Goal: Transaction & Acquisition: Book appointment/travel/reservation

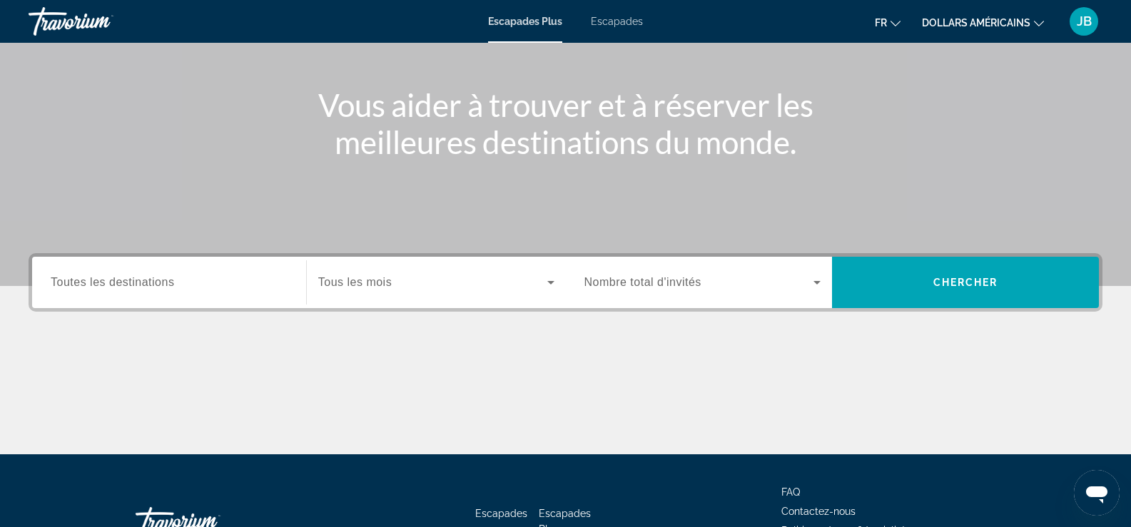
scroll to position [143, 0]
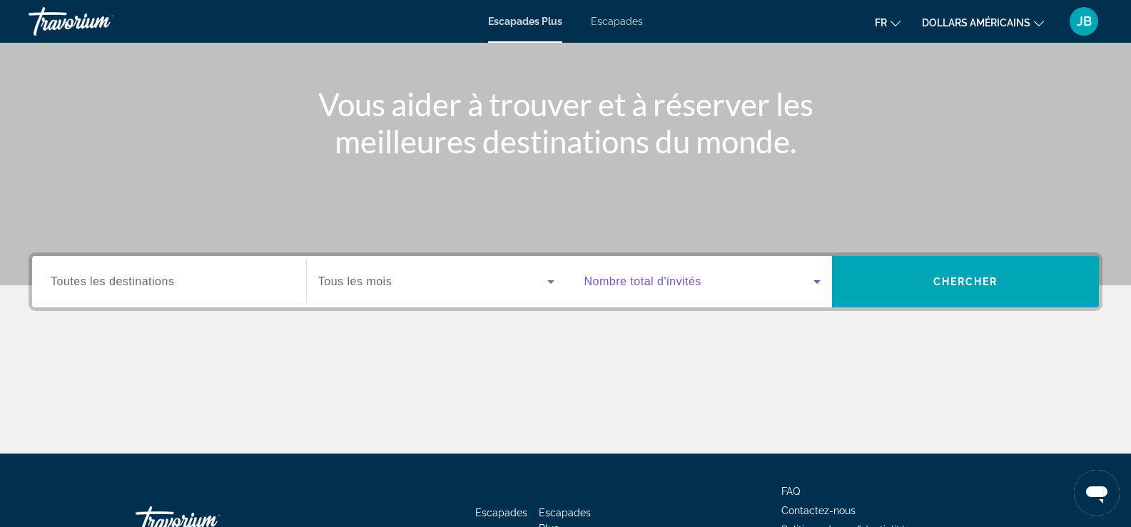
click at [820, 275] on icon "Widget de recherche" at bounding box center [816, 281] width 17 height 17
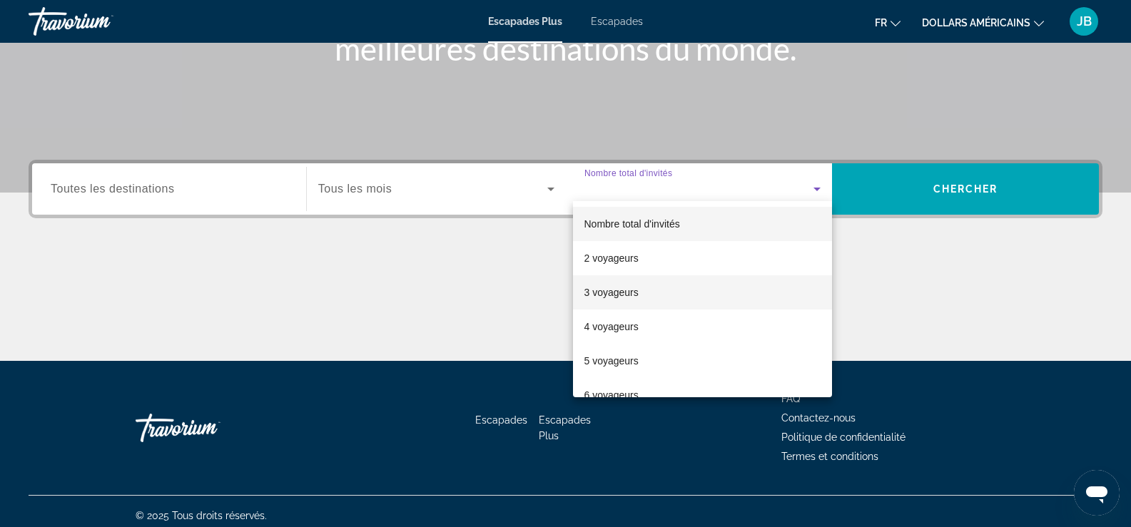
scroll to position [244, 0]
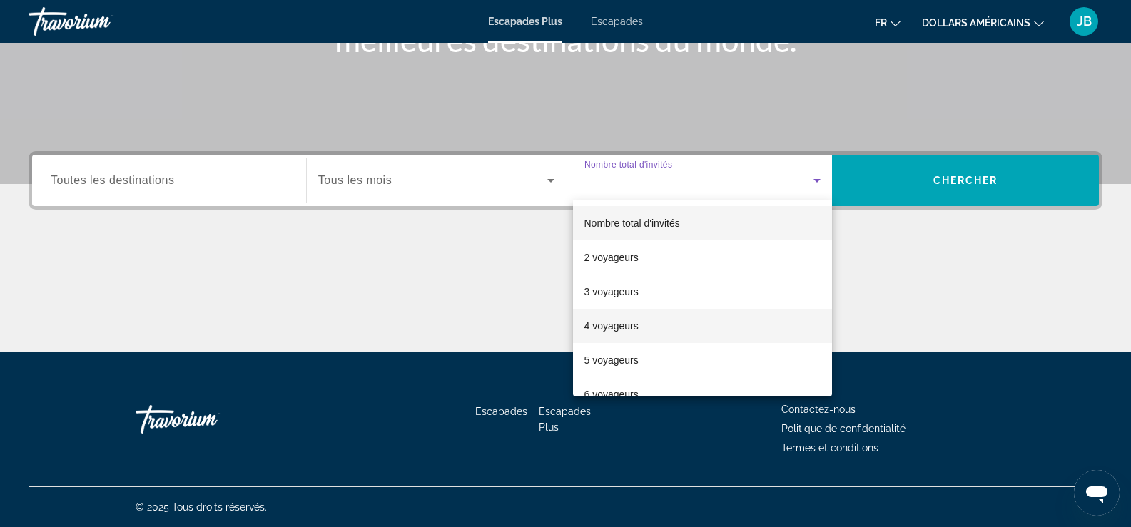
click at [641, 325] on mat-option "4 voyageurs" at bounding box center [703, 326] width 260 height 34
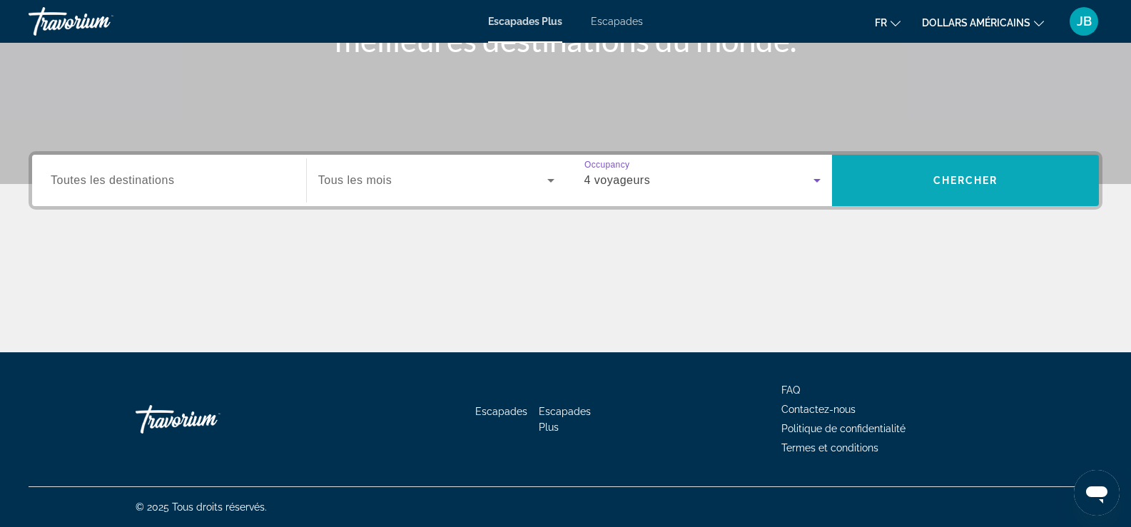
click at [895, 196] on span "Recherche" at bounding box center [965, 180] width 267 height 34
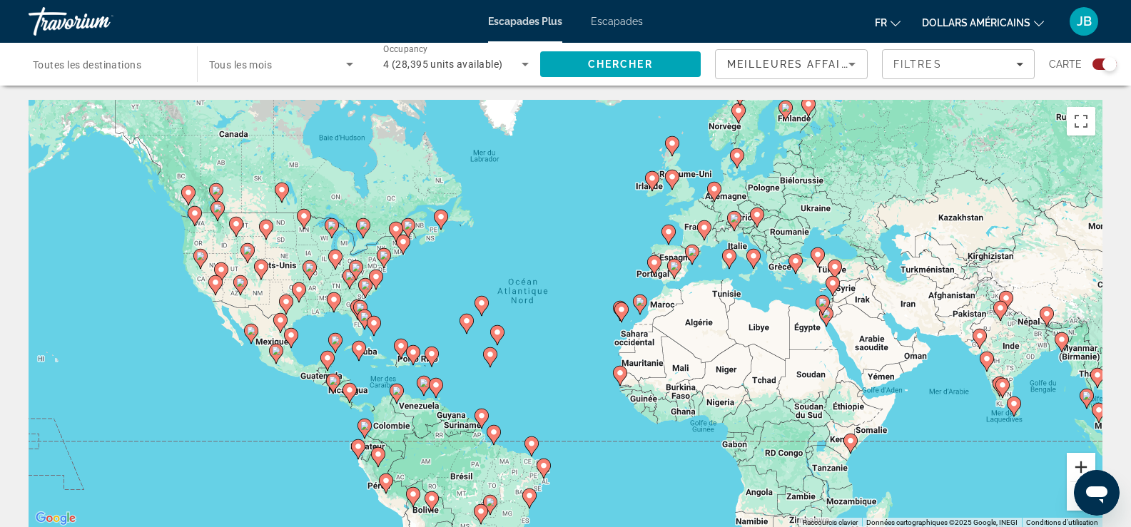
click at [1082, 463] on button "Zoom avant" at bounding box center [1081, 467] width 29 height 29
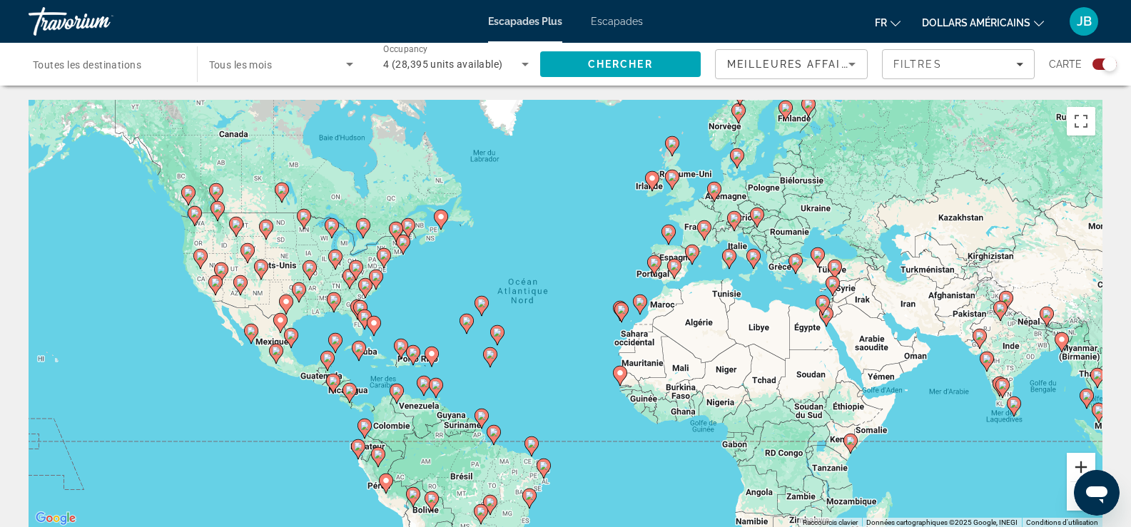
click at [1082, 463] on button "Zoom avant" at bounding box center [1081, 467] width 29 height 29
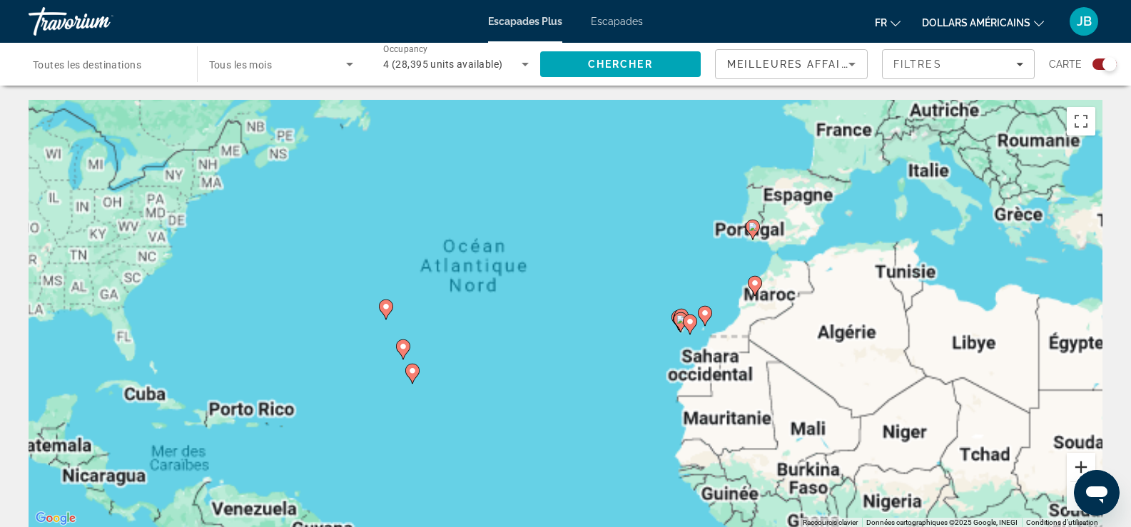
click at [1085, 462] on button "Zoom avant" at bounding box center [1081, 467] width 29 height 29
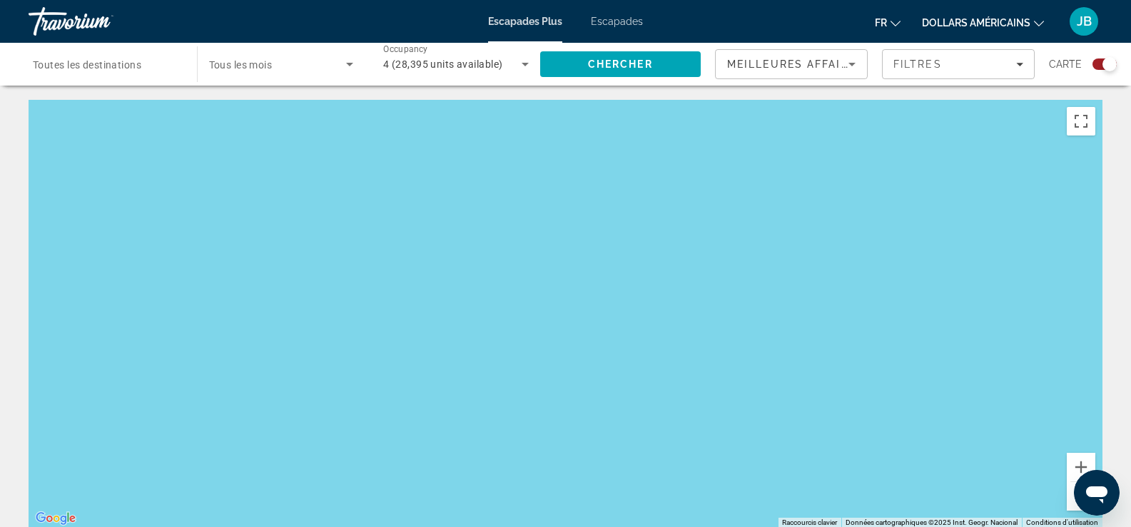
drag, startPoint x: 244, startPoint y: 248, endPoint x: 1074, endPoint y: 311, distance: 832.3
click at [1086, 320] on div "Contenu principal" at bounding box center [566, 314] width 1074 height 428
drag, startPoint x: 223, startPoint y: 243, endPoint x: 729, endPoint y: 307, distance: 509.9
click at [730, 307] on div "Pour activer le glissement avec le clavier, appuyez sur Alt+Entrée. Une fois ce…" at bounding box center [566, 314] width 1074 height 428
drag, startPoint x: 694, startPoint y: 380, endPoint x: 684, endPoint y: 265, distance: 115.3
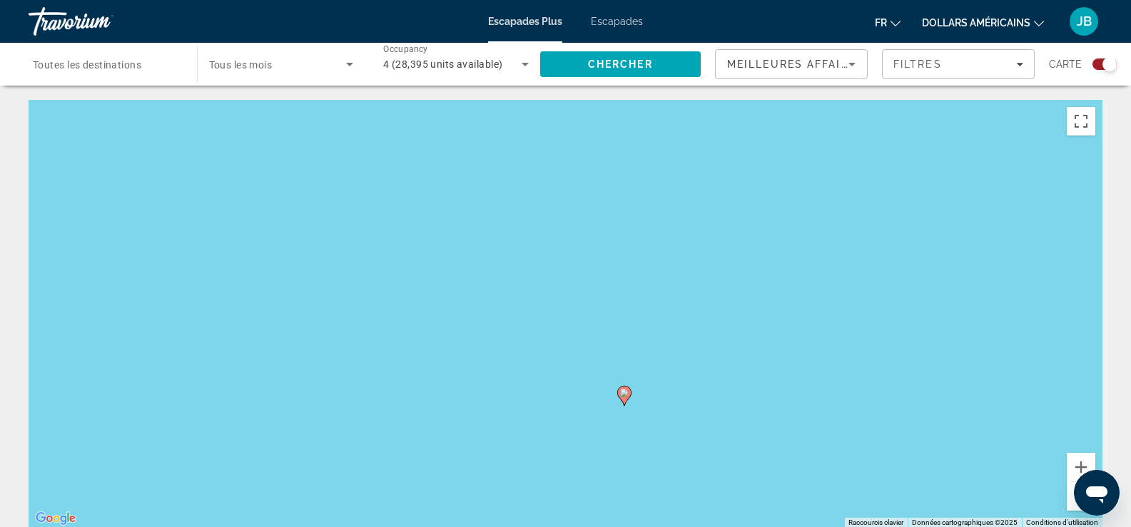
click at [685, 264] on div "Pour activer le glissement avec le clavier, appuyez sur Alt+Entrée. Une fois ce…" at bounding box center [566, 314] width 1074 height 428
click at [614, 370] on icon "Contenu principal" at bounding box center [618, 378] width 13 height 19
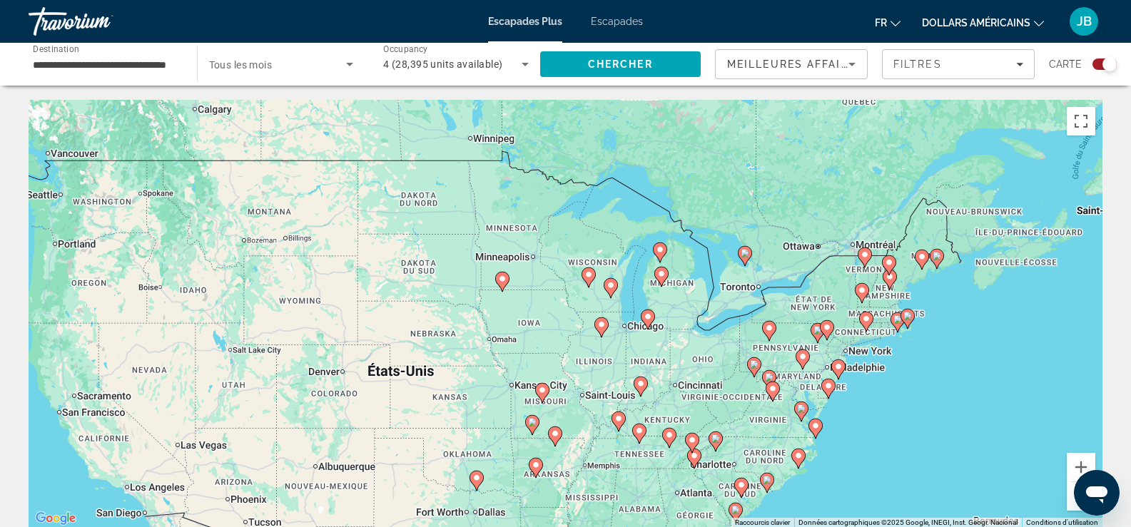
drag, startPoint x: 303, startPoint y: 345, endPoint x: 808, endPoint y: 550, distance: 545.4
click at [808, 527] on html "**********" at bounding box center [565, 263] width 1131 height 527
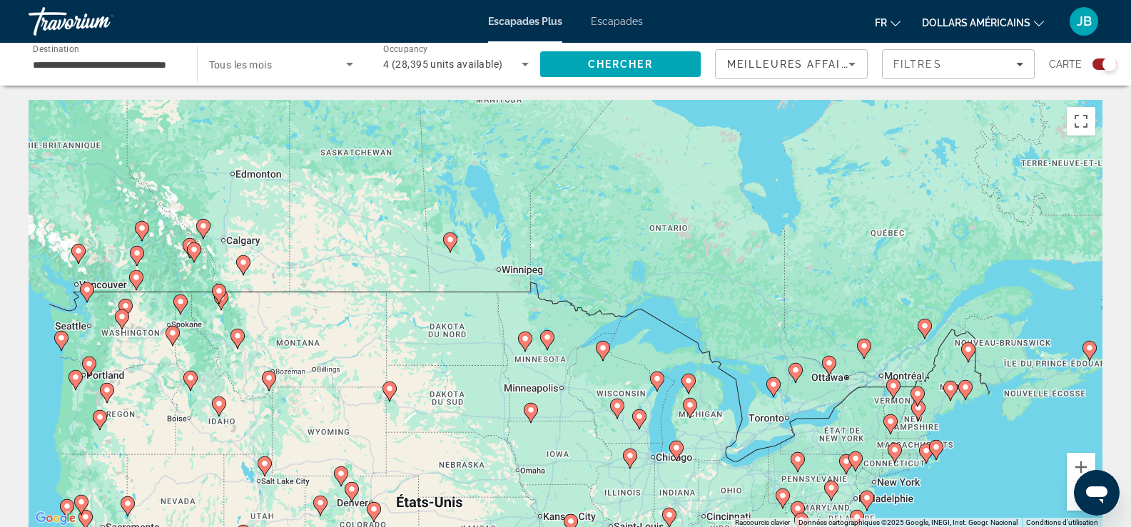
drag, startPoint x: 1000, startPoint y: 317, endPoint x: 1025, endPoint y: 453, distance: 138.6
click at [1028, 456] on div "Pour activer le glissement avec le clavier, appuyez sur Alt+Entrée. Une fois ce…" at bounding box center [566, 314] width 1074 height 428
click at [773, 386] on image "Contenu principal" at bounding box center [773, 383] width 9 height 9
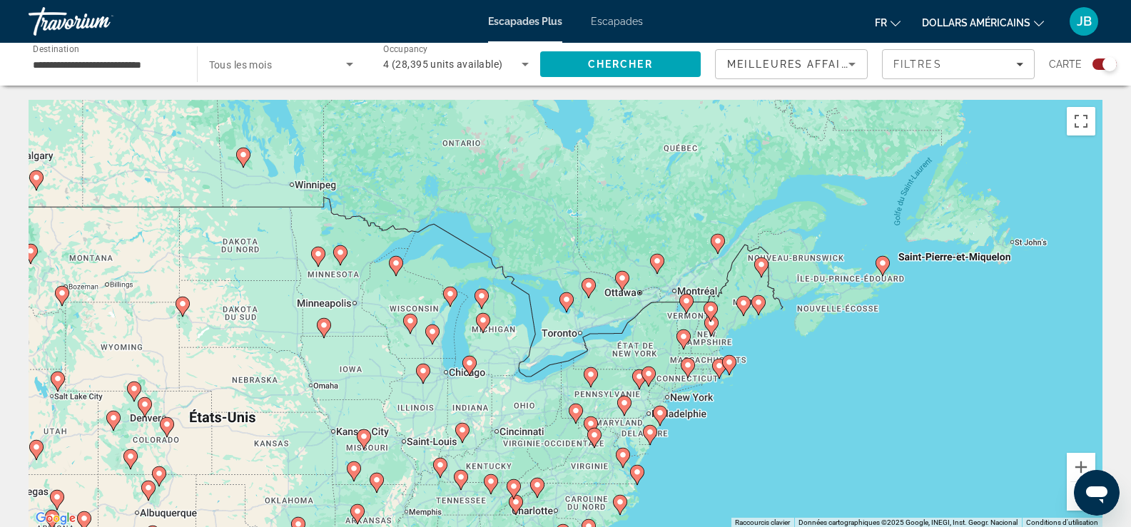
click at [564, 300] on image "Contenu principal" at bounding box center [566, 299] width 9 height 9
type input "**********"
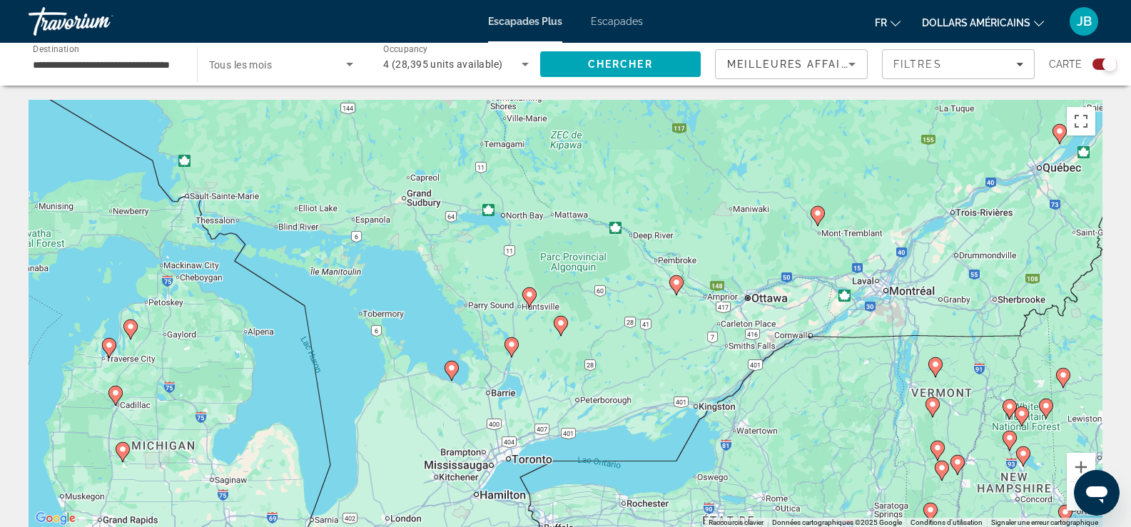
drag, startPoint x: 893, startPoint y: 246, endPoint x: 775, endPoint y: 310, distance: 134.1
click at [775, 311] on div "Pour activer le glissement avec le clavier, appuyez sur Alt+Entrée. Une fois ce…" at bounding box center [566, 314] width 1074 height 428
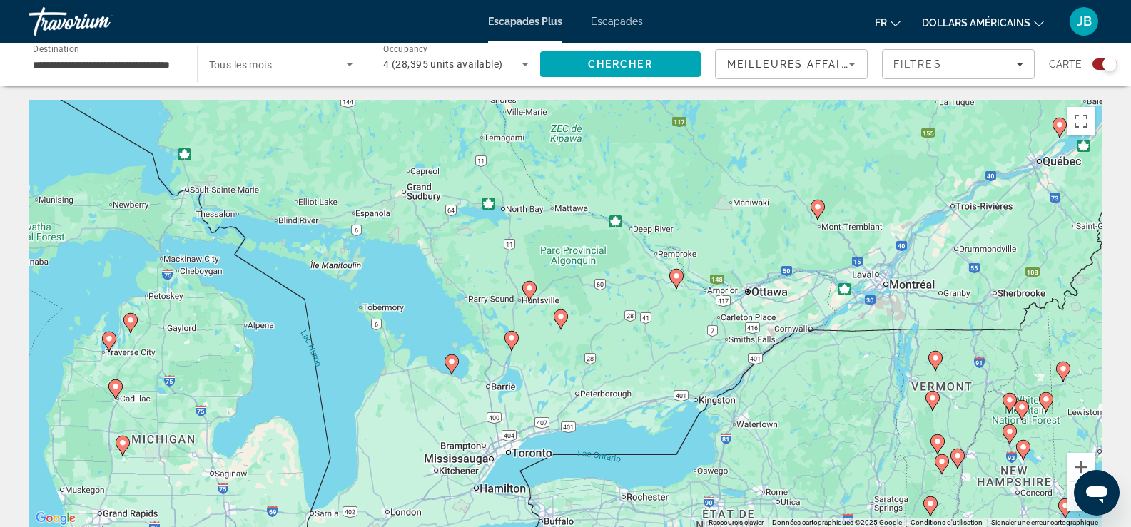
click at [820, 209] on image "Contenu principal" at bounding box center [817, 207] width 9 height 9
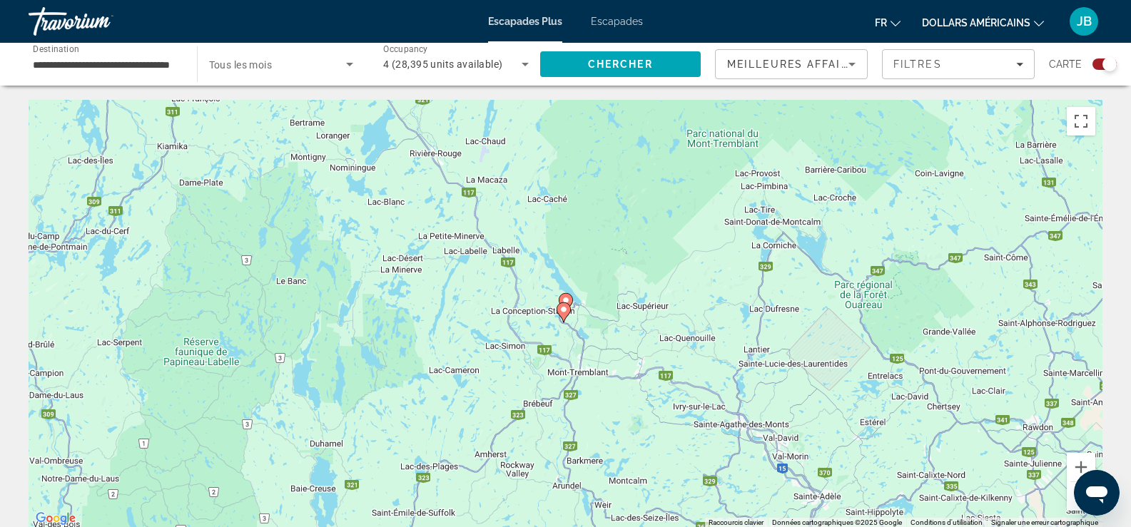
click at [563, 310] on image "Contenu principal" at bounding box center [563, 309] width 9 height 9
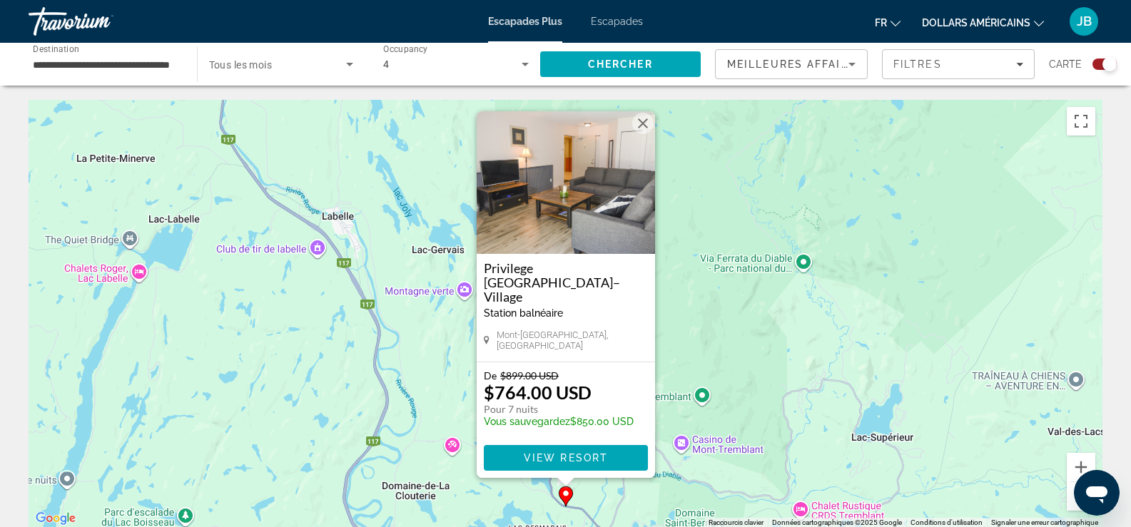
click at [640, 134] on button "Fermer" at bounding box center [642, 123] width 21 height 21
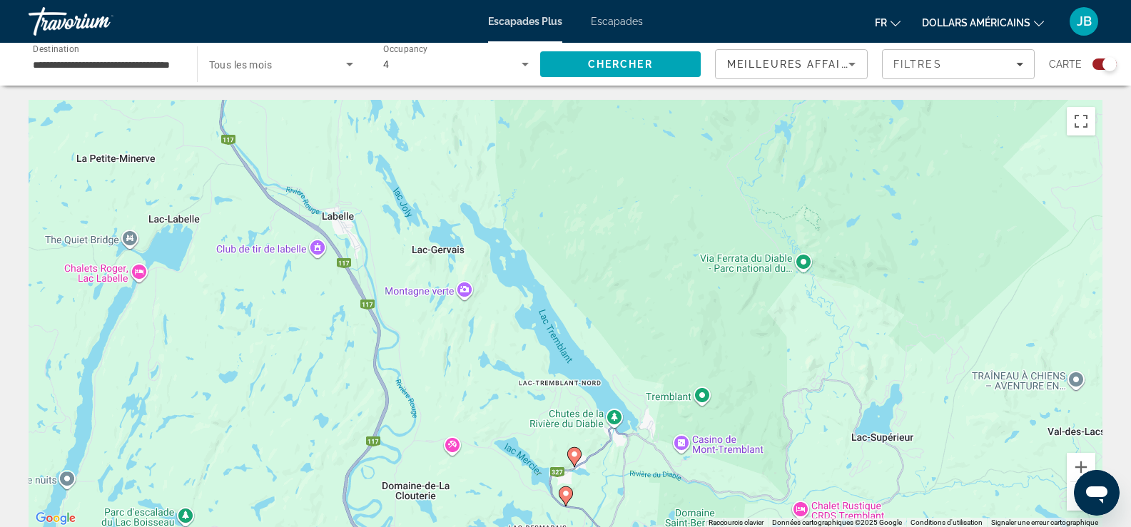
click at [575, 453] on image "Contenu principal" at bounding box center [574, 454] width 9 height 9
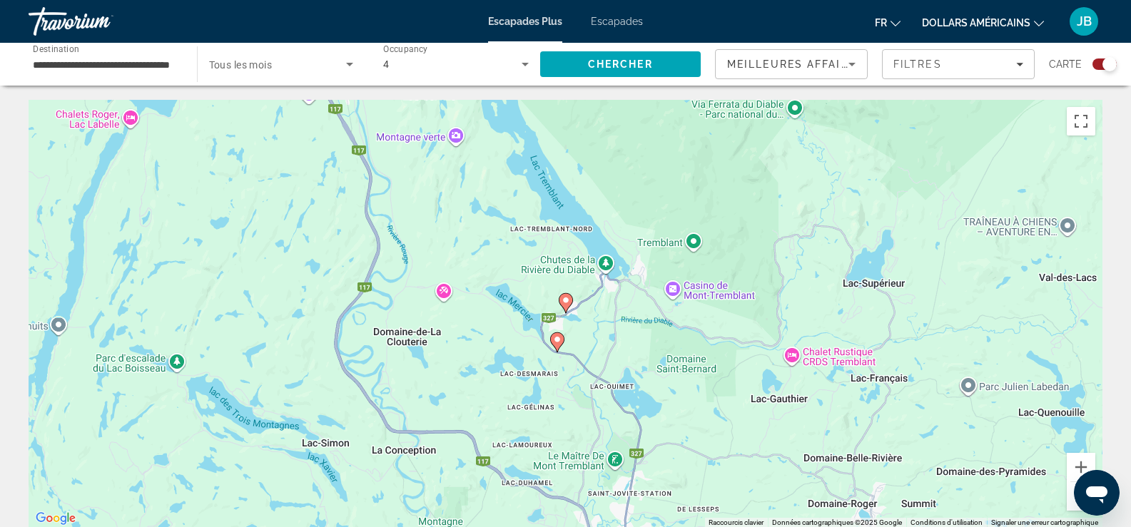
click at [567, 302] on image "Contenu principal" at bounding box center [566, 300] width 9 height 9
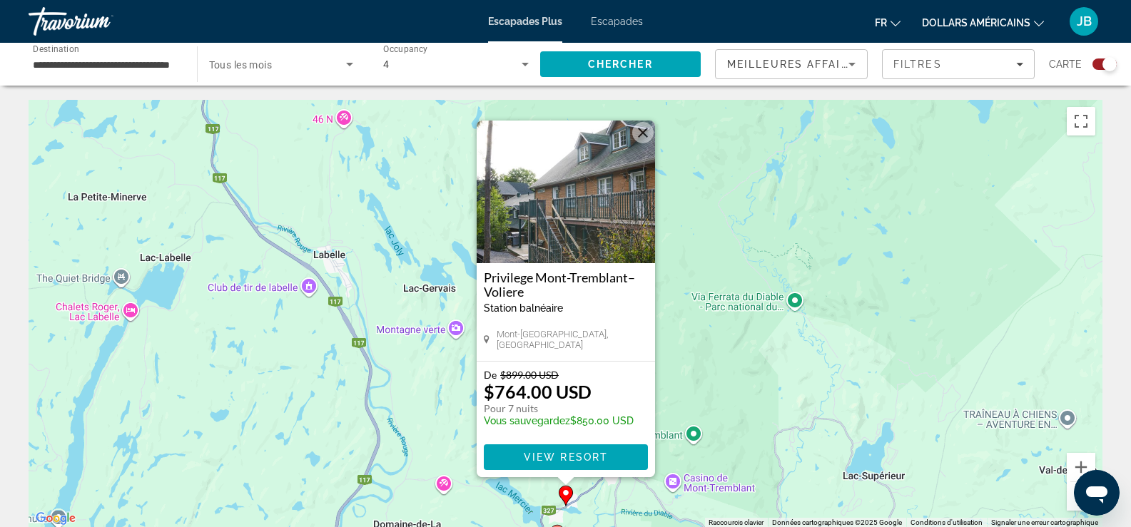
click at [566, 302] on div "Privilege Mont-Tremblant–Voliere Station balnéaire - Ceci est une station d'adu…" at bounding box center [566, 297] width 164 height 54
click at [577, 462] on span "View Resort" at bounding box center [565, 457] width 84 height 11
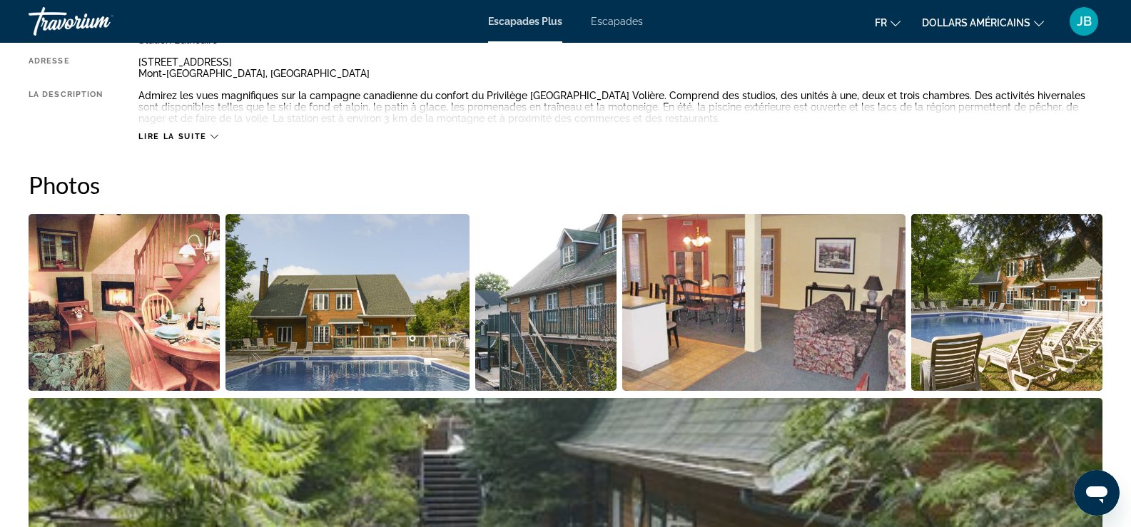
scroll to position [357, 0]
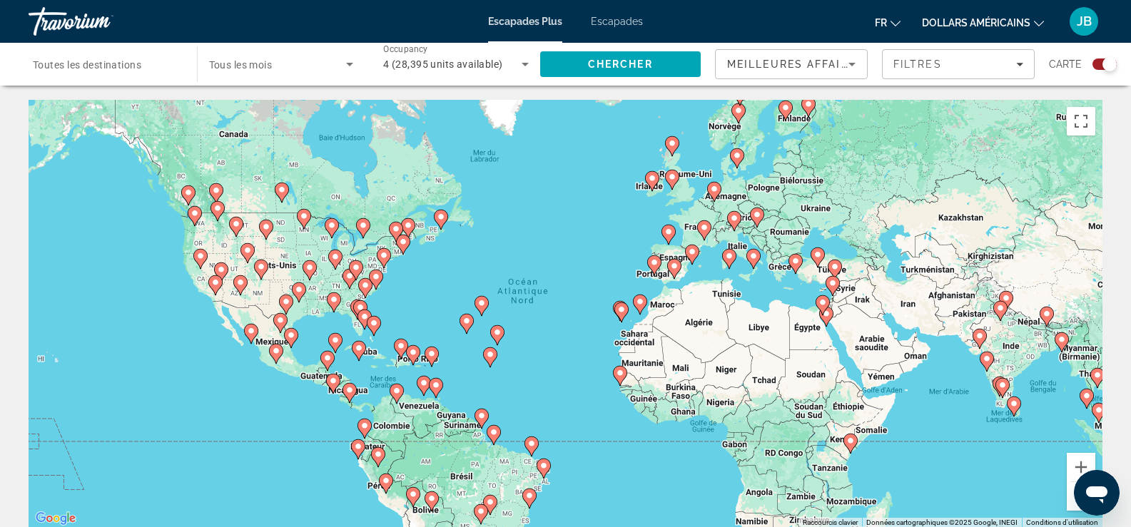
click at [702, 229] on image "Contenu principal" at bounding box center [704, 227] width 9 height 9
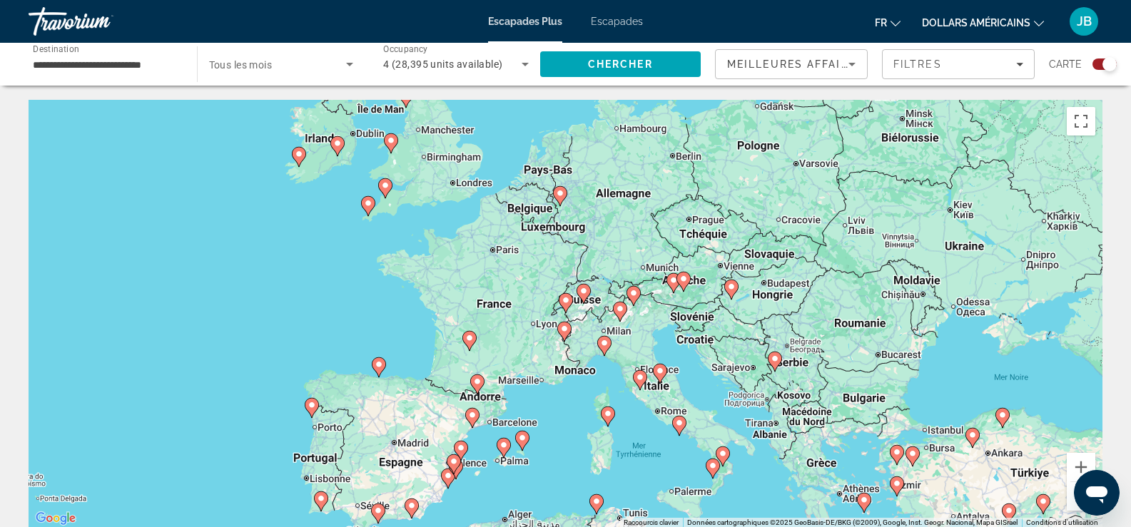
click at [479, 385] on image "Contenu principal" at bounding box center [477, 381] width 9 height 9
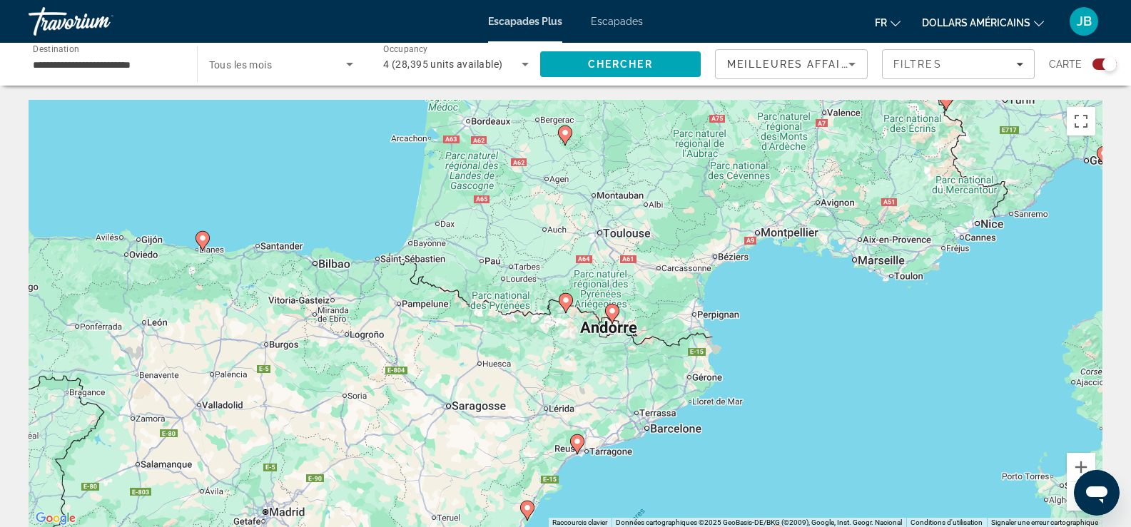
click at [609, 306] on icon "Contenu principal" at bounding box center [611, 314] width 13 height 19
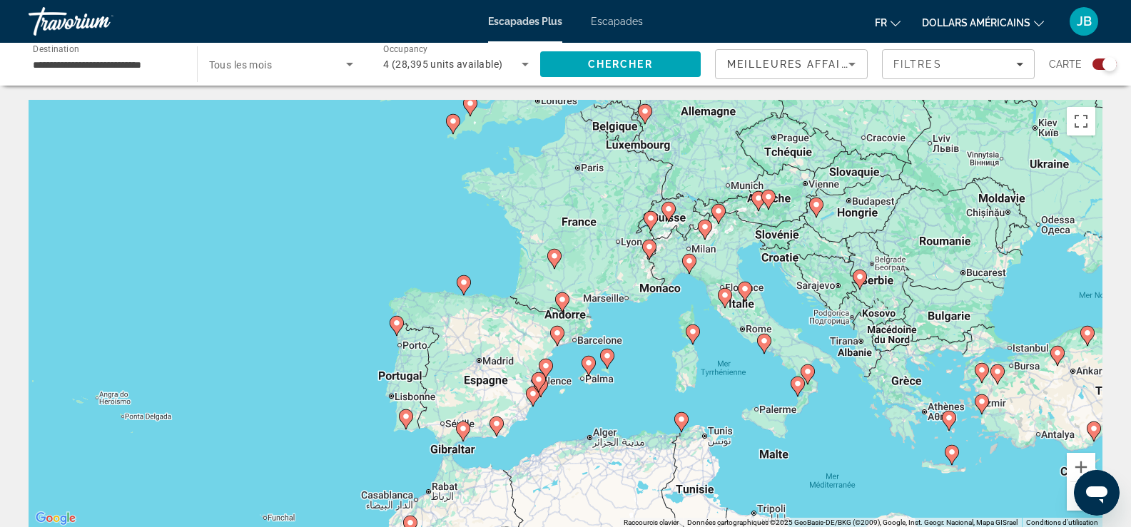
click at [563, 300] on image "Contenu principal" at bounding box center [562, 299] width 9 height 9
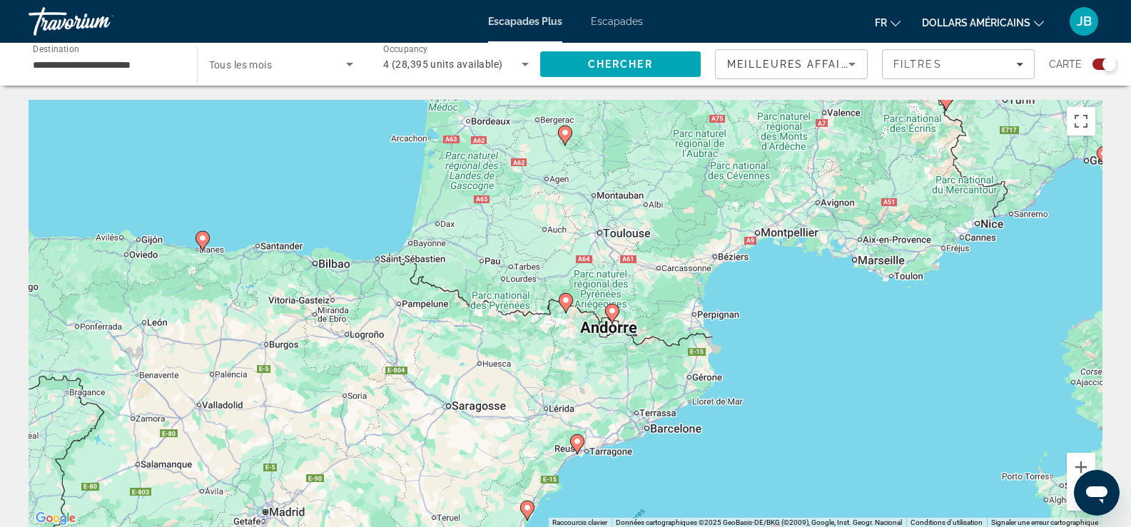
click at [611, 312] on image "Contenu principal" at bounding box center [612, 311] width 9 height 9
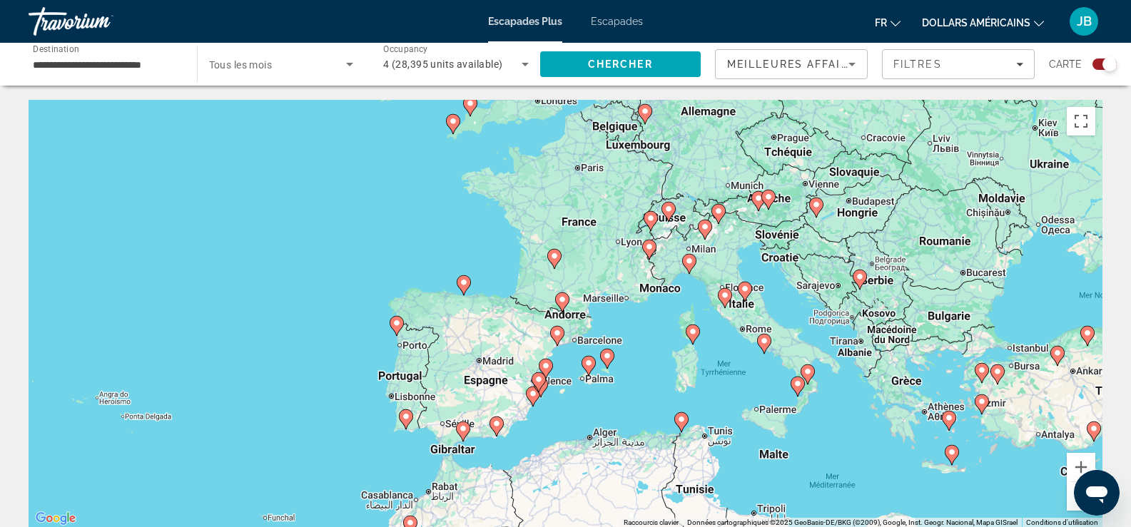
click at [564, 303] on image "Contenu principal" at bounding box center [562, 299] width 9 height 9
type input "**********"
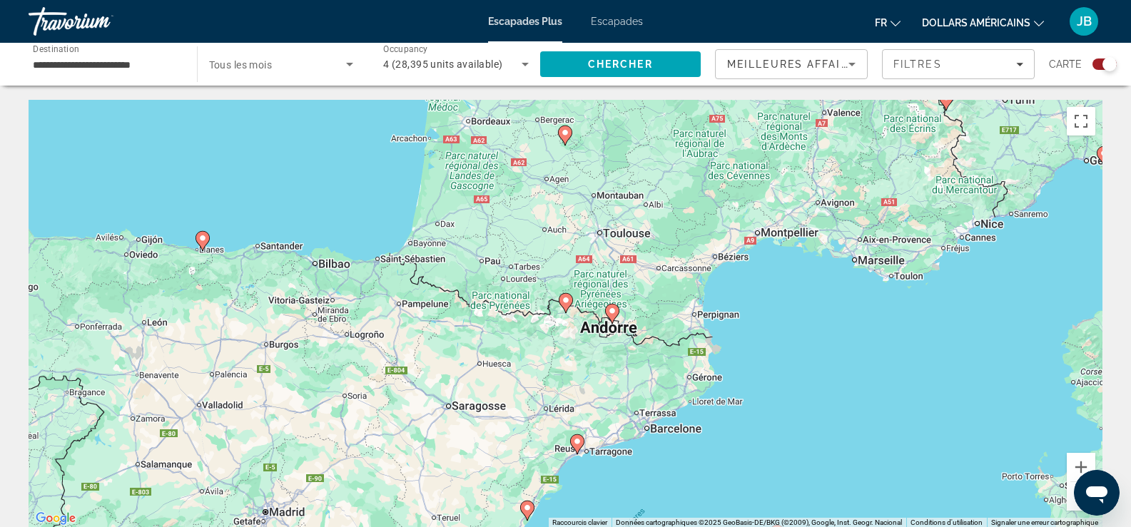
click at [564, 300] on image "Contenu principal" at bounding box center [566, 300] width 9 height 9
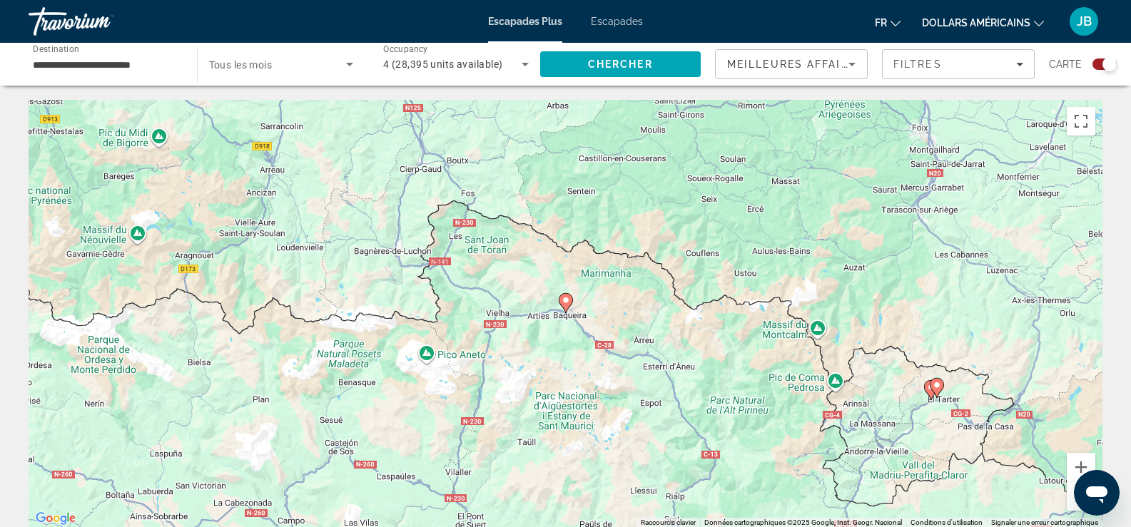
click at [564, 302] on image "Contenu principal" at bounding box center [566, 300] width 9 height 9
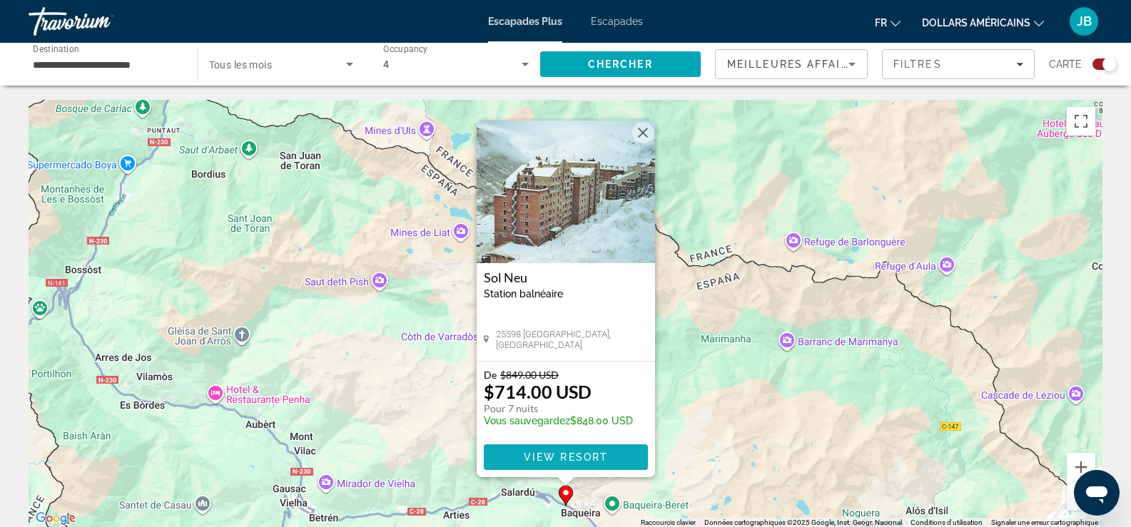
click at [574, 447] on span "Contenu principal" at bounding box center [566, 457] width 164 height 34
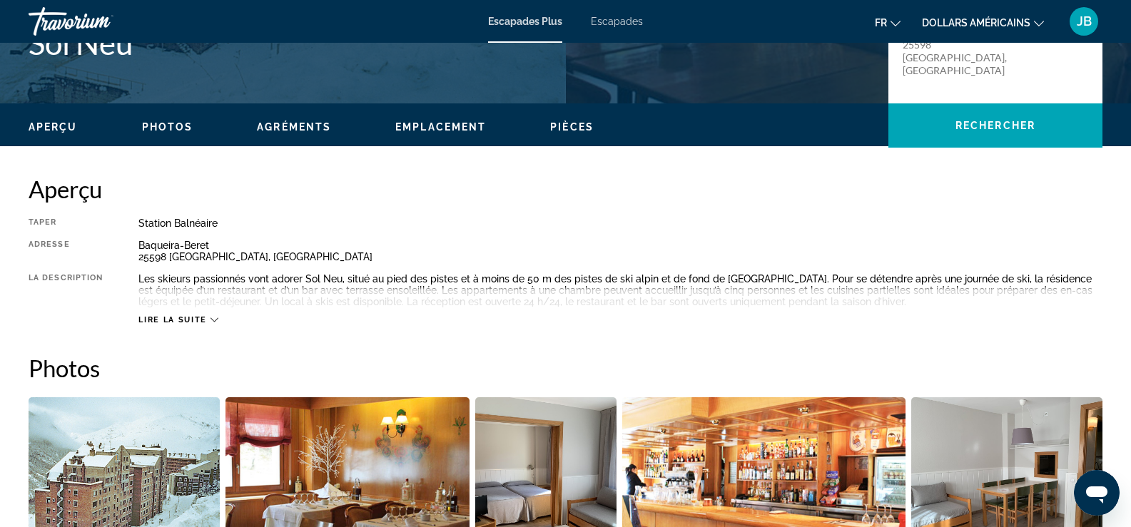
scroll to position [357, 0]
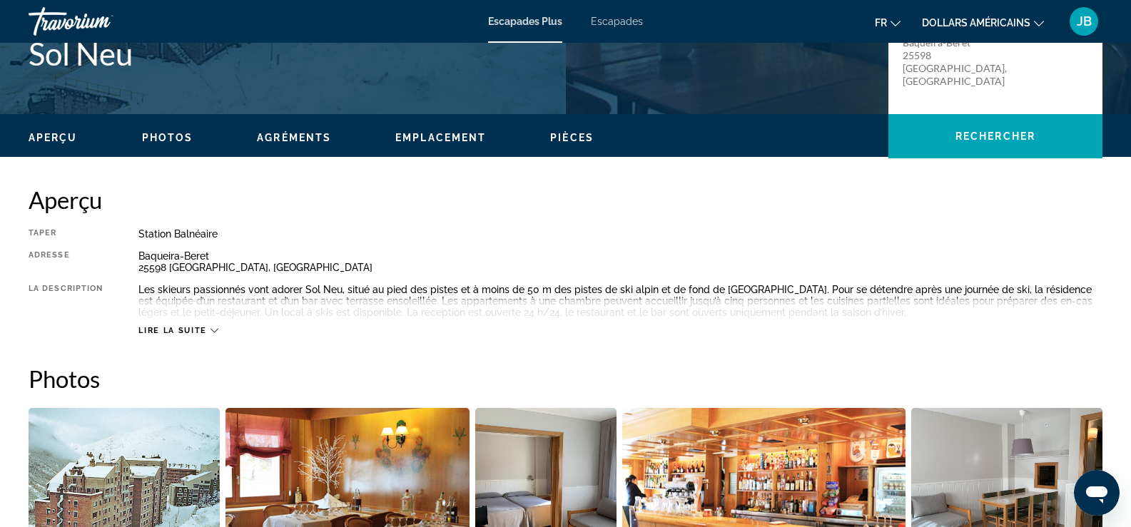
click at [208, 330] on div "Lire la suite" at bounding box center [177, 330] width 79 height 9
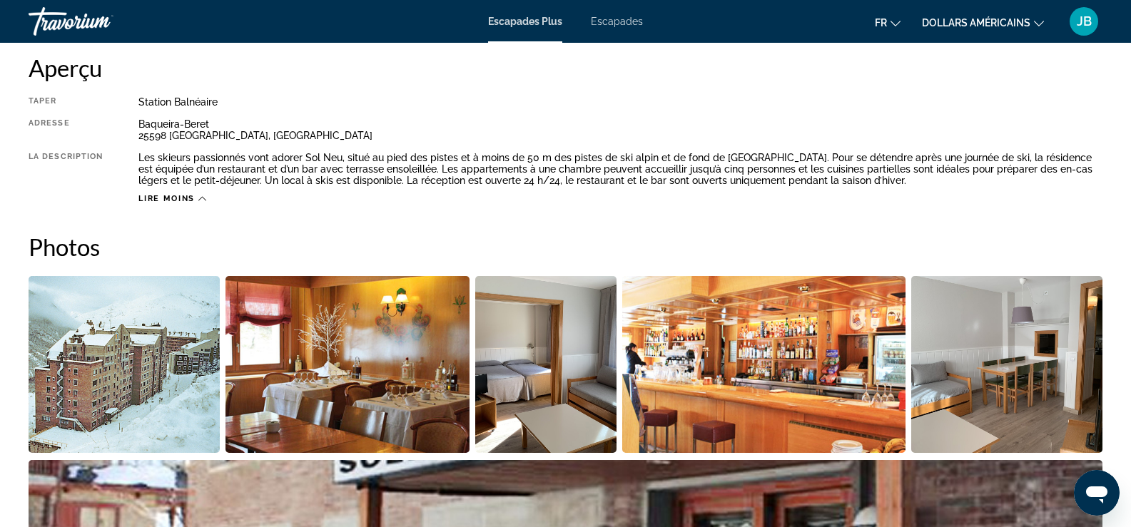
scroll to position [499, 0]
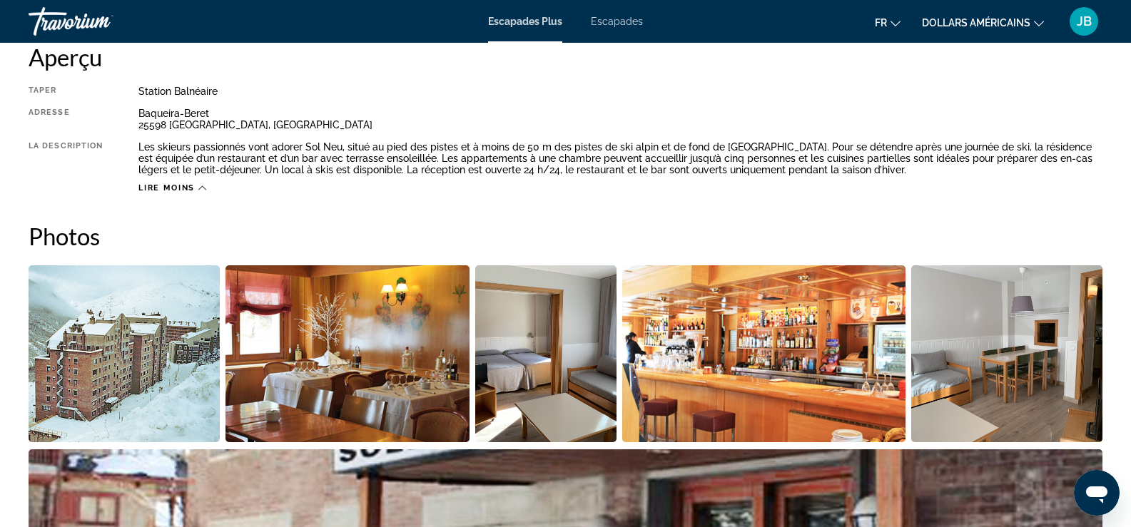
click at [123, 362] on img "Open full-screen image slider" at bounding box center [124, 353] width 191 height 177
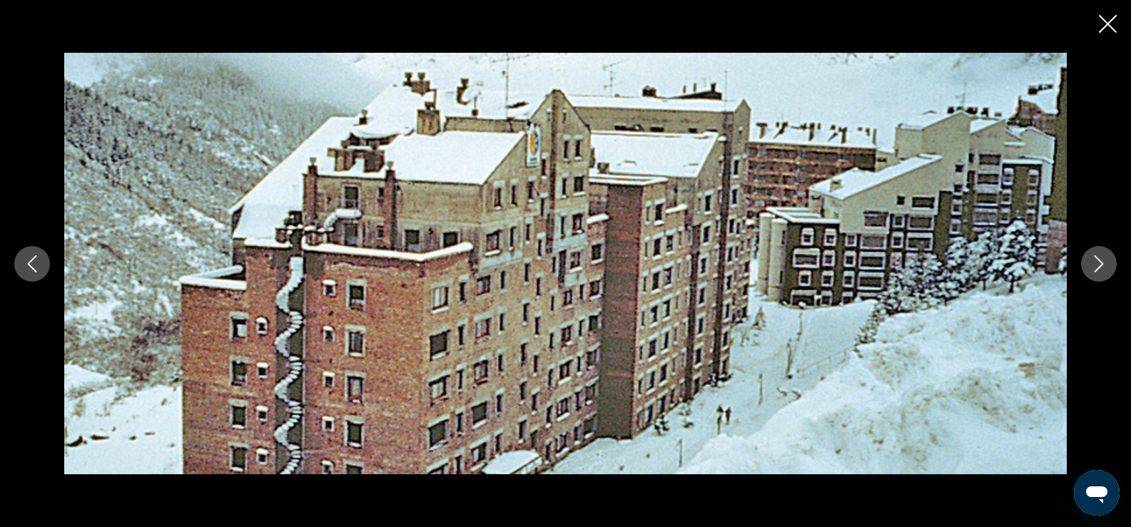
click at [1094, 251] on button "Next image" at bounding box center [1099, 264] width 36 height 36
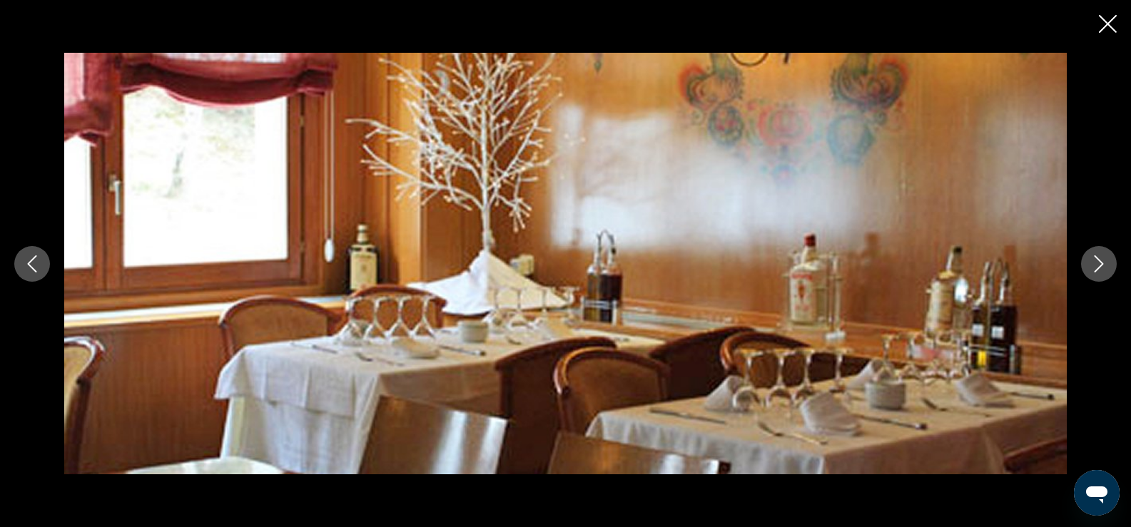
click at [1094, 258] on icon "Next image" at bounding box center [1098, 263] width 17 height 17
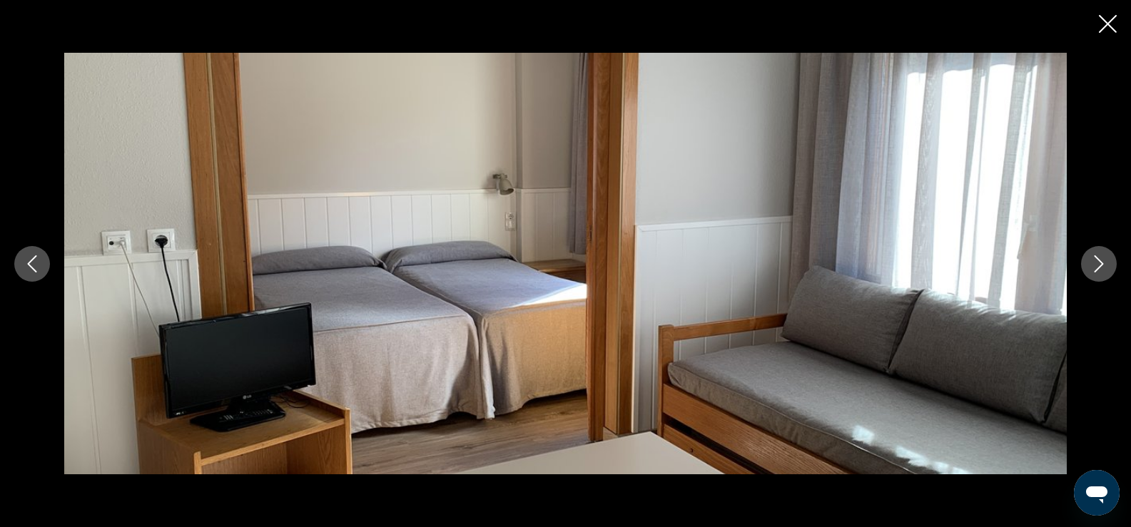
click at [1092, 258] on icon "Next image" at bounding box center [1098, 263] width 17 height 17
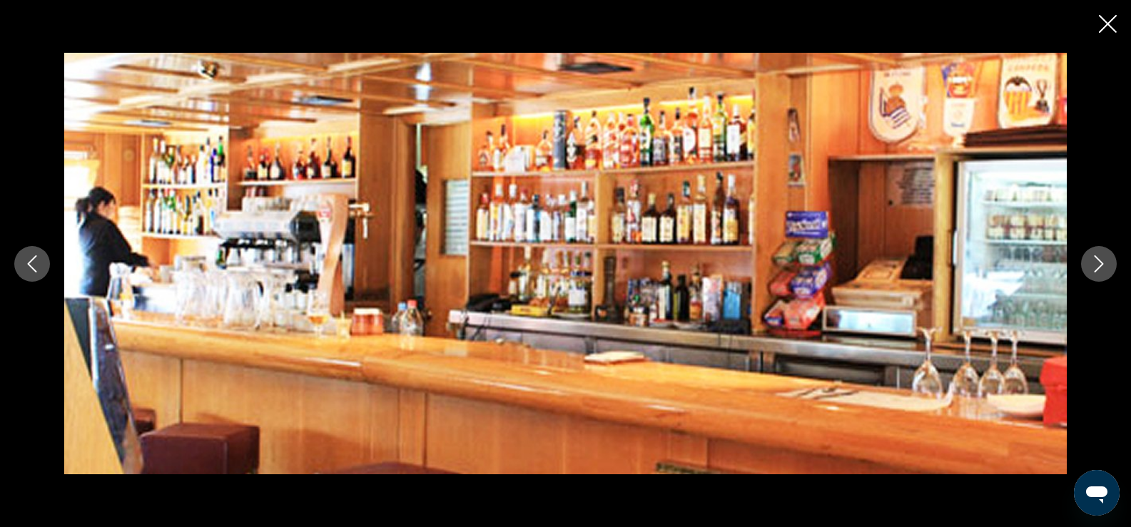
click at [1092, 258] on icon "Next image" at bounding box center [1098, 263] width 17 height 17
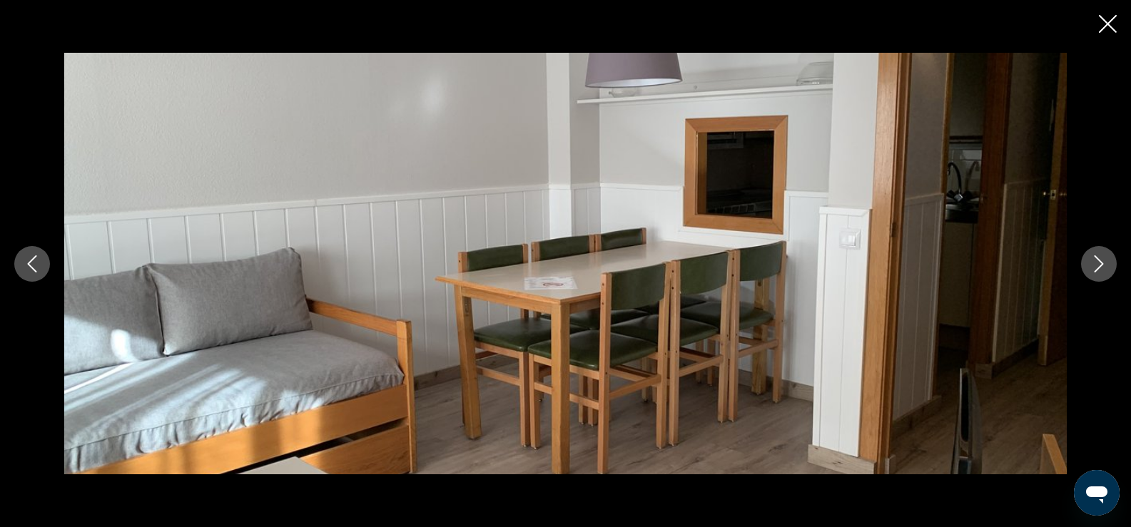
click at [1092, 265] on icon "Next image" at bounding box center [1098, 263] width 17 height 17
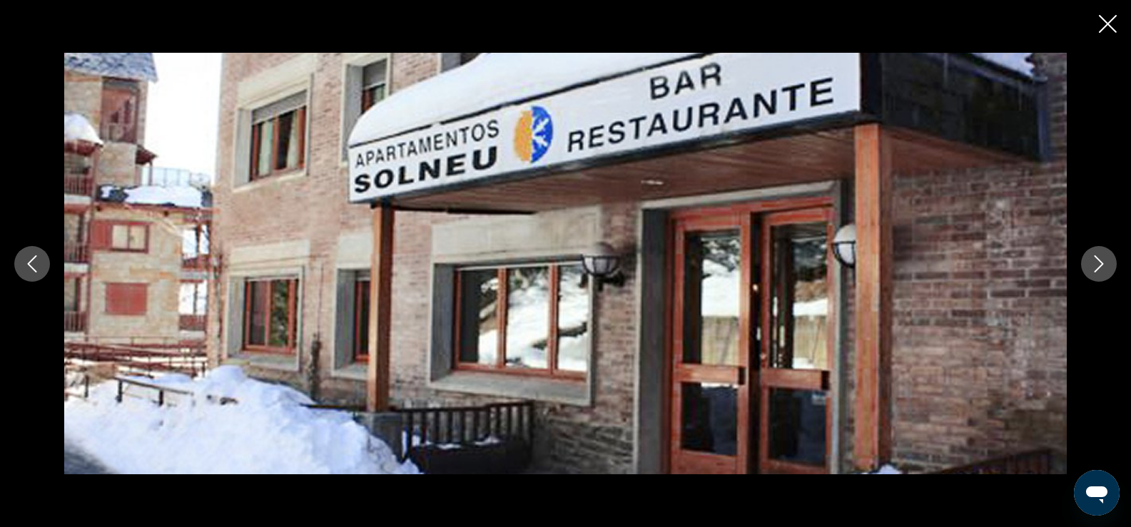
click at [1092, 263] on icon "Next image" at bounding box center [1098, 263] width 17 height 17
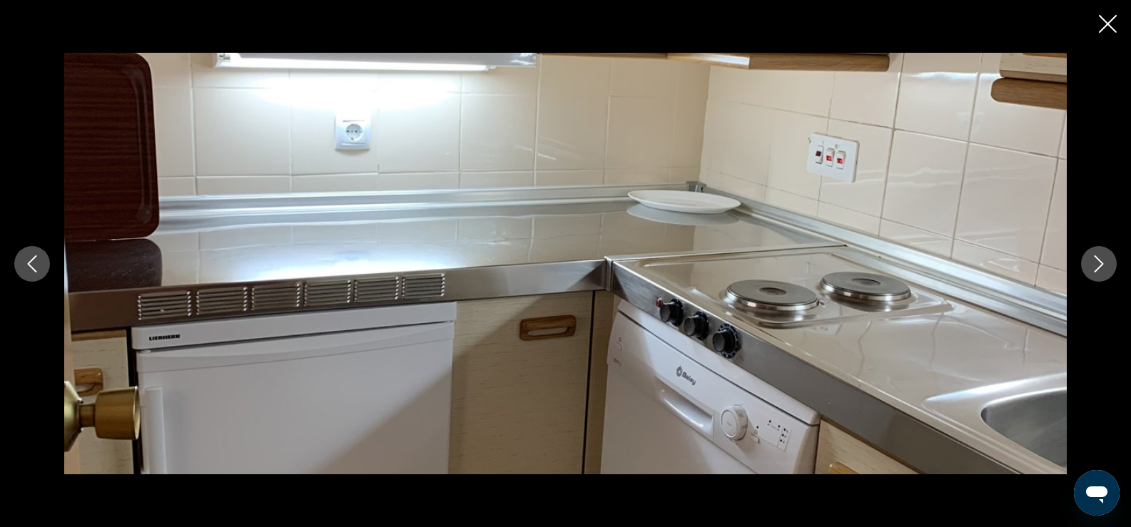
click at [1092, 263] on icon "Next image" at bounding box center [1098, 263] width 17 height 17
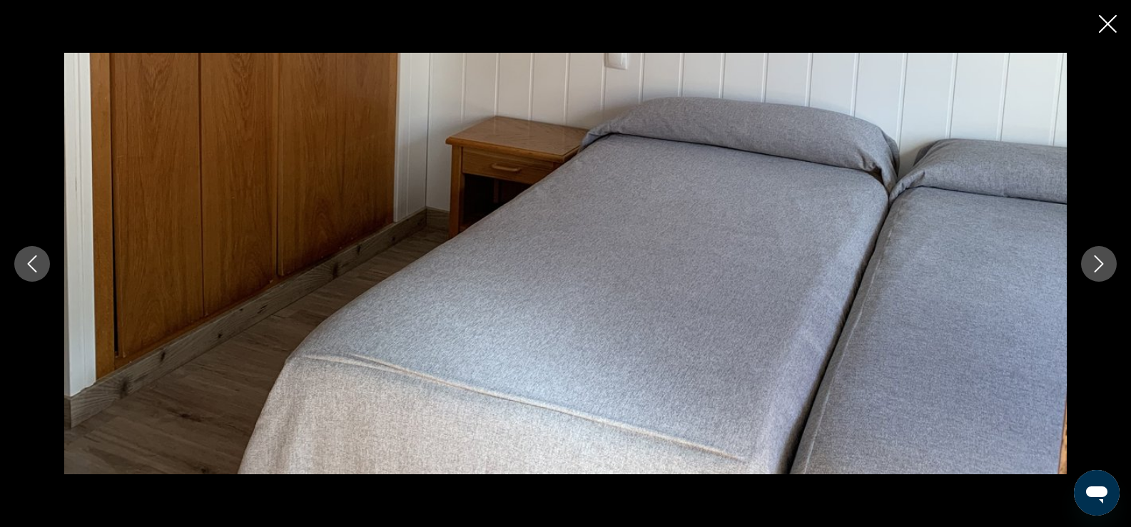
click at [1091, 263] on icon "Next image" at bounding box center [1098, 263] width 17 height 17
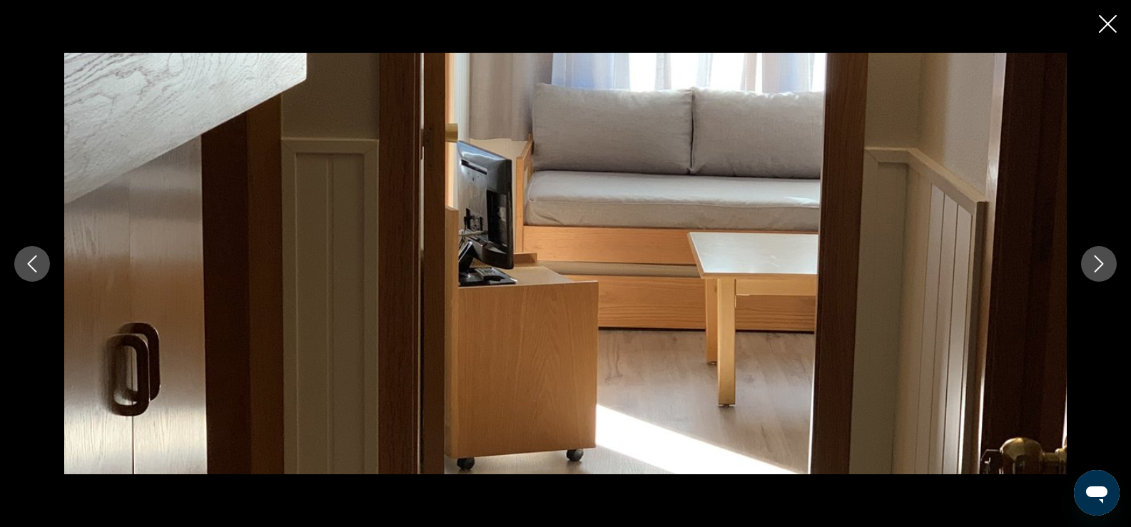
click at [1091, 263] on icon "Next image" at bounding box center [1098, 263] width 17 height 17
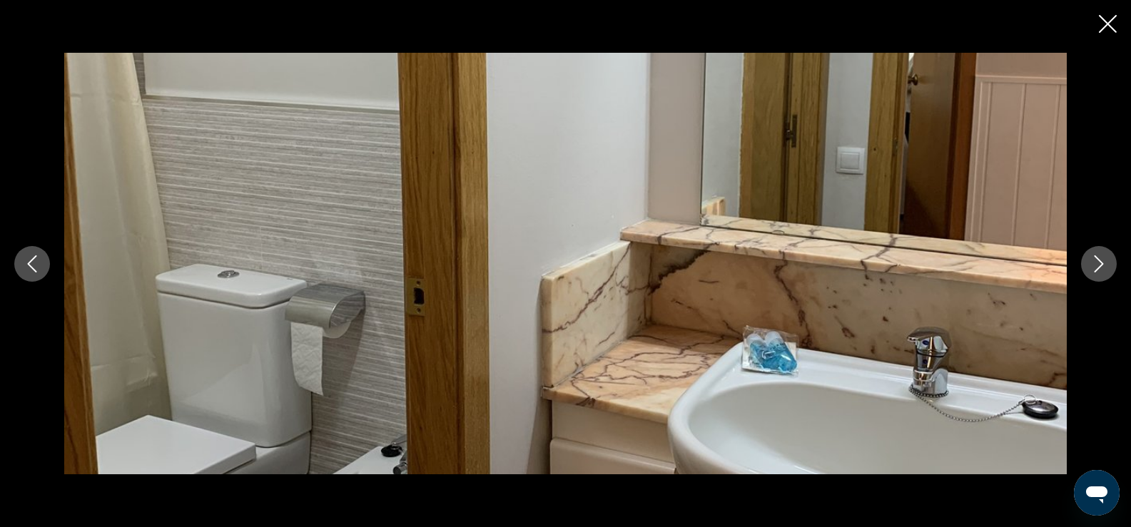
click at [1112, 23] on icon "Close slideshow" at bounding box center [1108, 24] width 18 height 18
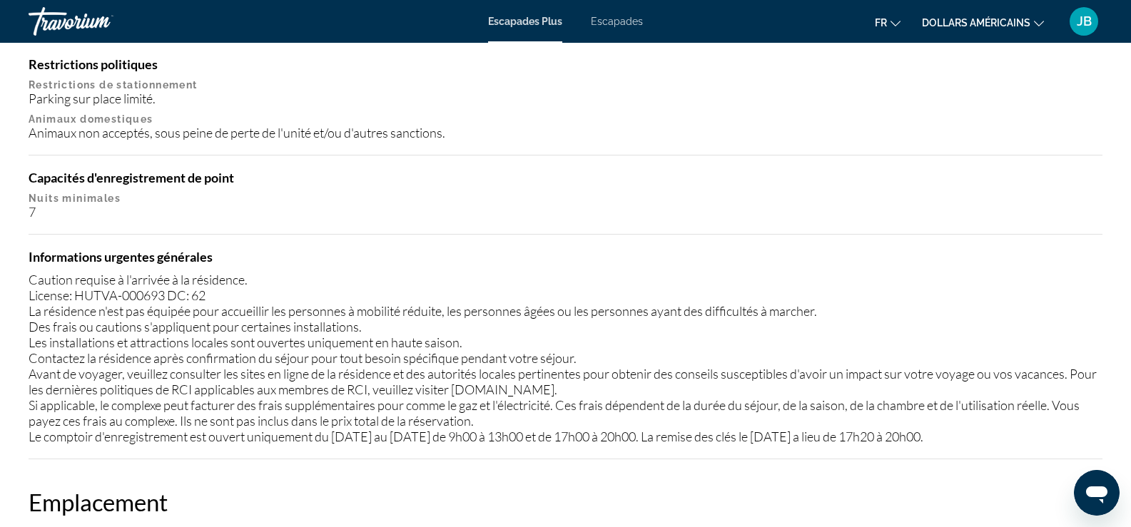
scroll to position [1498, 0]
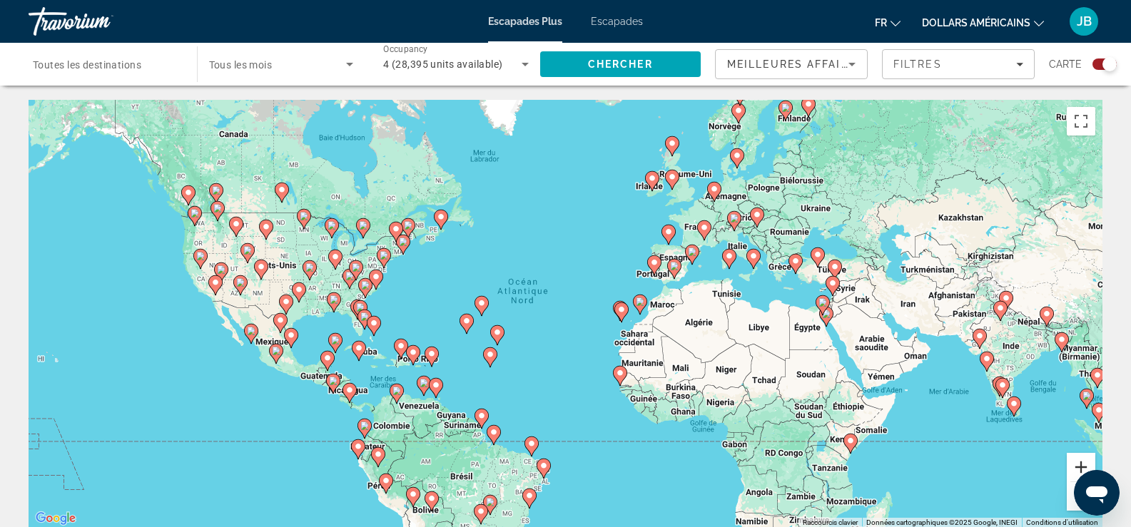
click at [1088, 467] on button "Zoom avant" at bounding box center [1081, 467] width 29 height 29
click at [1088, 466] on button "Zoom avant" at bounding box center [1081, 467] width 29 height 29
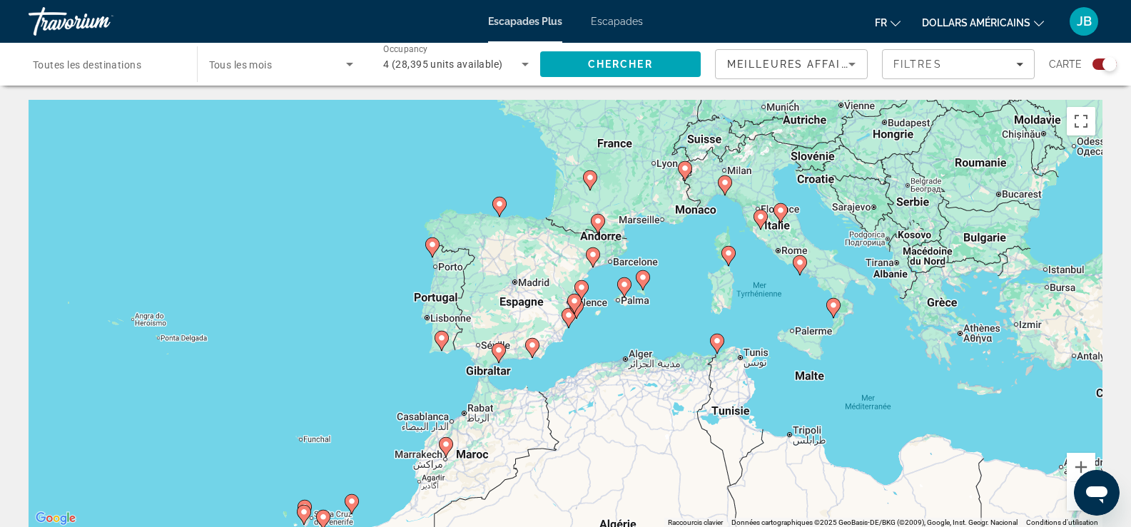
drag, startPoint x: 1015, startPoint y: 250, endPoint x: 563, endPoint y: 425, distance: 484.1
click at [542, 428] on div "Pour activer le glissement avec le clavier, appuyez sur Alt+Entrée. Une fois ce…" at bounding box center [566, 314] width 1074 height 428
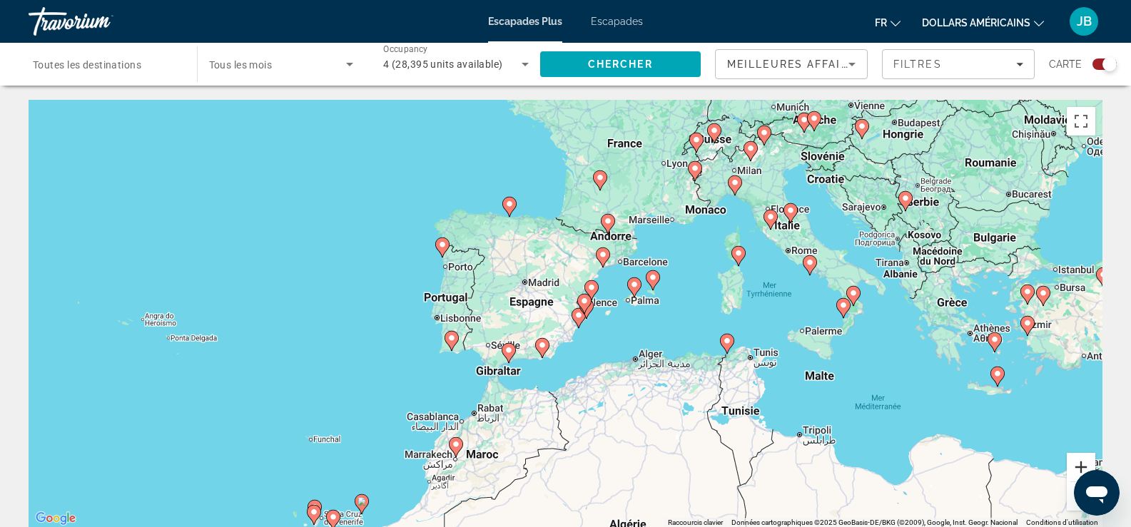
click at [1076, 466] on button "Zoom avant" at bounding box center [1081, 467] width 29 height 29
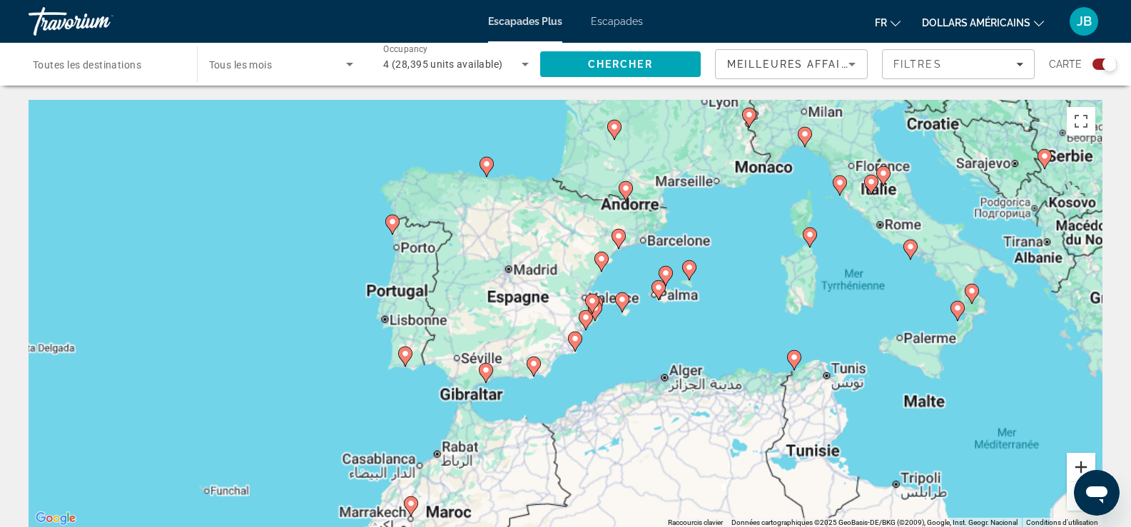
click at [1076, 466] on button "Zoom avant" at bounding box center [1081, 467] width 29 height 29
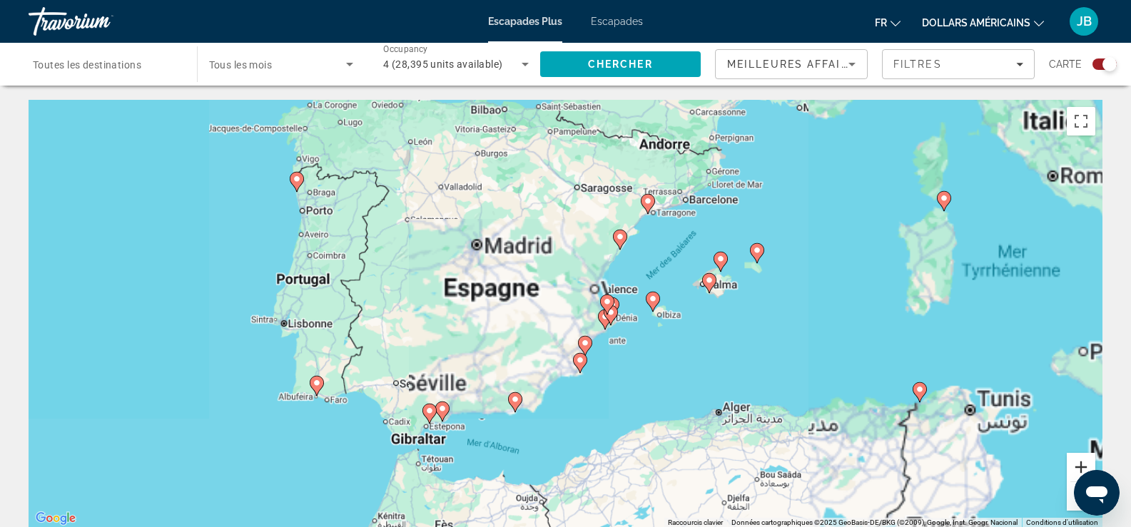
click at [1075, 466] on button "Zoom avant" at bounding box center [1081, 467] width 29 height 29
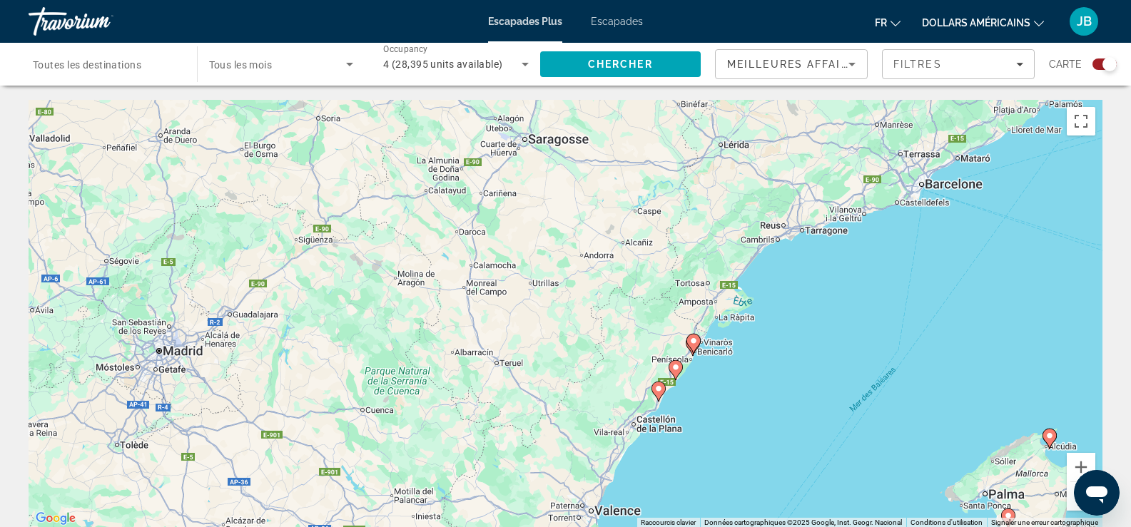
drag, startPoint x: 803, startPoint y: 303, endPoint x: 729, endPoint y: 518, distance: 227.9
click at [729, 518] on div "Pour activer le glissement avec le clavier, appuyez sur Alt+Entrée. Une fois ce…" at bounding box center [566, 314] width 1074 height 428
click at [1077, 461] on button "Zoom avant" at bounding box center [1081, 467] width 29 height 29
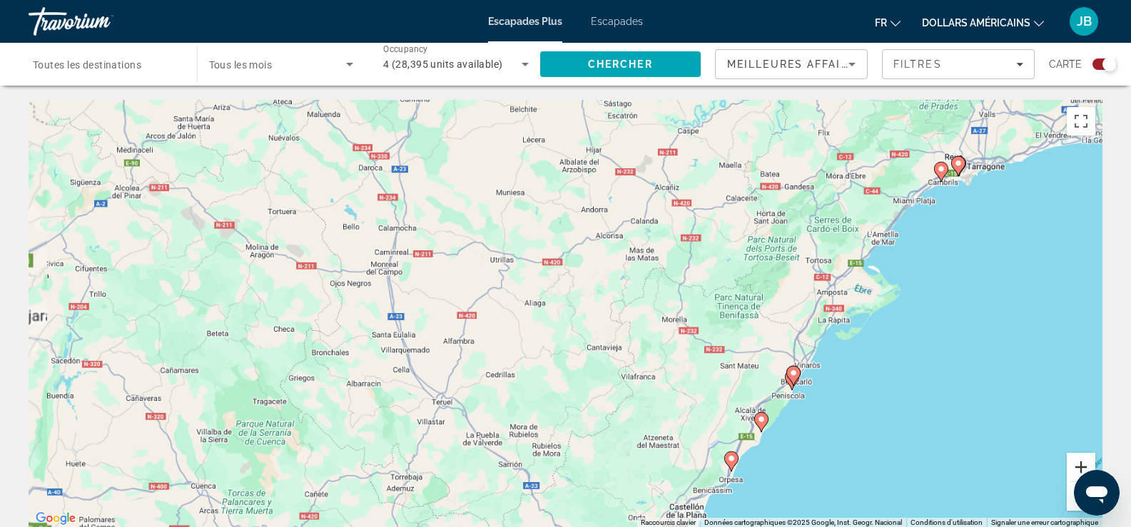
click at [1077, 461] on button "Zoom avant" at bounding box center [1081, 467] width 29 height 29
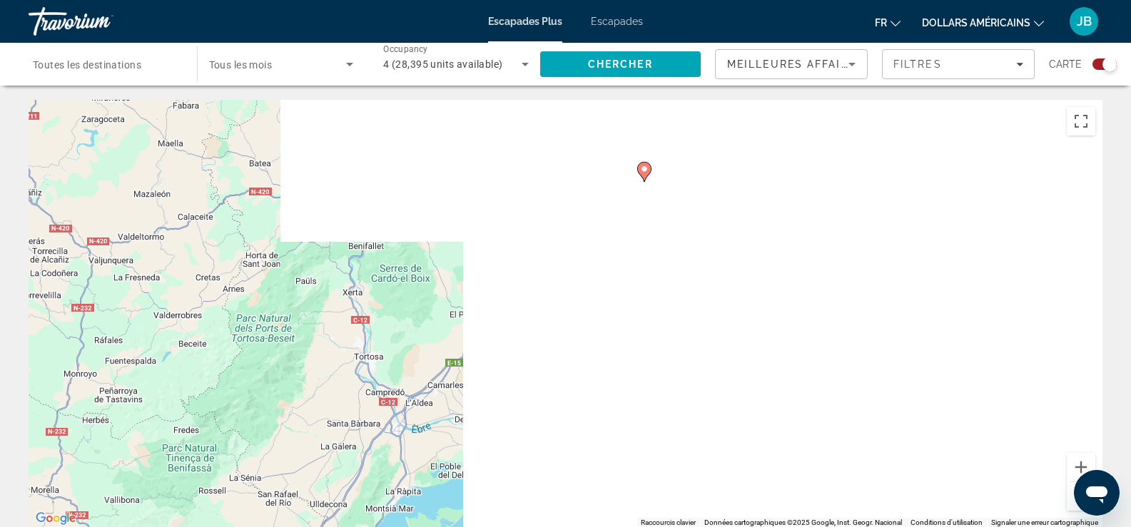
drag, startPoint x: 863, startPoint y: 240, endPoint x: 20, endPoint y: 428, distance: 863.5
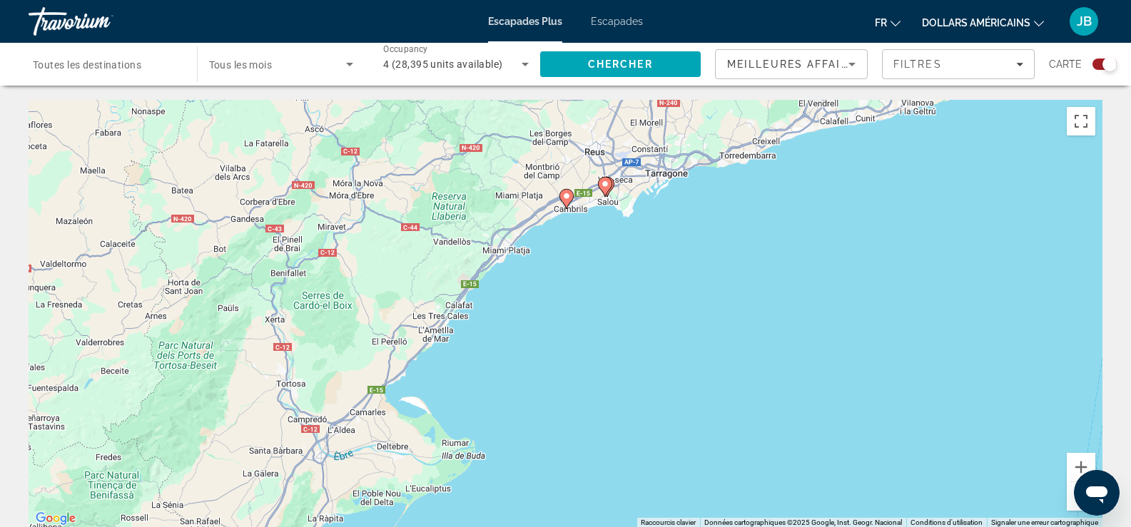
click at [603, 186] on image "Contenu principal" at bounding box center [605, 184] width 9 height 9
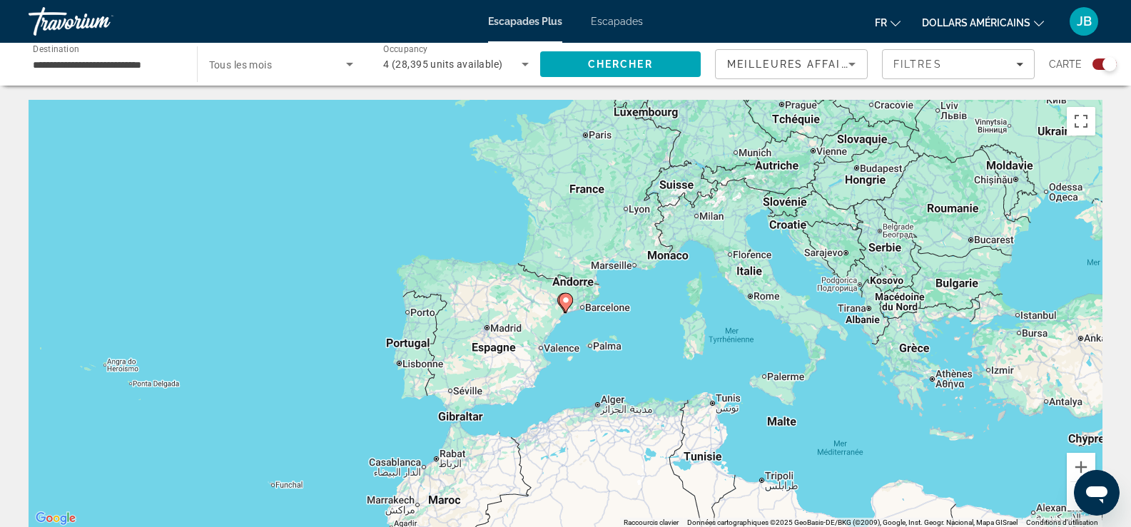
click at [564, 303] on image "Contenu principal" at bounding box center [566, 300] width 9 height 9
type input "**********"
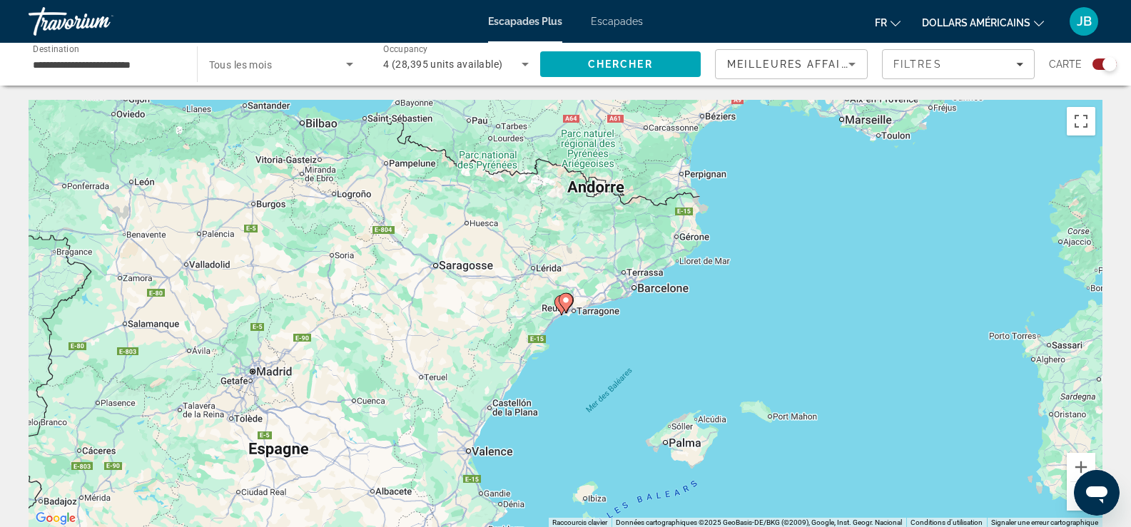
click at [569, 295] on icon "Contenu principal" at bounding box center [565, 303] width 13 height 19
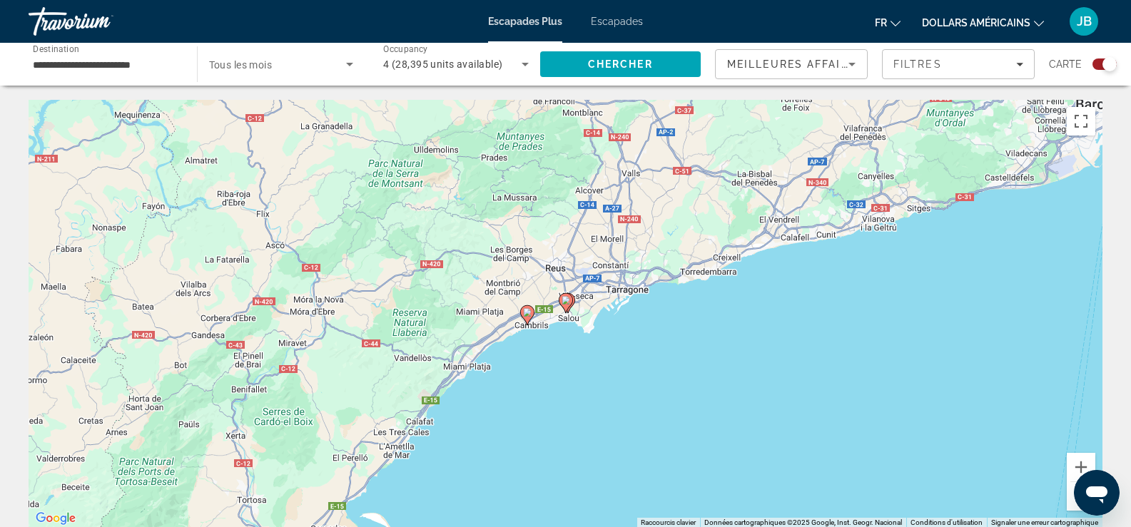
click at [532, 315] on icon "Contenu principal" at bounding box center [526, 315] width 13 height 19
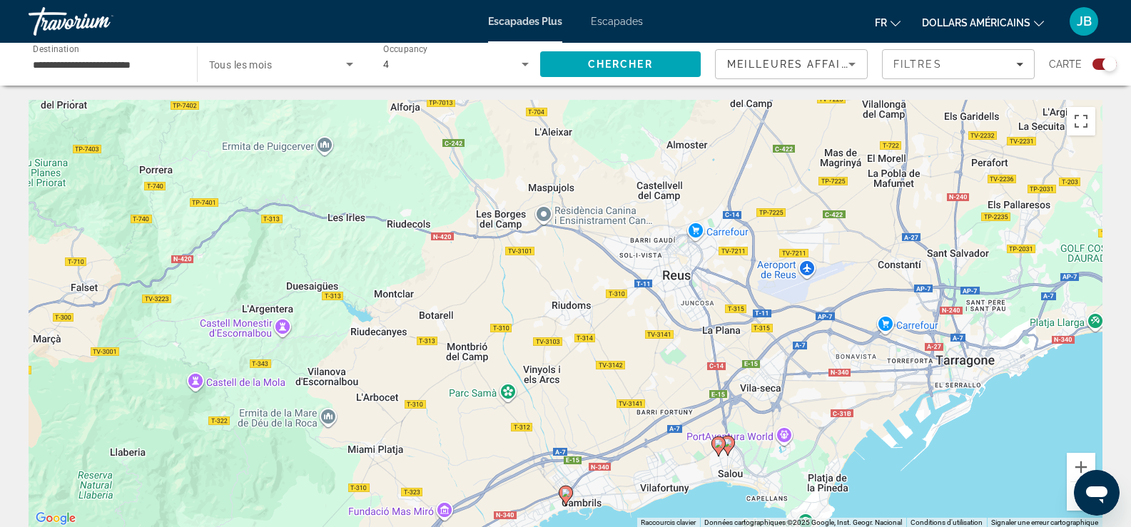
click at [717, 443] on image "Contenu principal" at bounding box center [718, 444] width 9 height 9
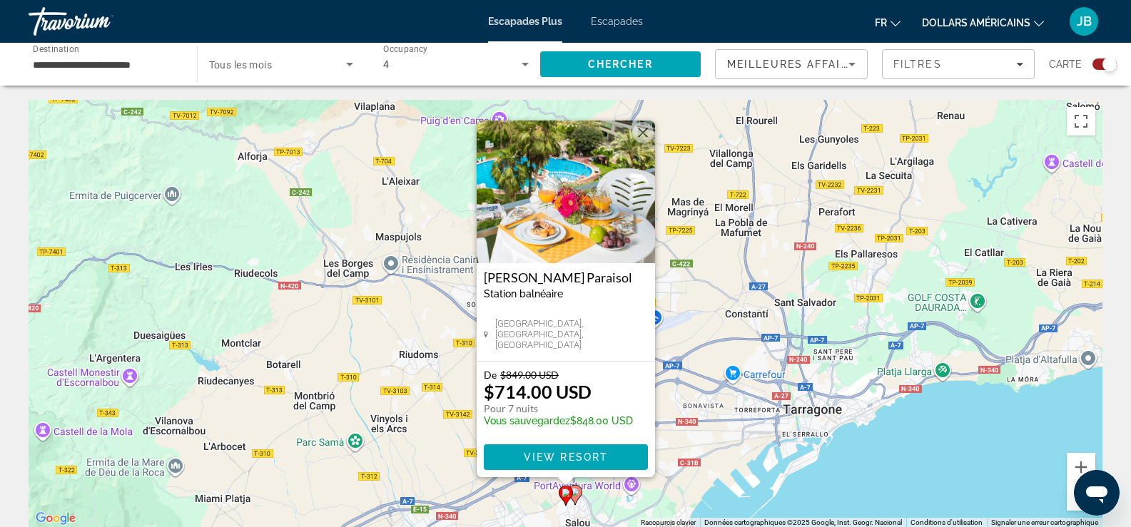
scroll to position [71, 0]
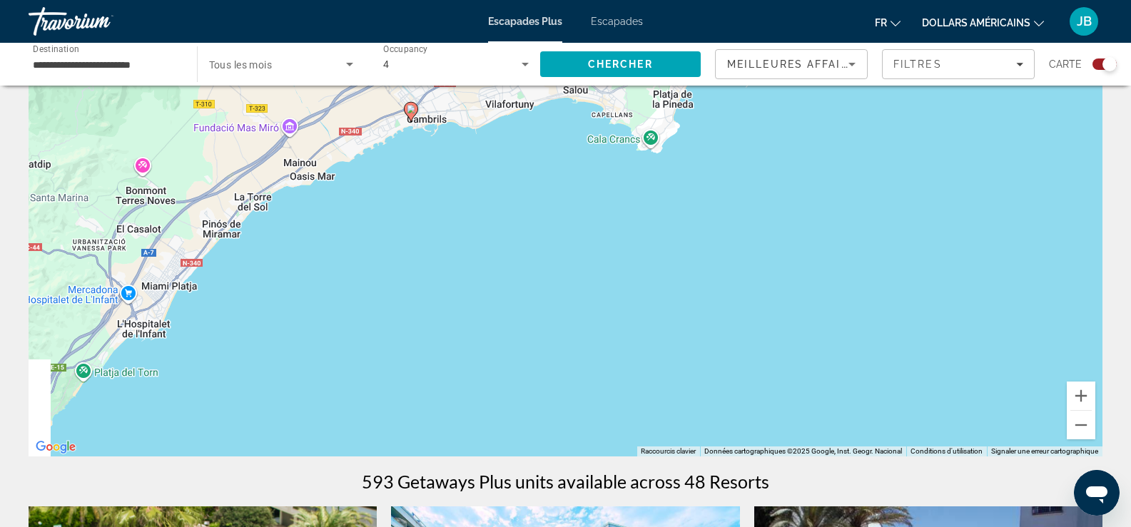
drag, startPoint x: 859, startPoint y: 375, endPoint x: 808, endPoint y: 47, distance: 331.5
click at [886, 14] on div "**********" at bounding box center [565, 192] width 1131 height 527
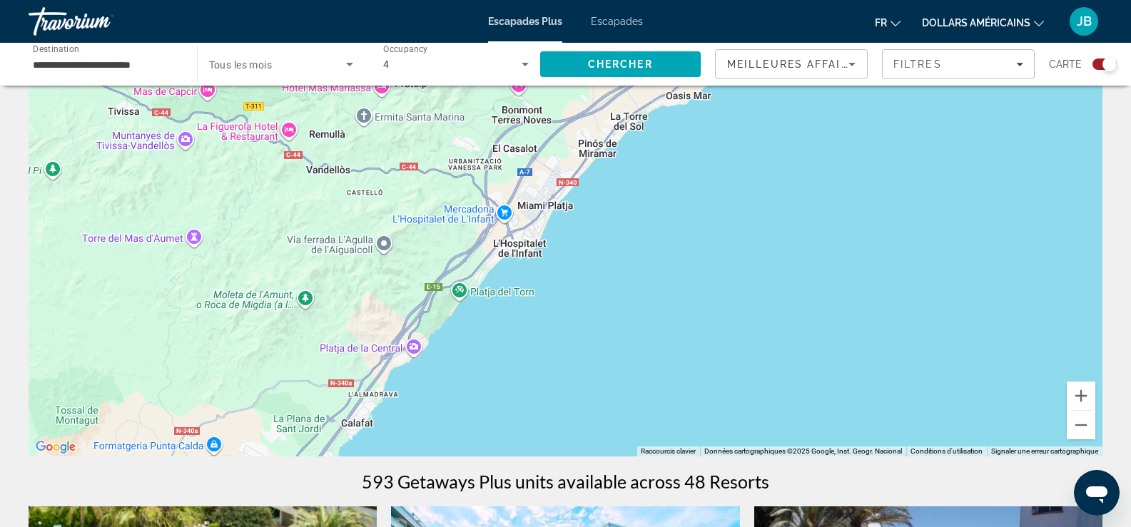
drag, startPoint x: 331, startPoint y: 245, endPoint x: 674, endPoint y: 178, distance: 349.1
click at [674, 177] on div "Pour activer le glissement avec le clavier, appuyez sur Alt+Entrée. Une fois ce…" at bounding box center [566, 243] width 1074 height 428
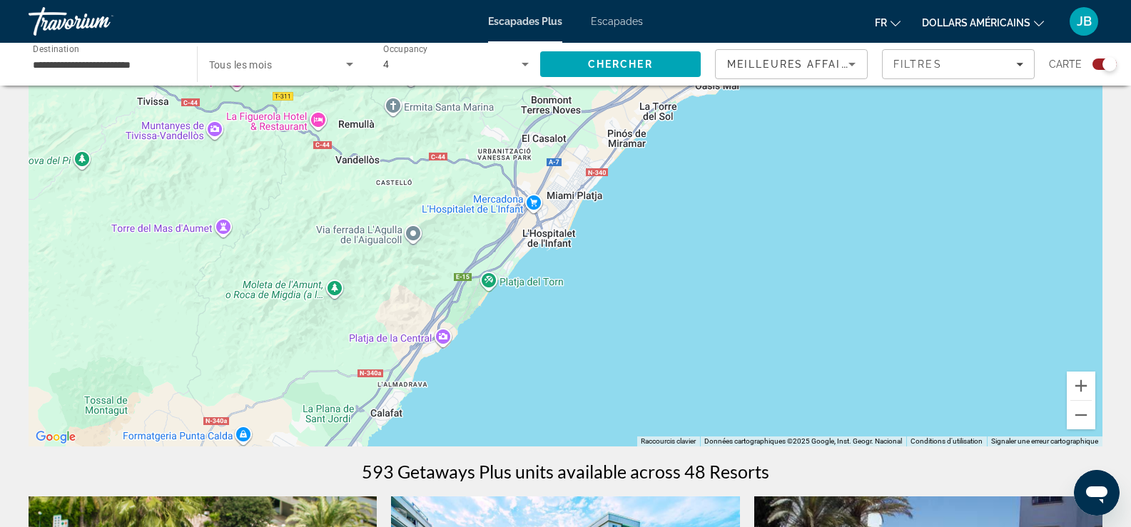
scroll to position [143, 0]
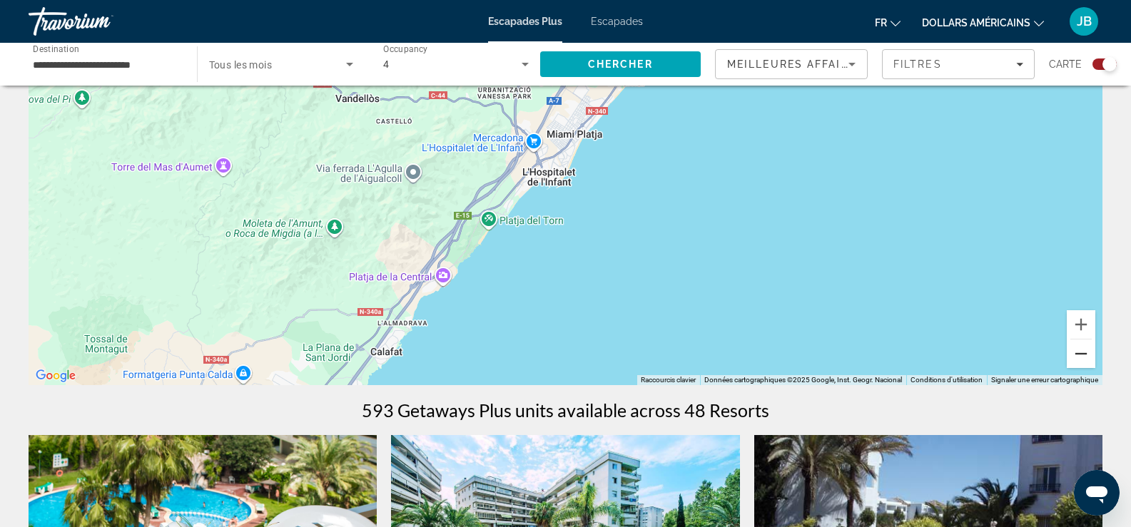
click at [1086, 350] on button "Zoom arrière" at bounding box center [1081, 354] width 29 height 29
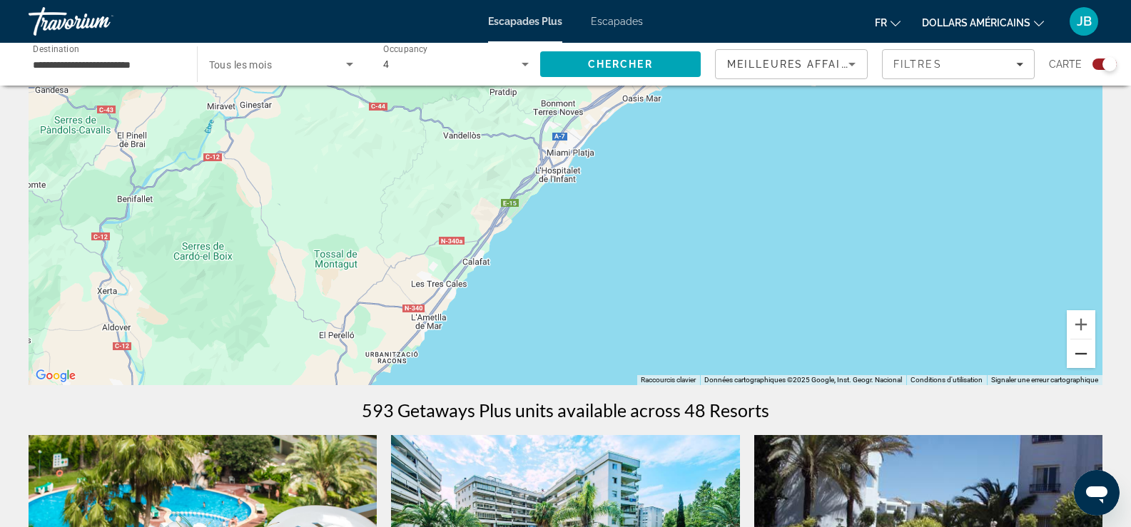
click at [1087, 350] on button "Zoom arrière" at bounding box center [1081, 354] width 29 height 29
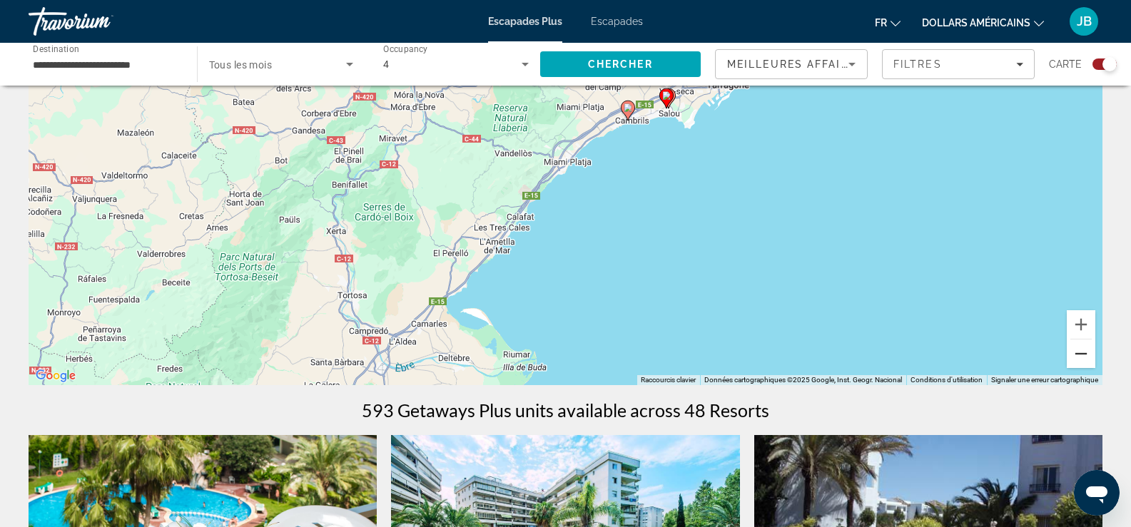
click at [1088, 350] on button "Zoom arrière" at bounding box center [1081, 354] width 29 height 29
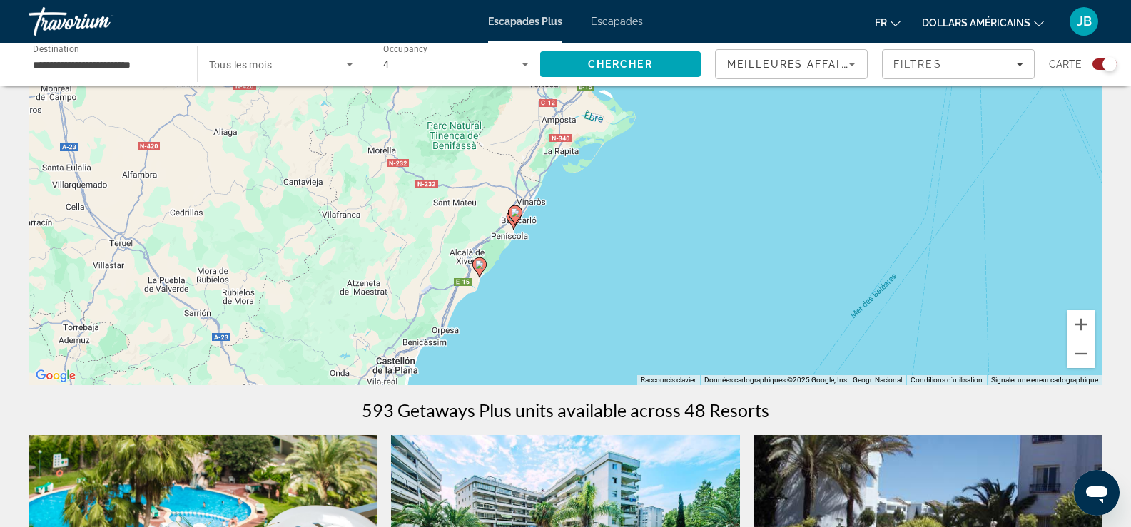
drag, startPoint x: 564, startPoint y: 299, endPoint x: 649, endPoint y: 190, distance: 138.7
click at [649, 149] on div "Pour activer le glissement avec le clavier, appuyez sur Alt+Entrée. Une fois ce…" at bounding box center [566, 171] width 1074 height 428
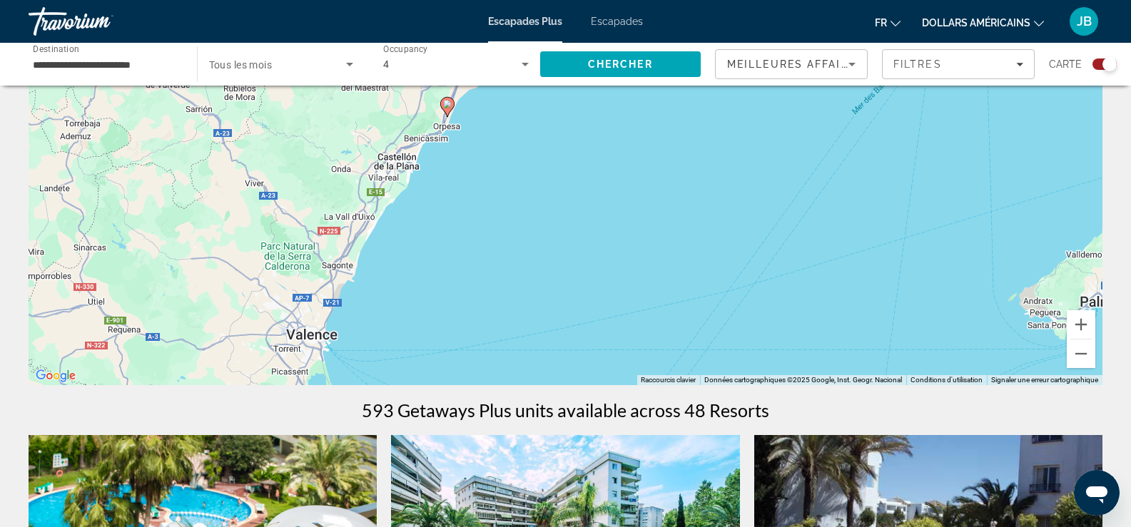
drag, startPoint x: 648, startPoint y: 265, endPoint x: 726, endPoint y: 145, distance: 143.5
click at [654, 86] on div "Pour activer le glissement avec le clavier, appuyez sur Alt+Entrée. Une fois ce…" at bounding box center [566, 171] width 1074 height 428
click at [1075, 357] on button "Zoom arrière" at bounding box center [1081, 354] width 29 height 29
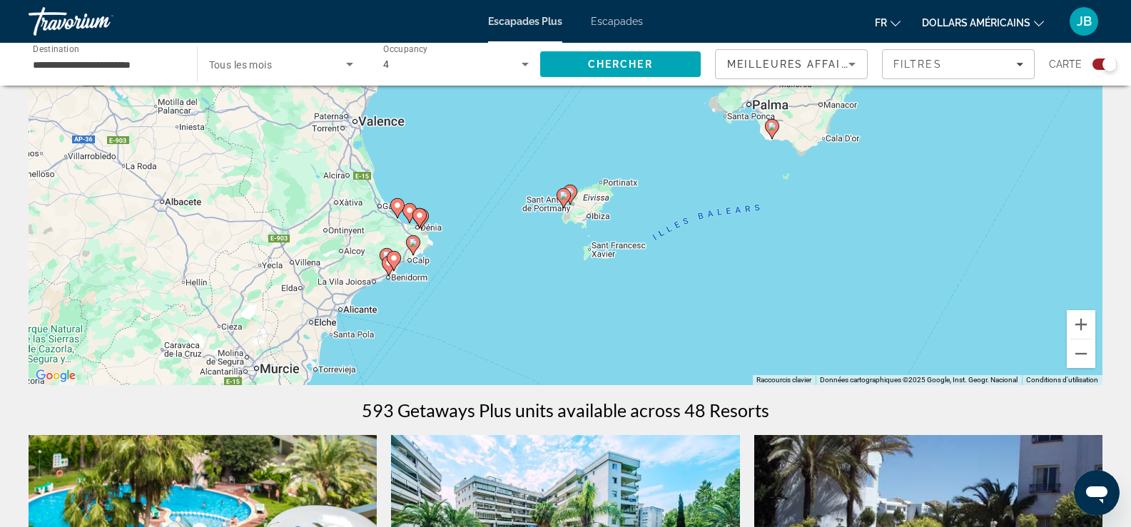
drag, startPoint x: 796, startPoint y: 299, endPoint x: 751, endPoint y: 198, distance: 110.5
click at [751, 193] on div "Pour activer le glissement avec le clavier, appuyez sur Alt+Entrée. Une fois ce…" at bounding box center [566, 171] width 1074 height 428
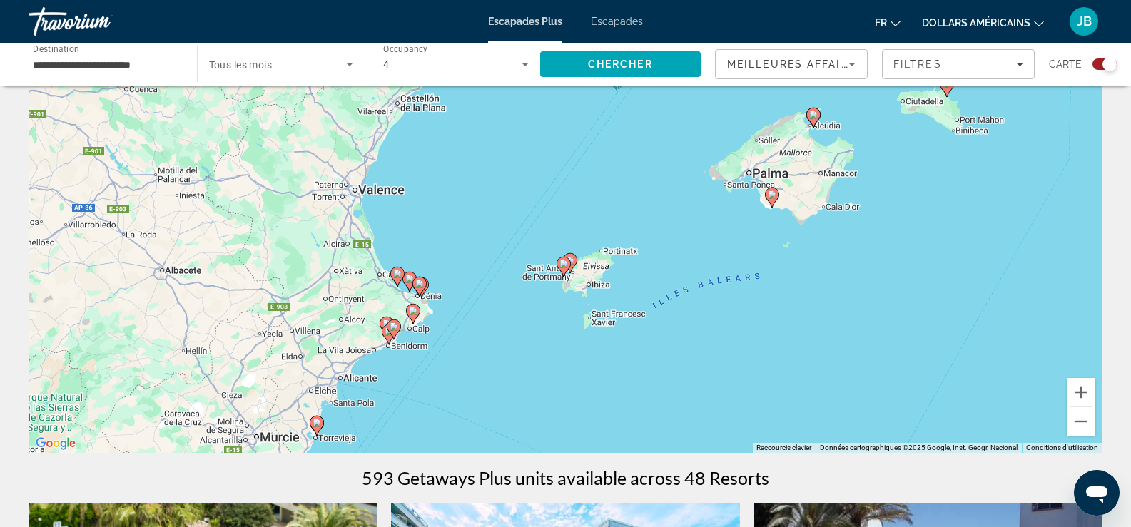
scroll to position [0, 0]
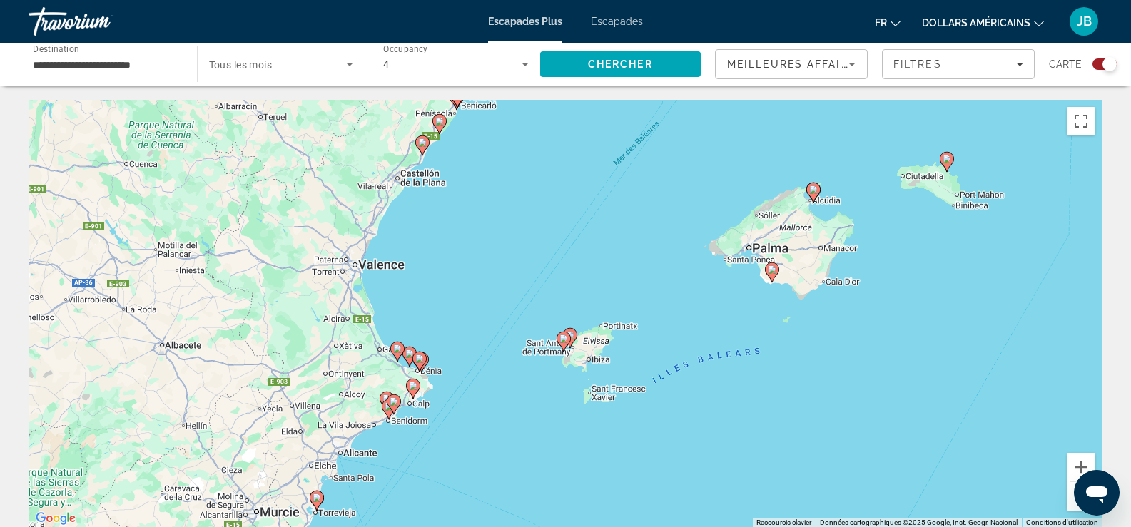
click at [562, 340] on image "Contenu principal" at bounding box center [563, 339] width 9 height 9
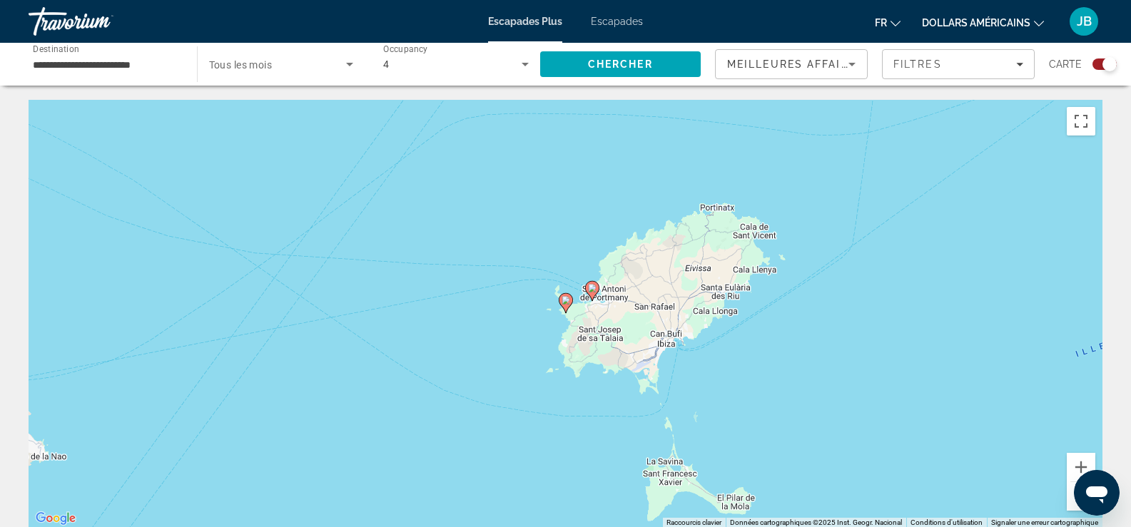
click at [569, 304] on image "Contenu principal" at bounding box center [566, 300] width 9 height 9
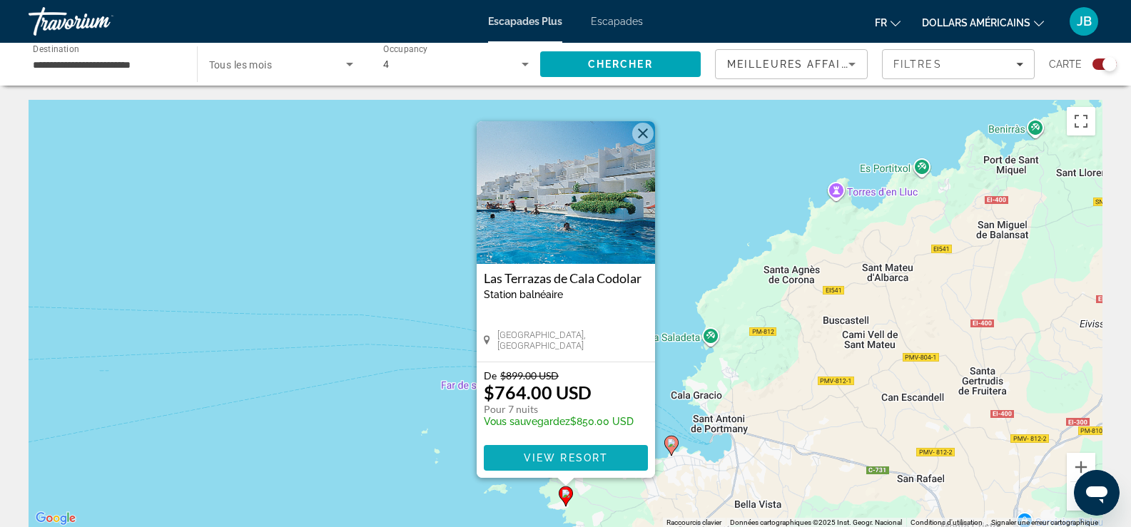
click at [554, 457] on span "View Resort" at bounding box center [565, 457] width 84 height 11
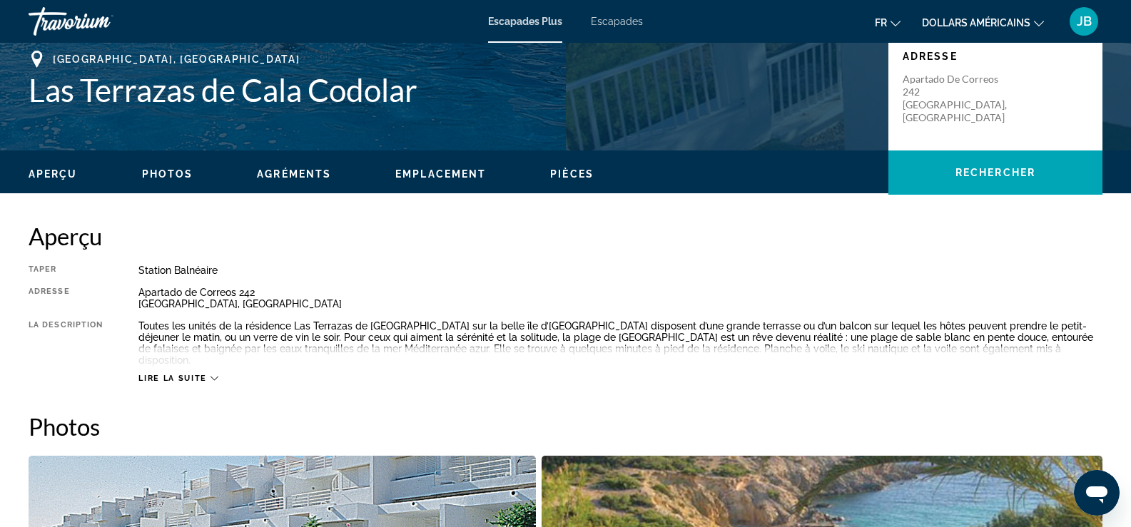
scroll to position [357, 0]
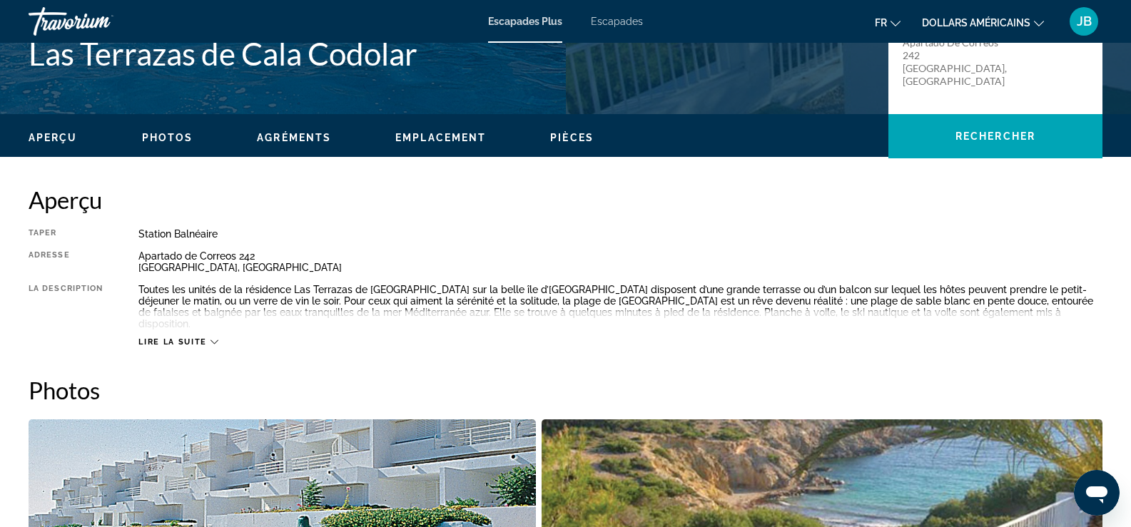
click at [215, 340] on icon "Contenu principal" at bounding box center [214, 342] width 8 height 4
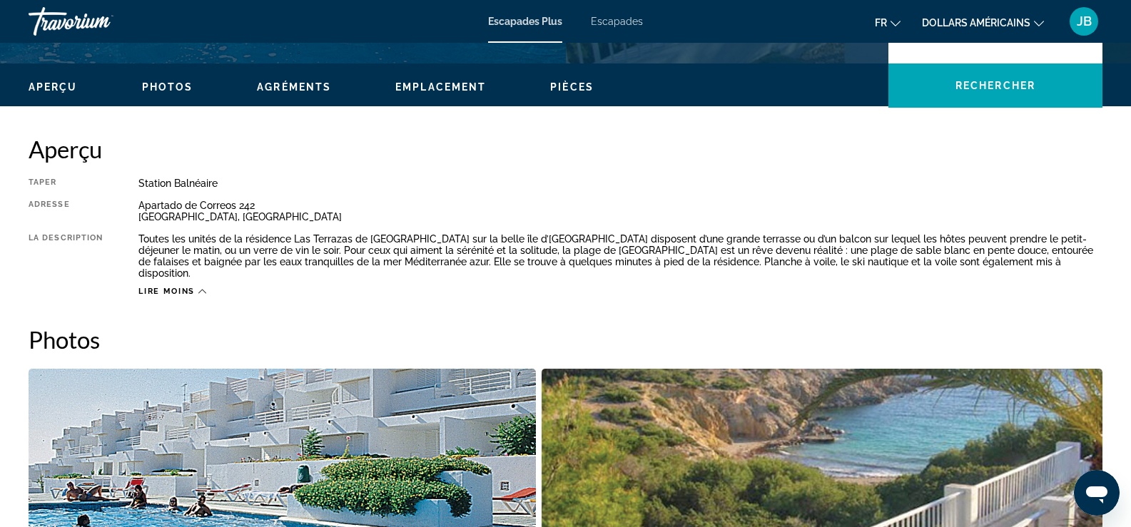
scroll to position [0, 0]
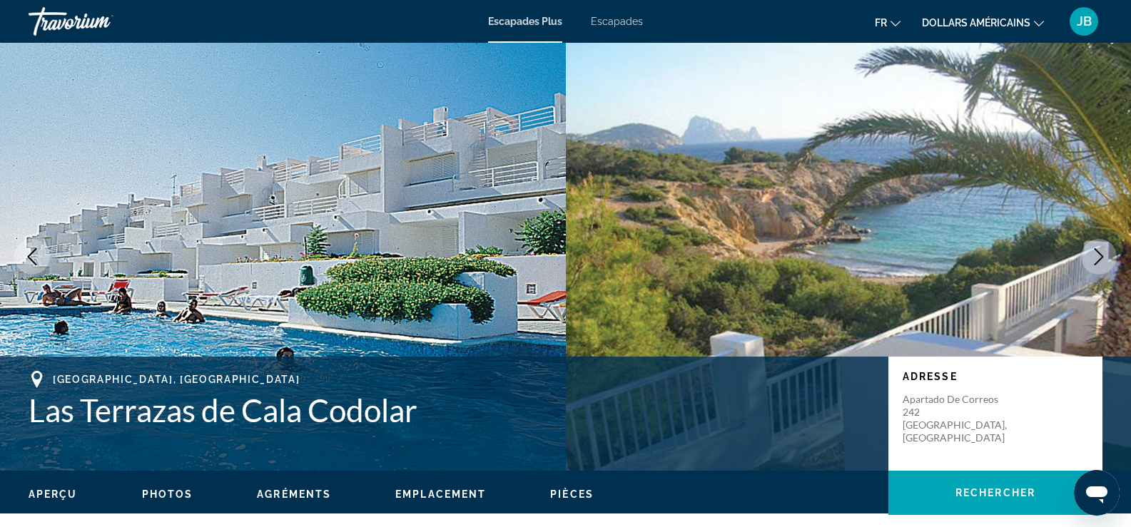
click at [1025, 24] on font "dollars américains" at bounding box center [976, 22] width 108 height 11
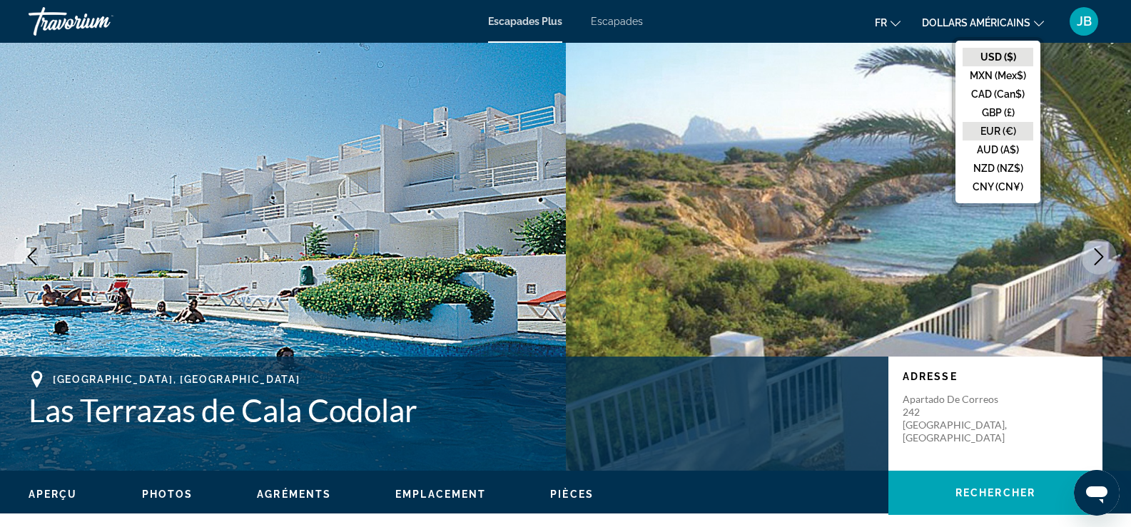
click at [1005, 125] on button "EUR (€)" at bounding box center [998, 131] width 71 height 19
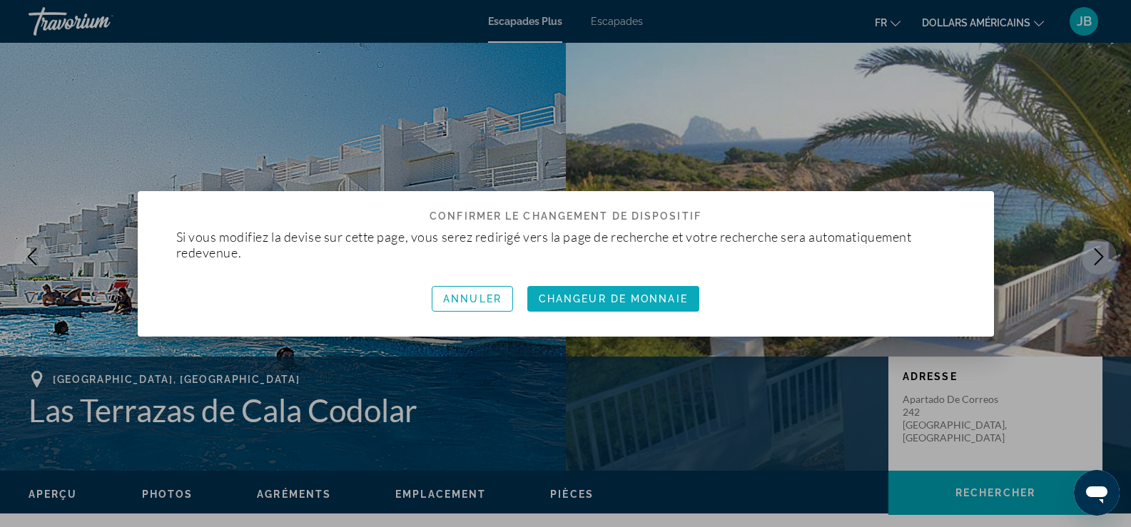
click at [572, 296] on font "Changeur de monnaie" at bounding box center [613, 298] width 149 height 11
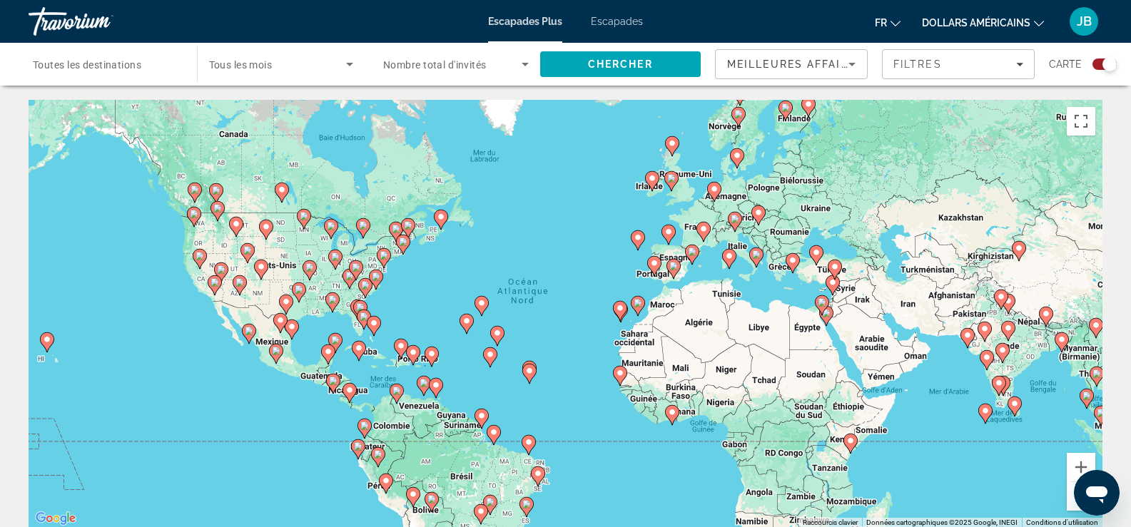
click at [636, 236] on image "Contenu principal" at bounding box center [638, 237] width 9 height 9
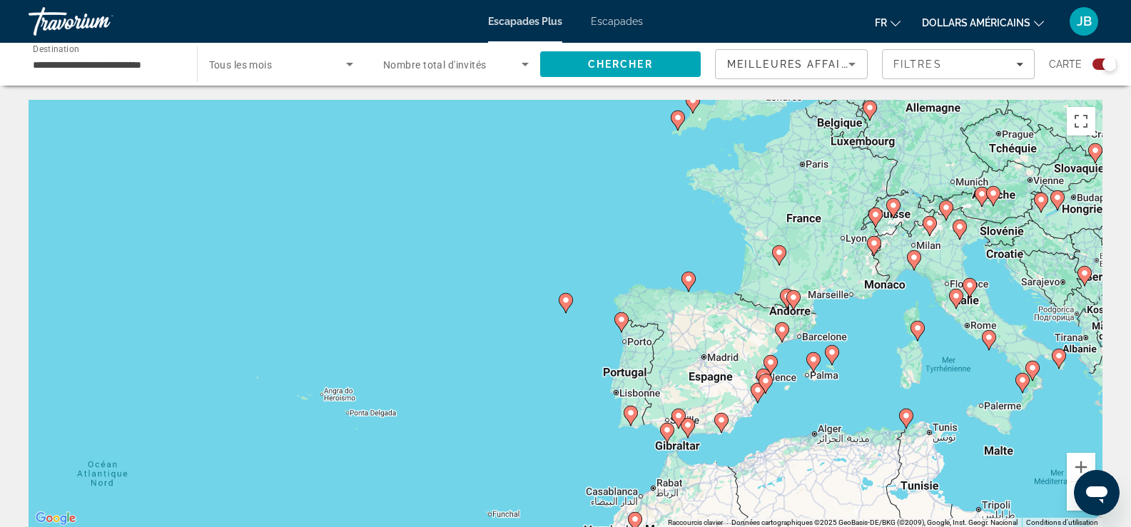
click at [566, 300] on image "Contenu principal" at bounding box center [566, 300] width 9 height 9
type input "**********"
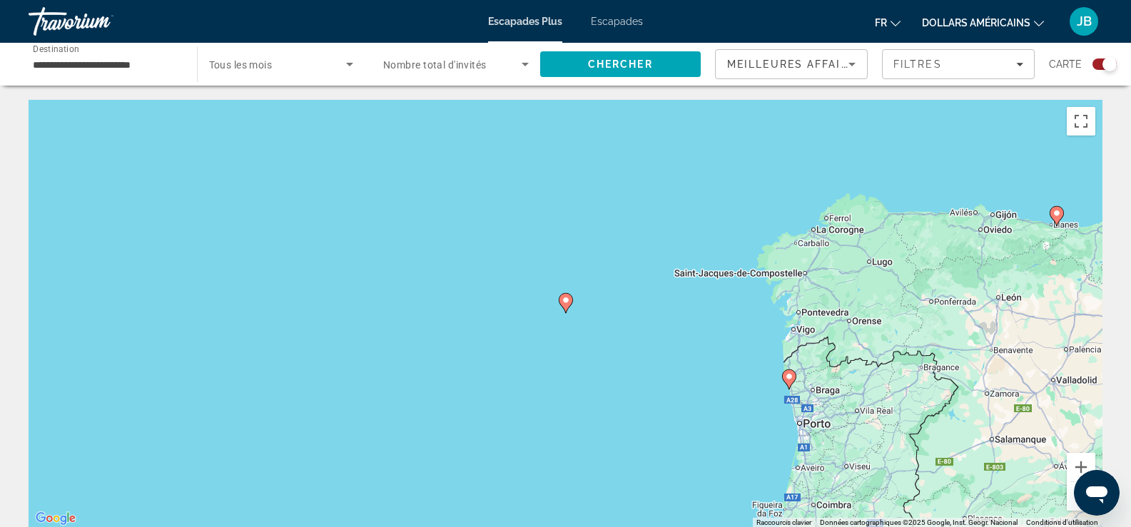
click at [568, 300] on image "Contenu principal" at bounding box center [566, 300] width 9 height 9
click at [1073, 465] on button "Zoom avant" at bounding box center [1081, 467] width 29 height 29
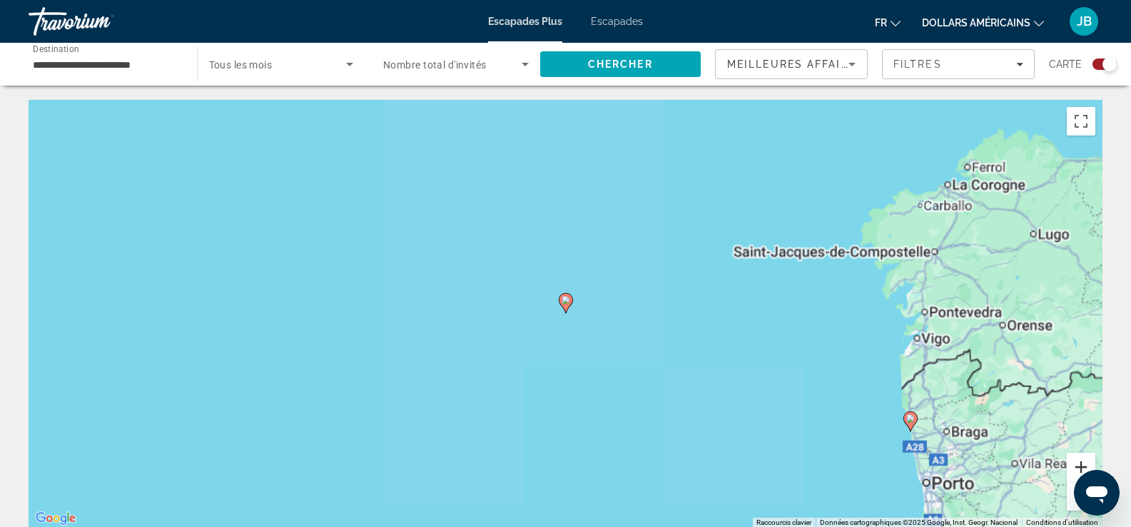
click at [1073, 464] on button "Zoom avant" at bounding box center [1081, 467] width 29 height 29
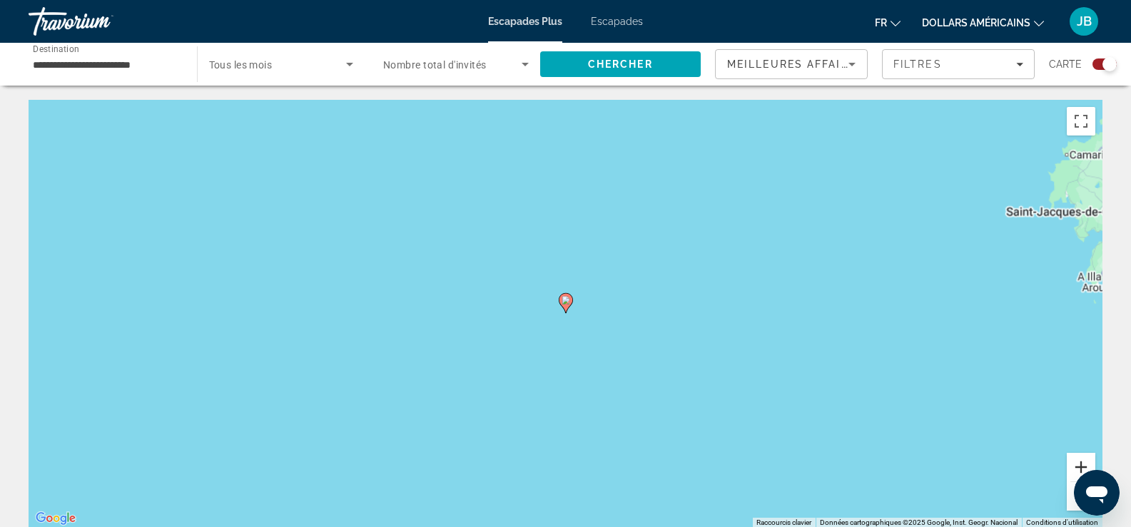
click at [1073, 464] on button "Zoom avant" at bounding box center [1081, 467] width 29 height 29
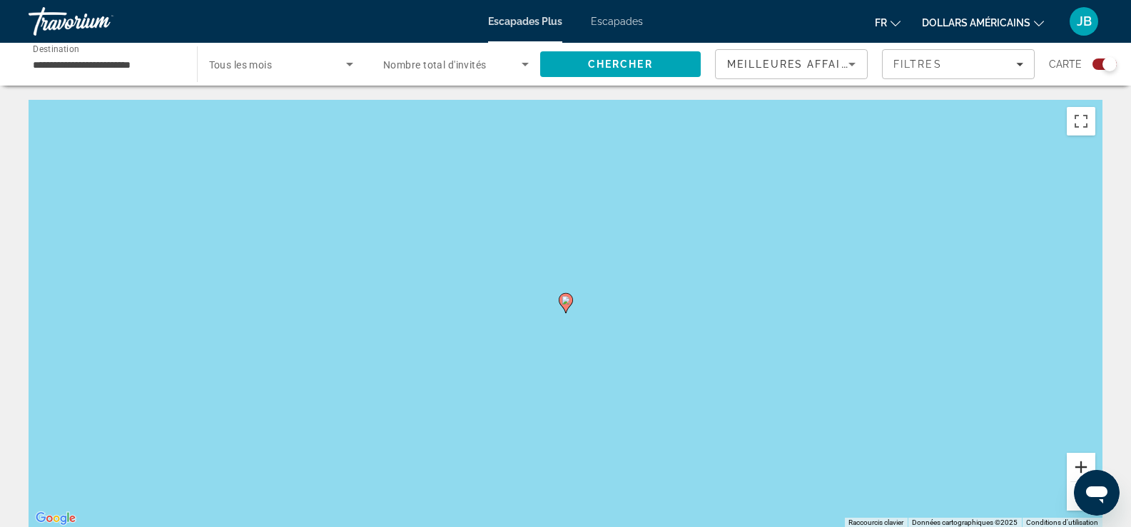
click at [1072, 464] on button "Zoom avant" at bounding box center [1081, 467] width 29 height 29
click at [1072, 463] on button "Zoom avant" at bounding box center [1081, 467] width 29 height 29
drag, startPoint x: 1072, startPoint y: 463, endPoint x: 689, endPoint y: 381, distance: 391.9
click at [1067, 463] on button "Zoom avant" at bounding box center [1081, 467] width 29 height 29
click at [562, 304] on image "Contenu principal" at bounding box center [566, 300] width 9 height 9
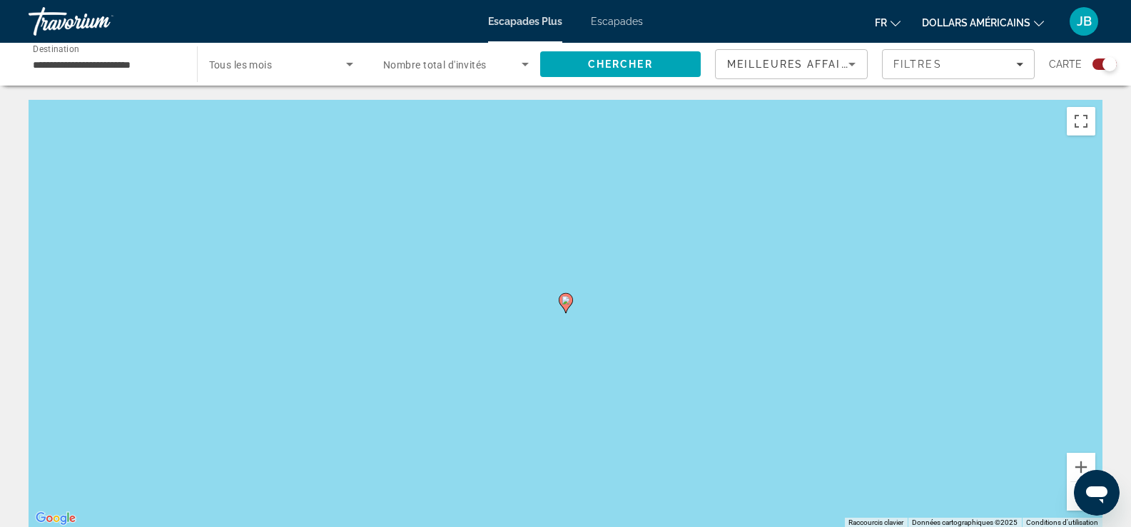
click at [562, 304] on image "Contenu principal" at bounding box center [566, 300] width 9 height 9
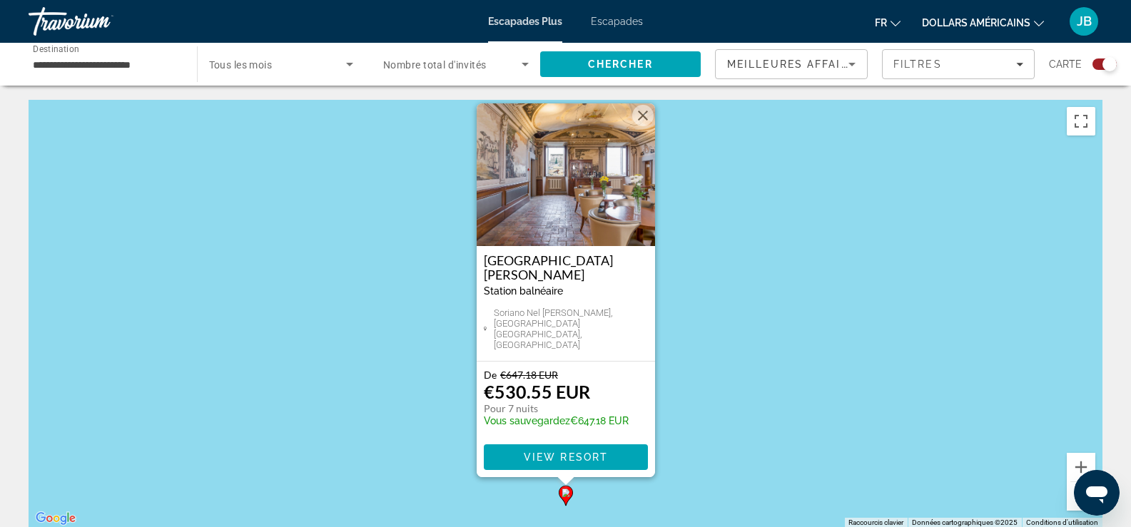
click at [580, 207] on img "Contenu principal" at bounding box center [566, 174] width 178 height 143
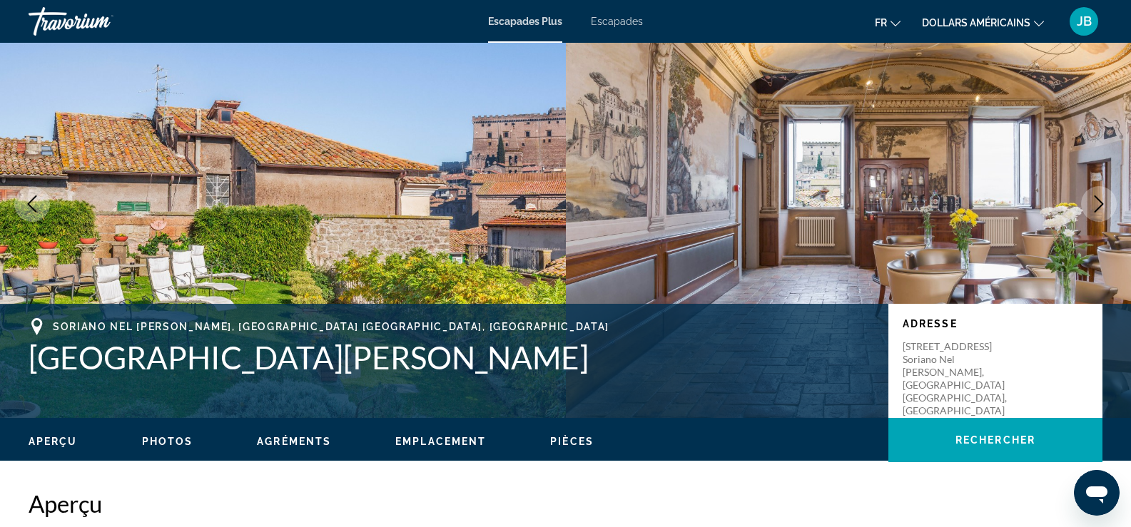
scroll to position [143, 0]
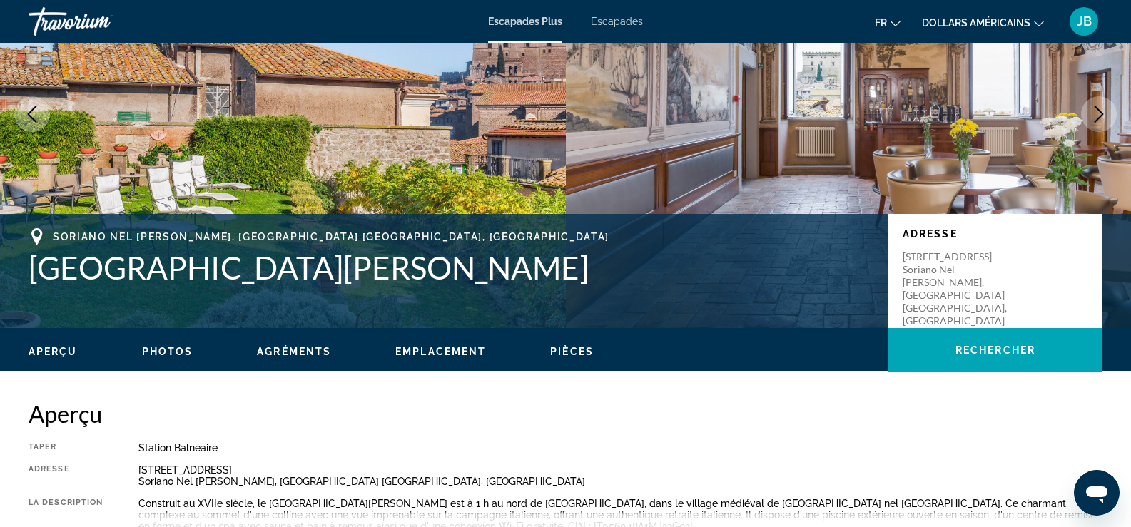
click at [143, 347] on span "Photos" at bounding box center [167, 351] width 51 height 11
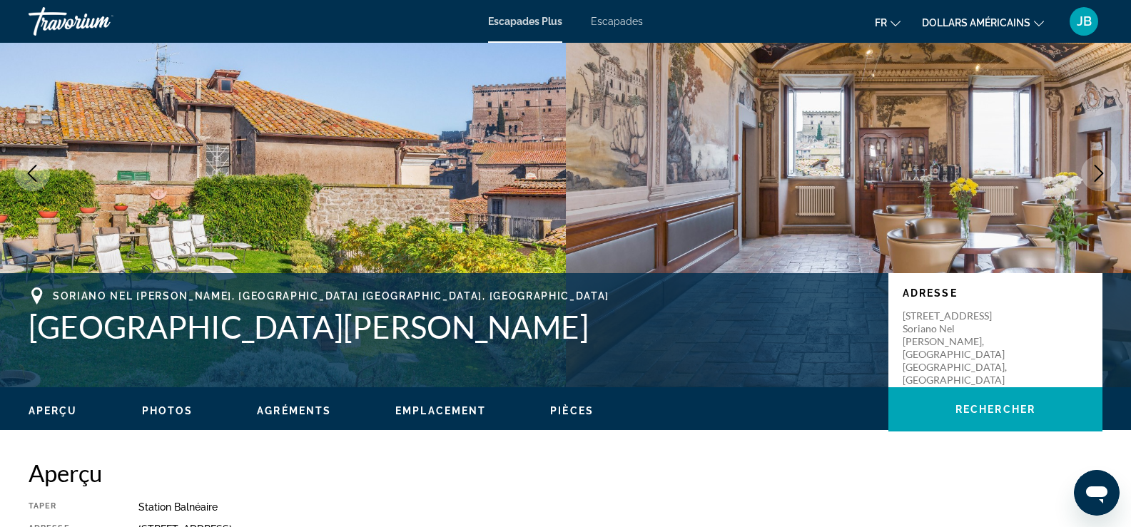
scroll to position [0, 0]
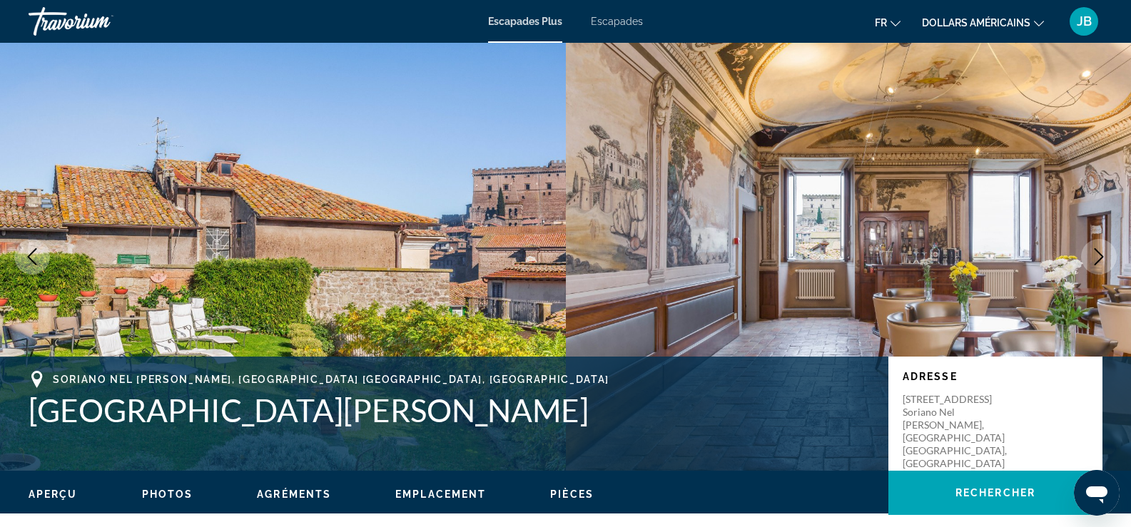
click at [602, 19] on font "Escapades" at bounding box center [617, 21] width 52 height 11
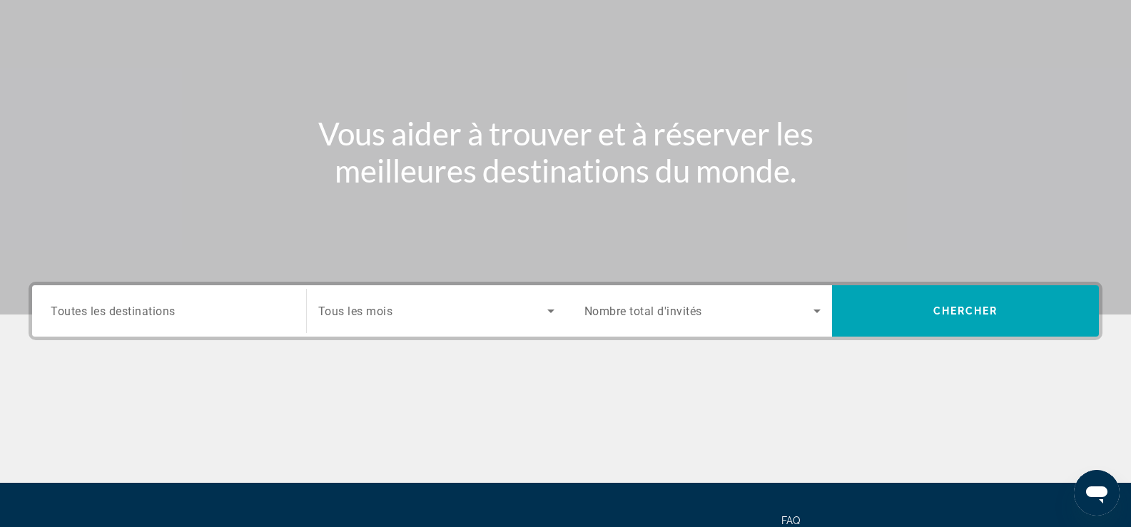
scroll to position [244, 0]
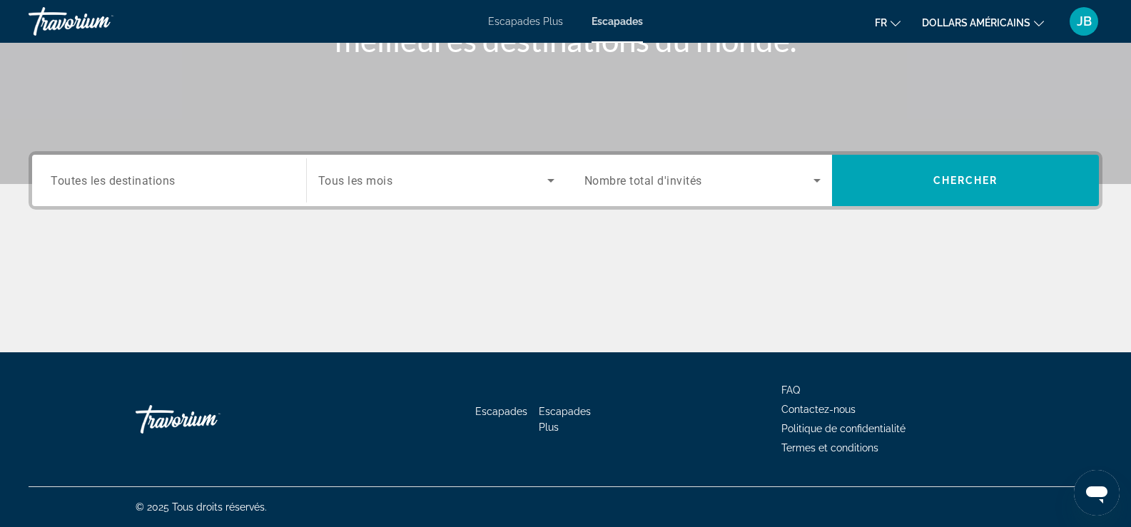
click at [817, 178] on icon "Search widget" at bounding box center [816, 180] width 17 height 17
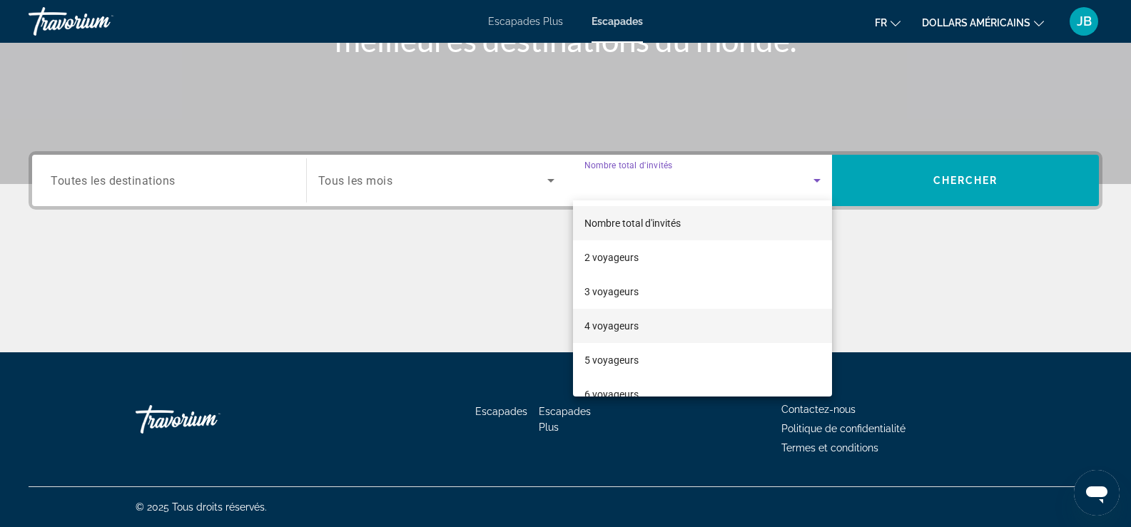
click at [643, 319] on mat-option "4 voyageurs" at bounding box center [703, 326] width 260 height 34
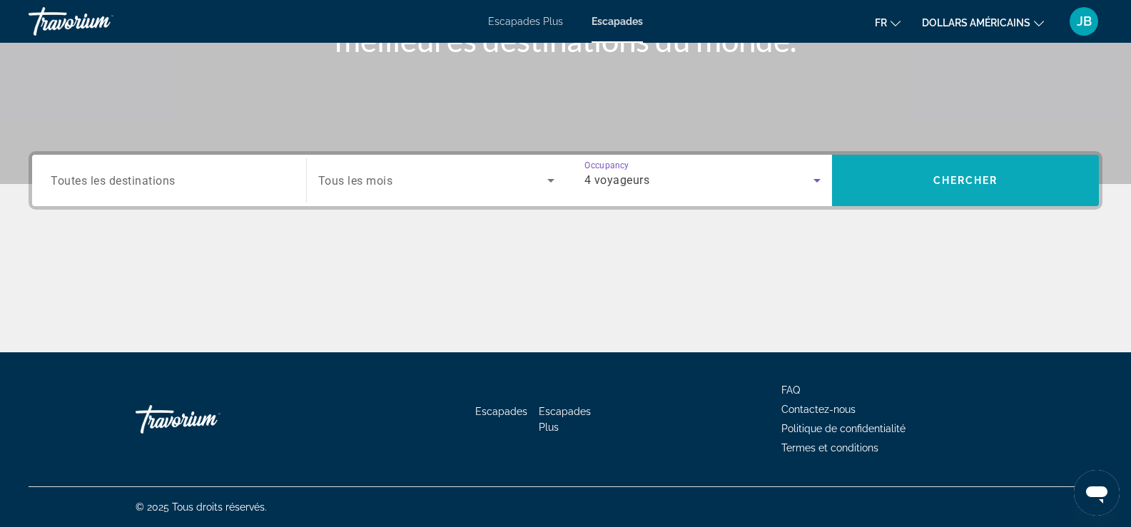
click at [944, 178] on span "Chercher" at bounding box center [965, 180] width 65 height 11
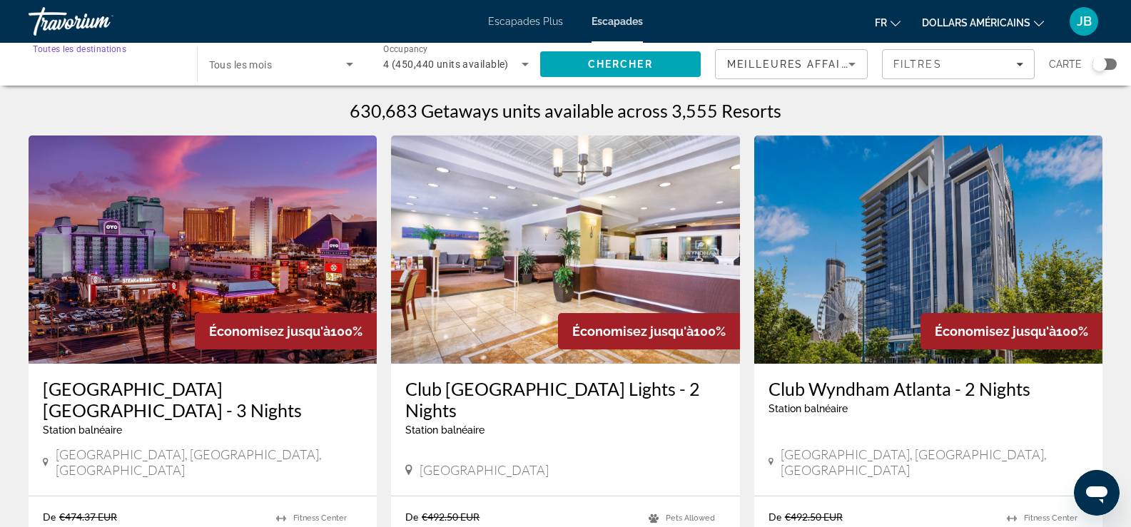
click at [147, 66] on input "Destination Toutes les destinations" at bounding box center [106, 64] width 146 height 17
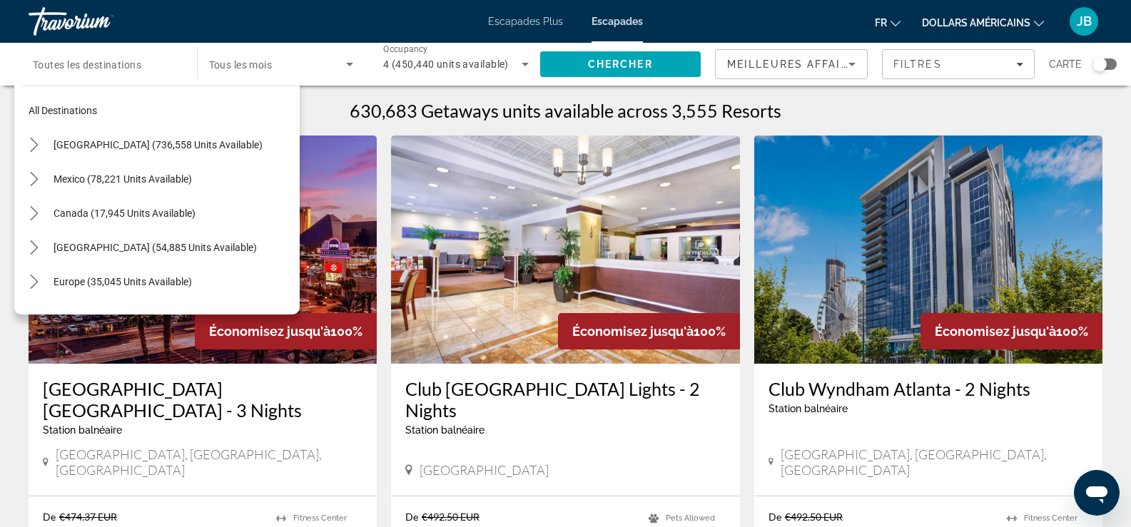
click at [155, 69] on div "Search widget" at bounding box center [106, 64] width 146 height 41
click at [54, 74] on div "Search widget" at bounding box center [106, 64] width 146 height 41
click at [337, 109] on div "630,683 Getaways units available across 3,555 Resorts" at bounding box center [566, 110] width 1074 height 21
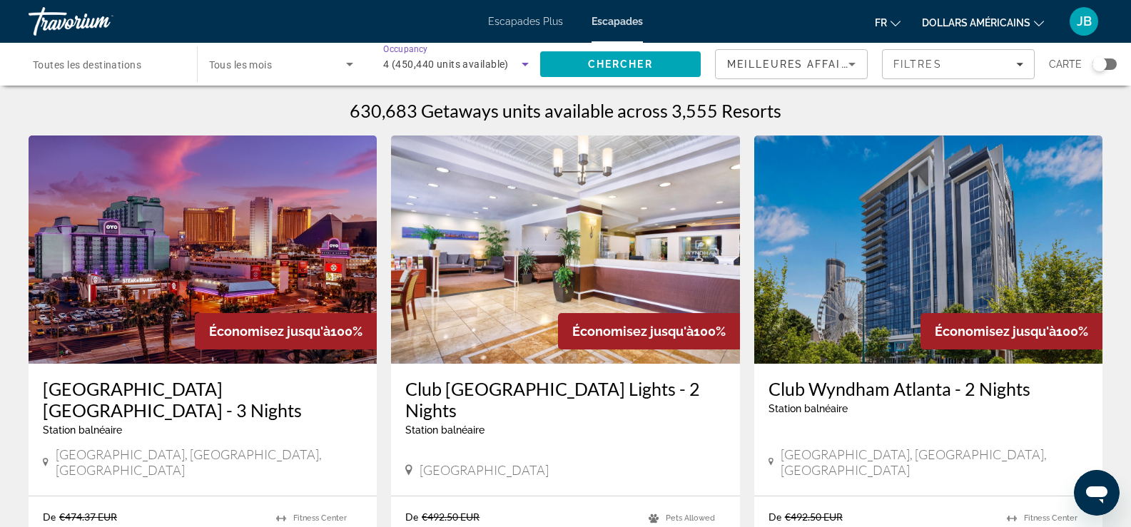
click at [527, 63] on icon "Search widget" at bounding box center [525, 65] width 7 height 4
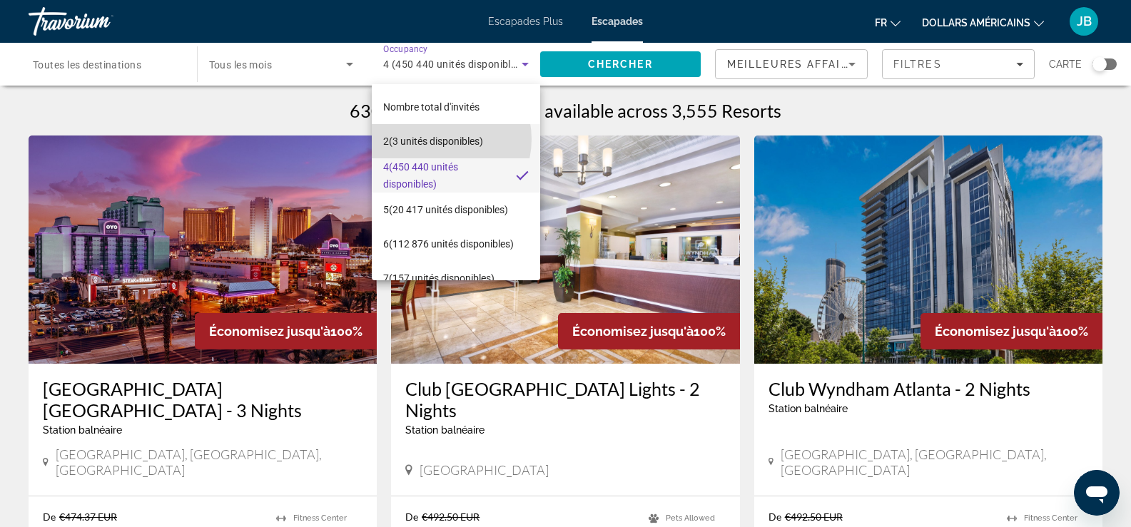
click at [439, 139] on font "(3 unités disponibles)" at bounding box center [436, 141] width 94 height 11
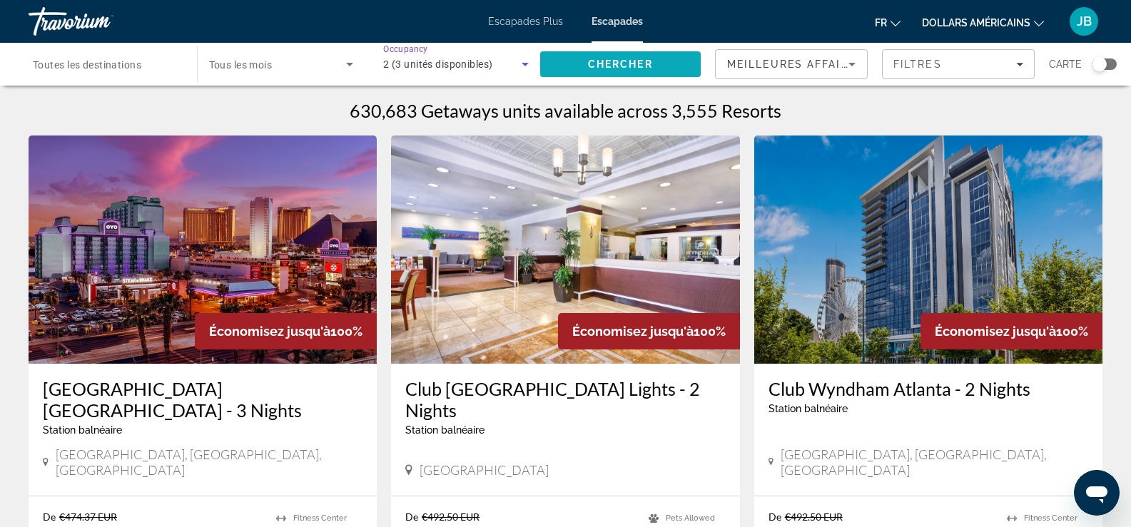
click at [607, 56] on span "Search" at bounding box center [620, 64] width 161 height 34
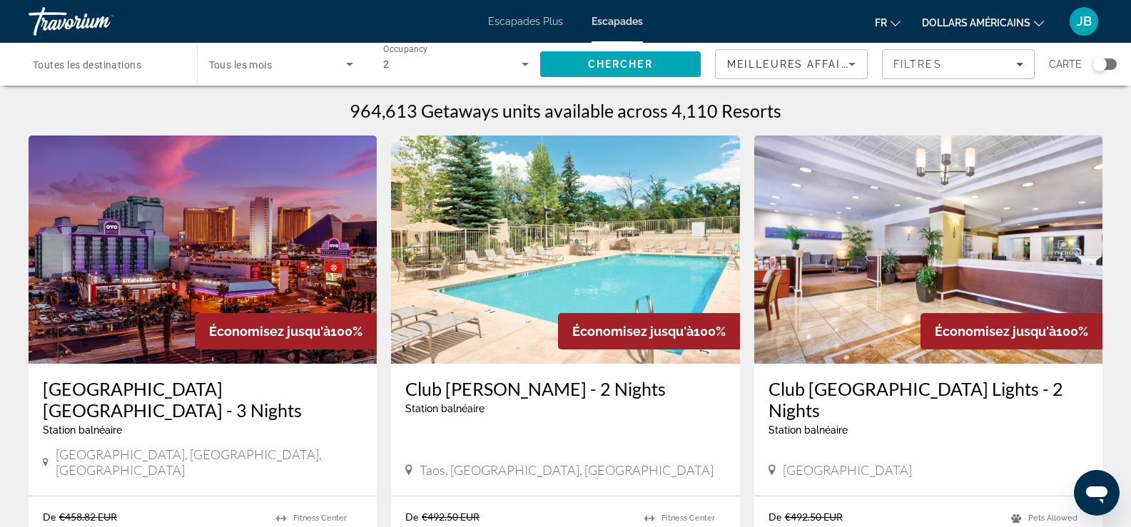
click at [519, 26] on font "Escapades Plus" at bounding box center [525, 21] width 75 height 11
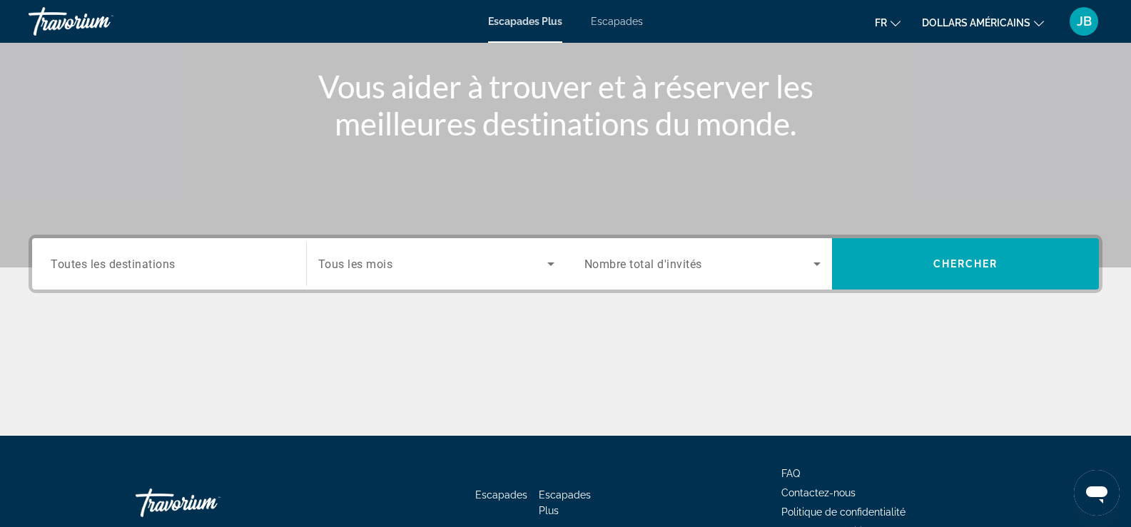
scroll to position [214, 0]
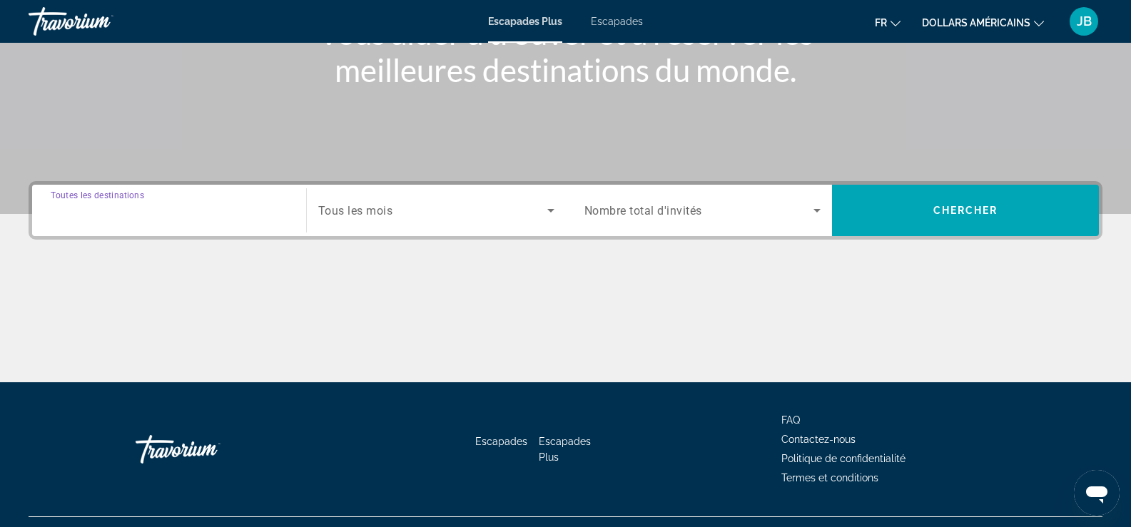
click at [250, 218] on input "Destination Toutes les destinations" at bounding box center [169, 211] width 237 height 17
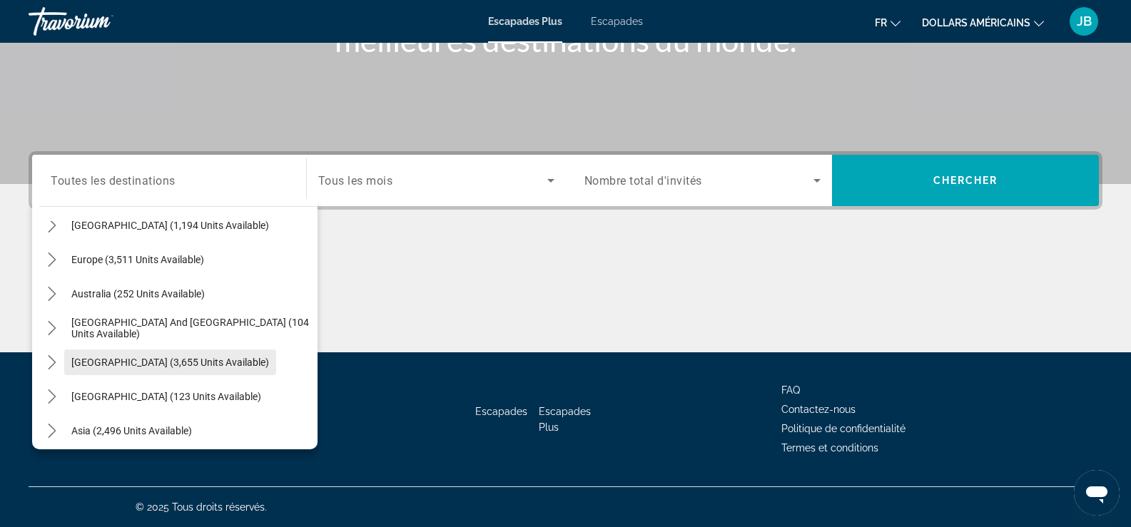
scroll to position [152, 0]
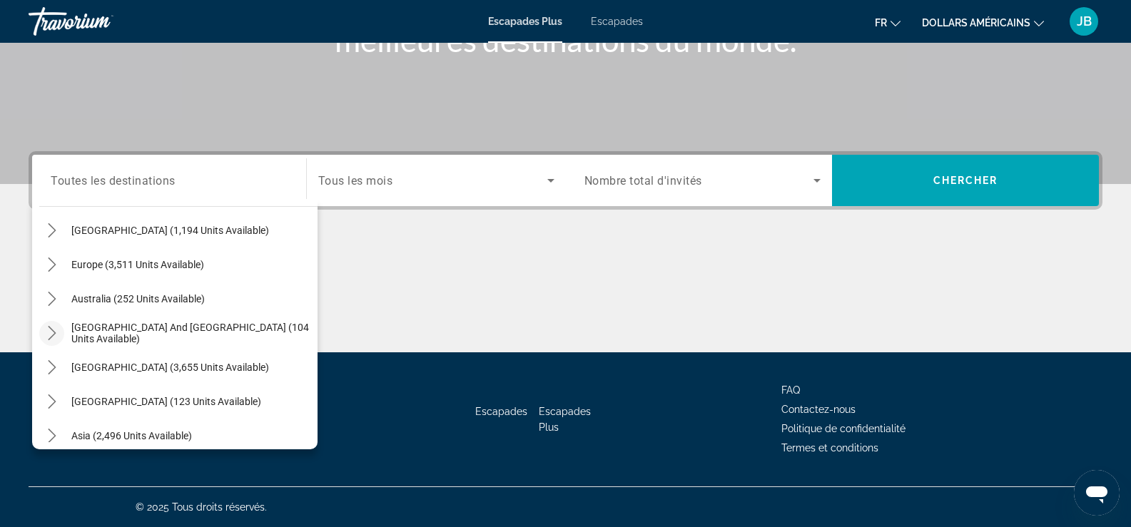
click at [56, 333] on icon "Toggle South Pacific and Oceania (104 units available) submenu" at bounding box center [52, 333] width 14 height 14
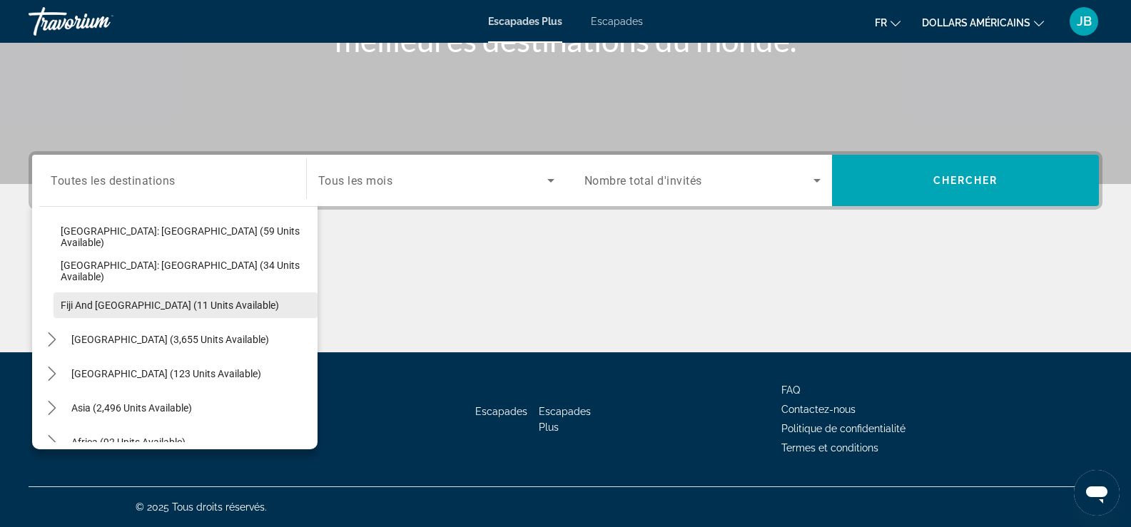
scroll to position [305, 0]
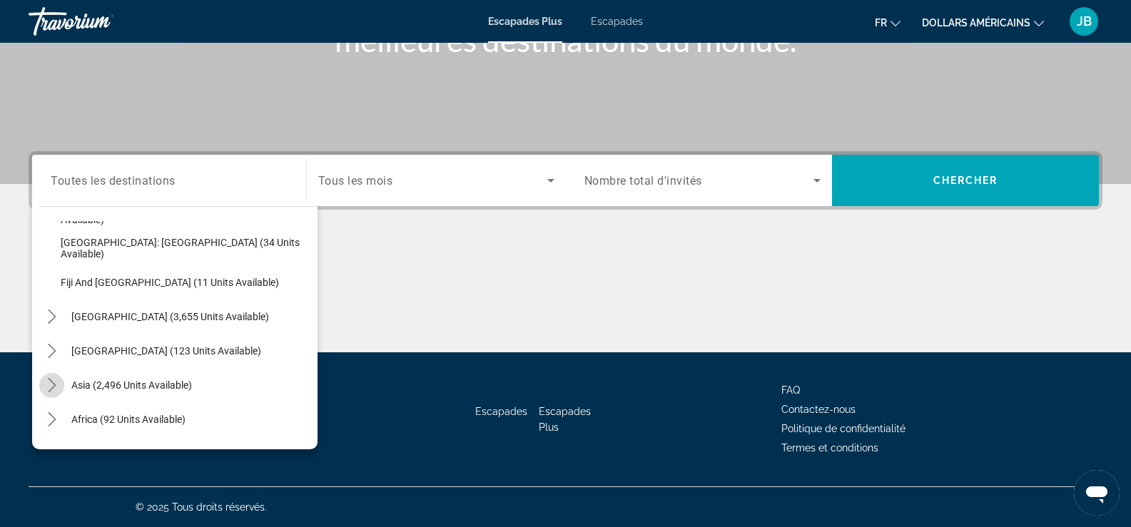
click at [50, 380] on icon "Toggle Asia (2,496 units available) submenu" at bounding box center [52, 385] width 14 height 14
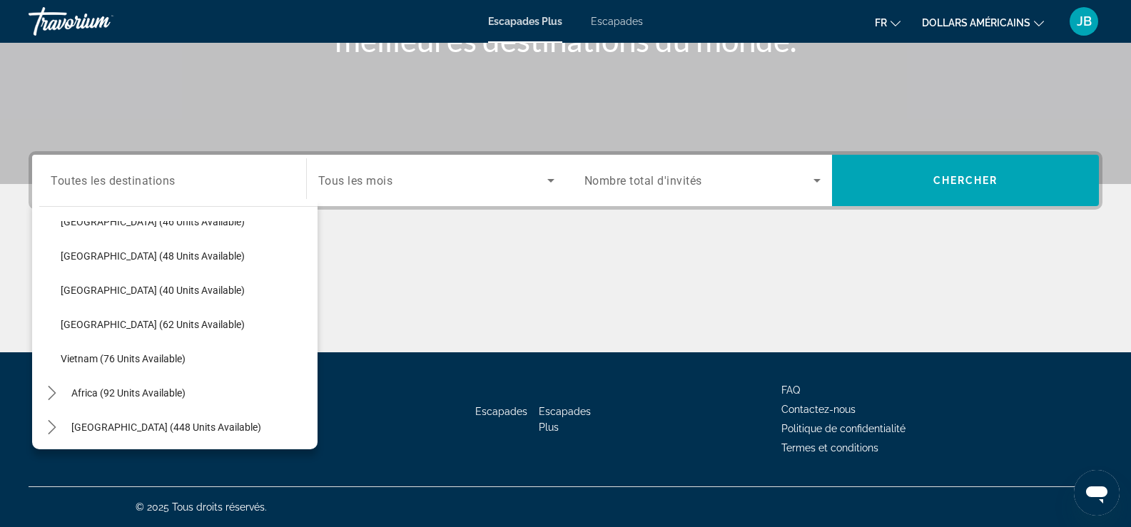
scroll to position [676, 0]
click at [53, 422] on icon "Toggle Middle East (448 units available) submenu" at bounding box center [52, 425] width 14 height 14
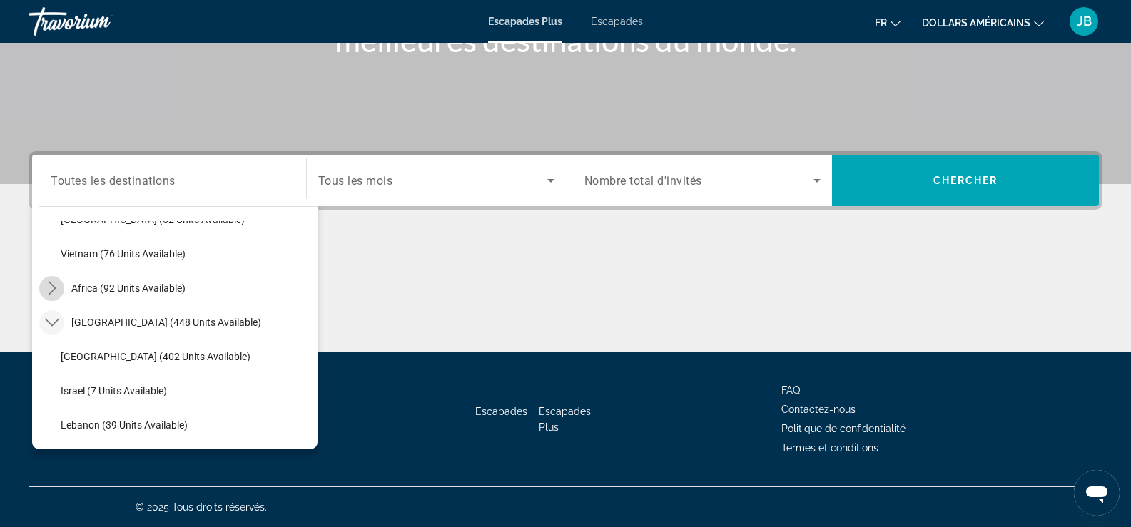
click at [51, 292] on icon "Toggle Africa (92 units available) submenu" at bounding box center [52, 288] width 8 height 14
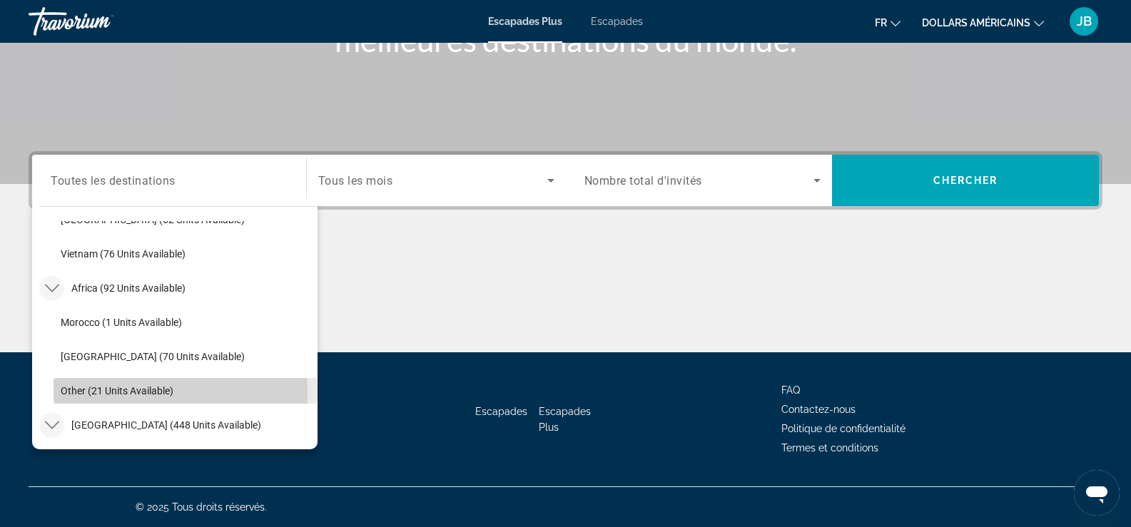
click at [71, 392] on span "Other (21 units available)" at bounding box center [117, 390] width 113 height 11
type input "**********"
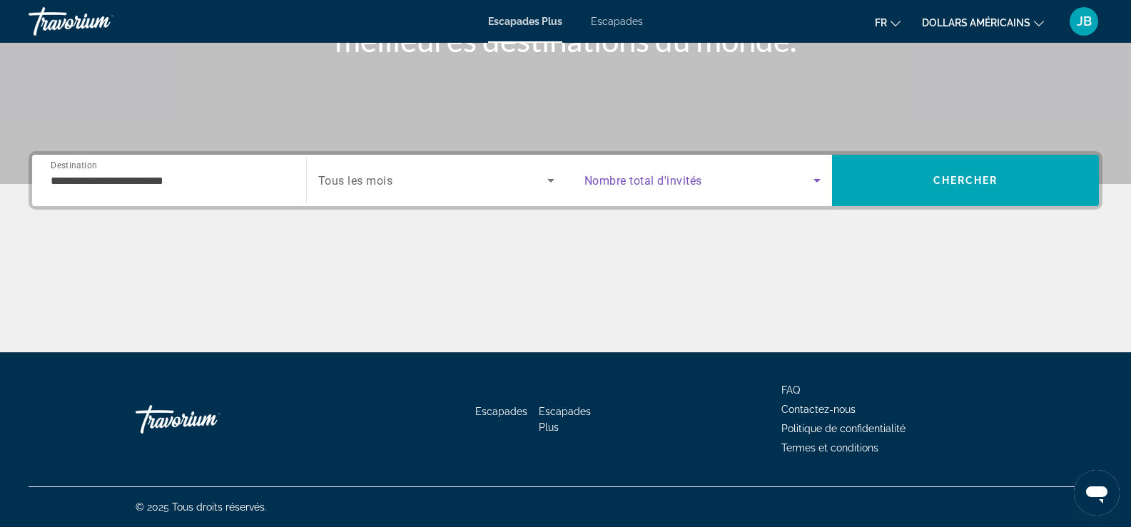
click at [771, 175] on span "Search widget" at bounding box center [699, 180] width 230 height 17
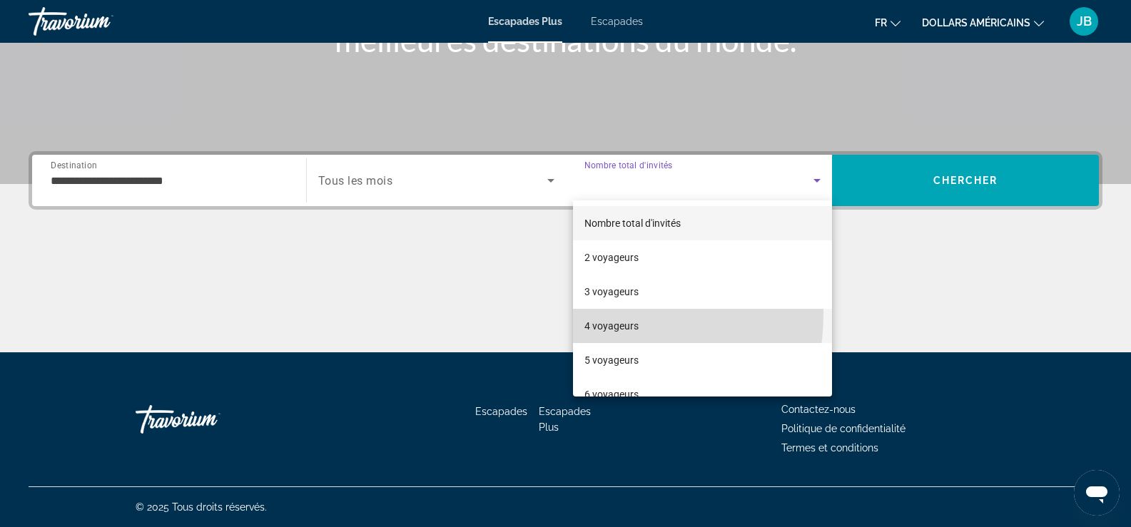
drag, startPoint x: 599, startPoint y: 315, endPoint x: 716, endPoint y: 279, distance: 123.0
click at [601, 314] on mat-option "4 voyageurs" at bounding box center [703, 326] width 260 height 34
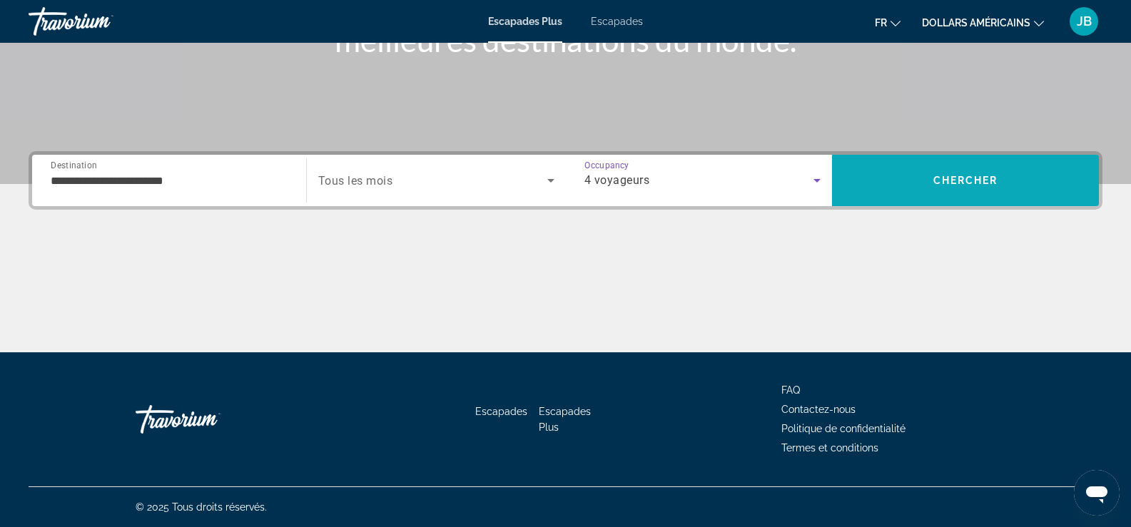
click at [905, 180] on span "Search" at bounding box center [965, 180] width 267 height 34
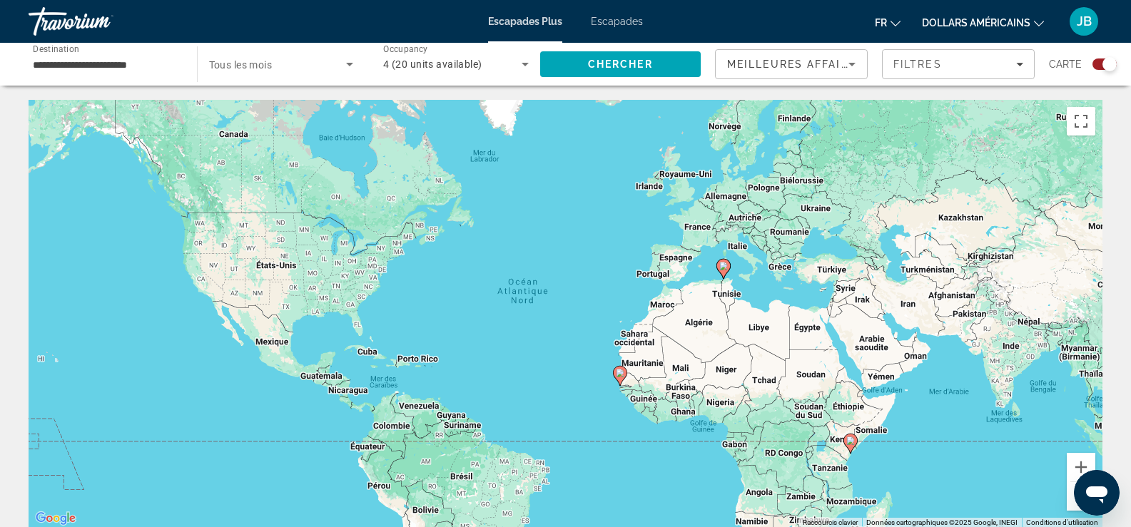
click at [852, 445] on image "Contenu principal" at bounding box center [850, 441] width 9 height 9
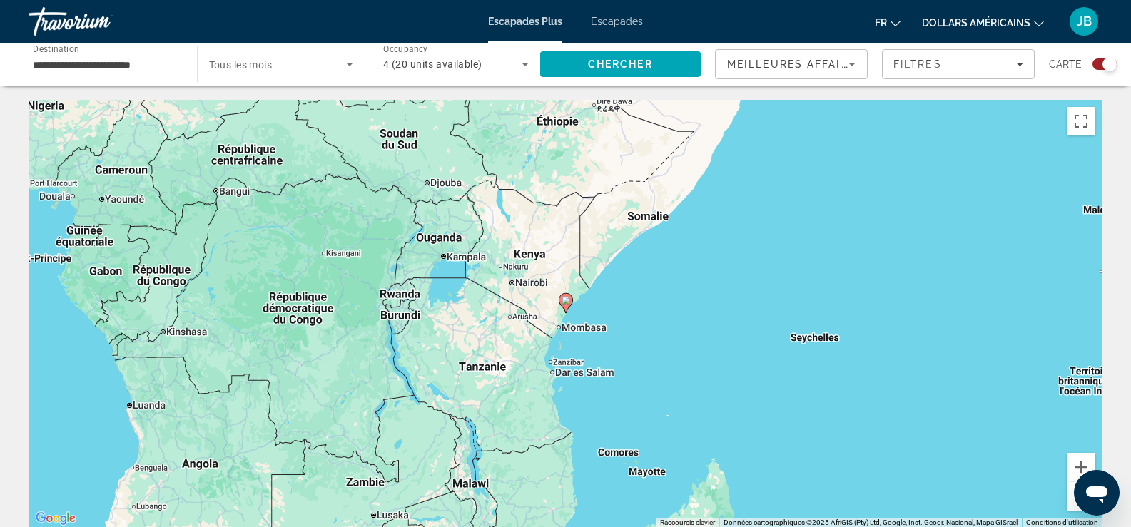
click at [568, 302] on image "Contenu principal" at bounding box center [566, 300] width 9 height 9
type input "**********"
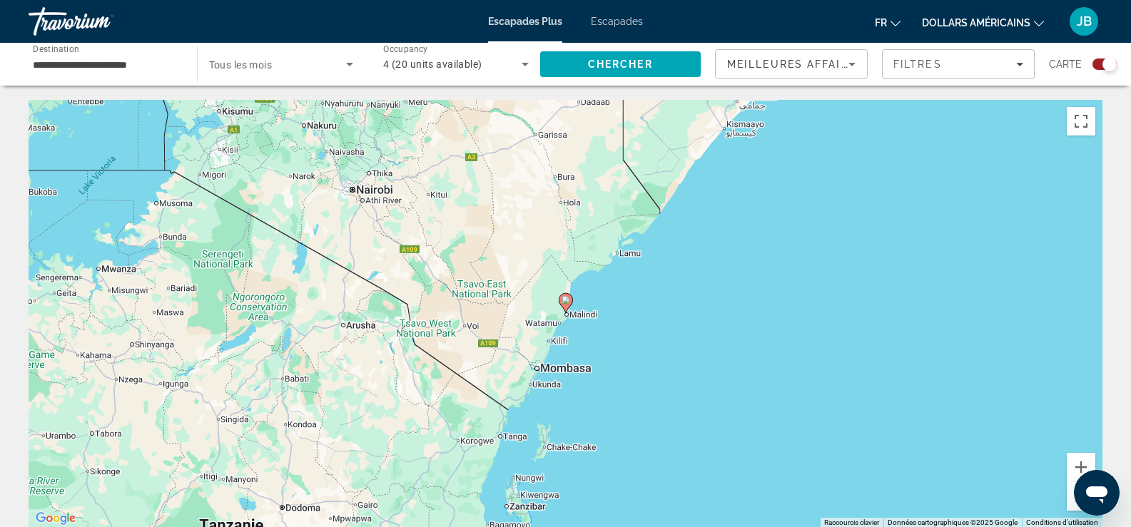
click at [568, 302] on image "Contenu principal" at bounding box center [566, 300] width 9 height 9
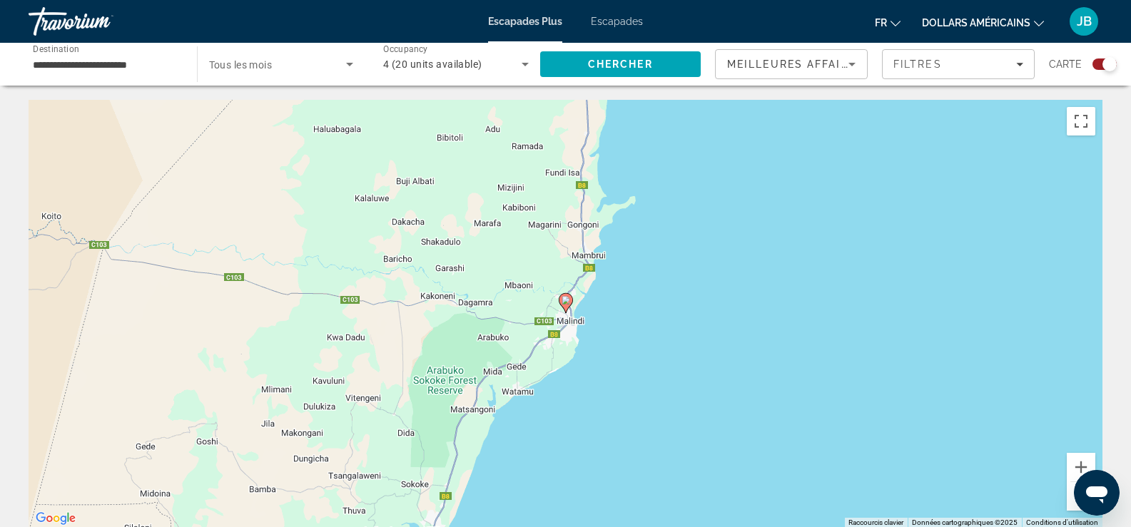
click at [568, 302] on image "Contenu principal" at bounding box center [566, 300] width 9 height 9
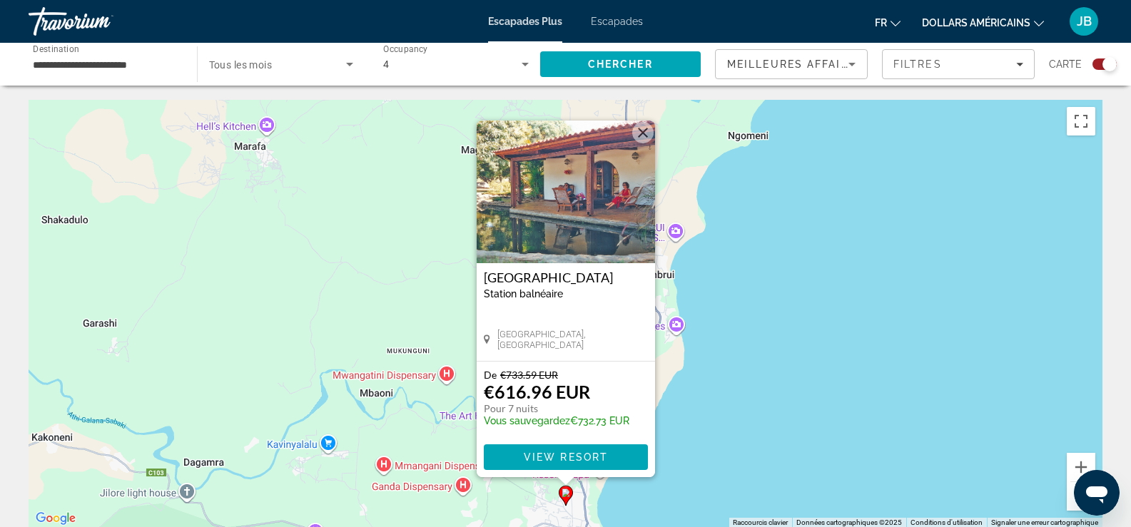
click at [549, 457] on span "View Resort" at bounding box center [565, 457] width 84 height 11
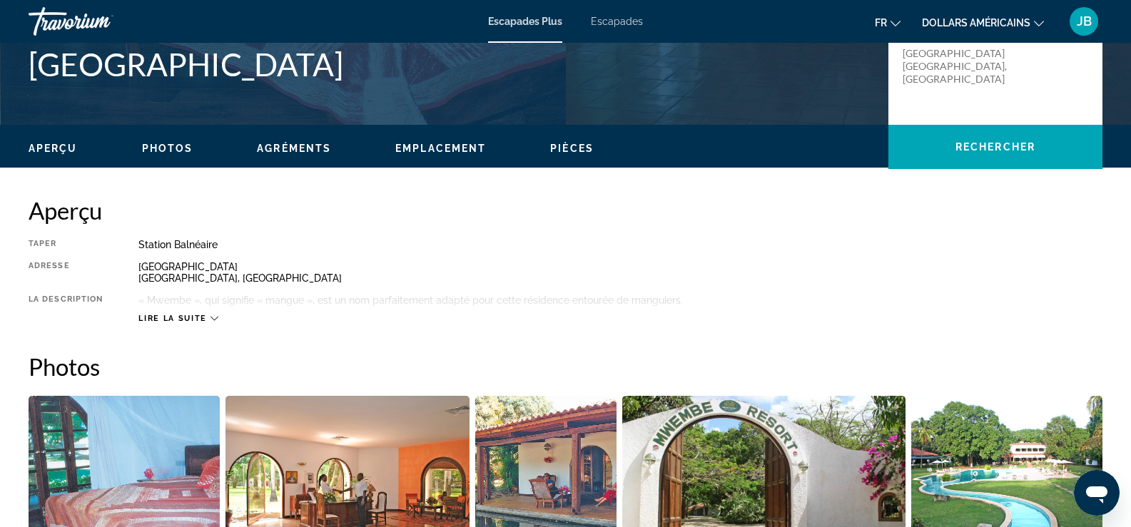
scroll to position [357, 0]
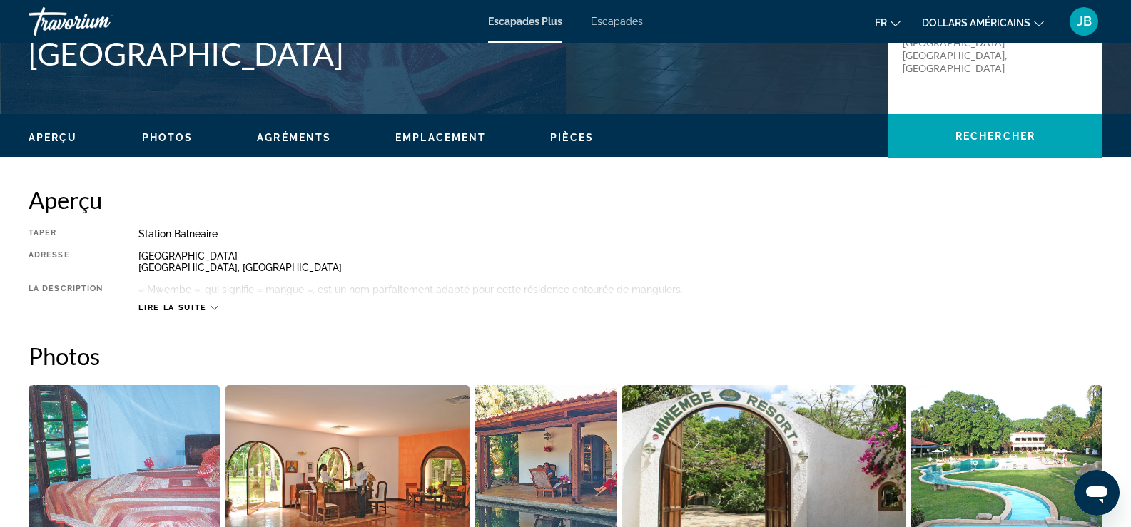
click at [147, 133] on span "Photos" at bounding box center [167, 137] width 51 height 11
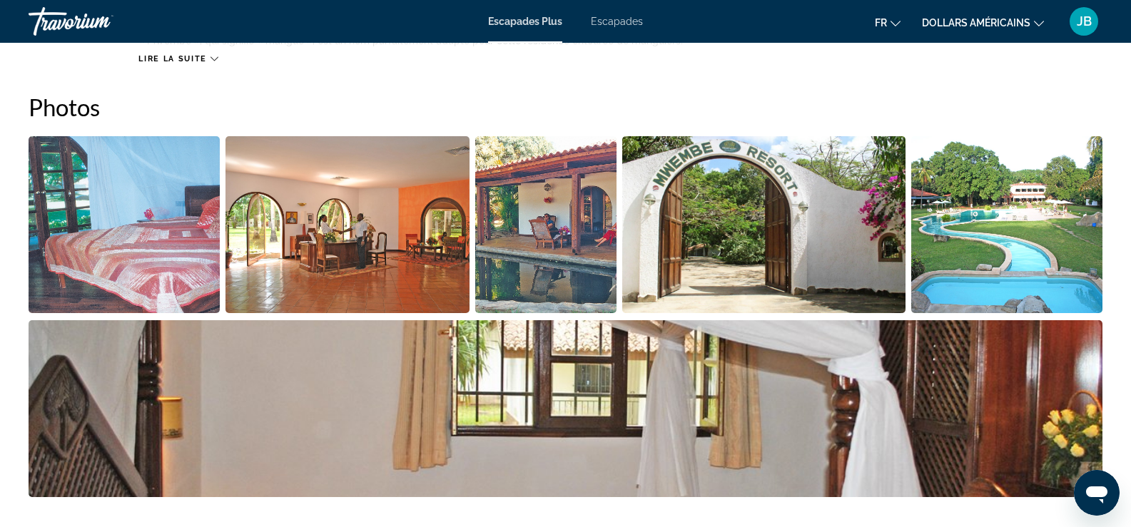
scroll to position [613, 0]
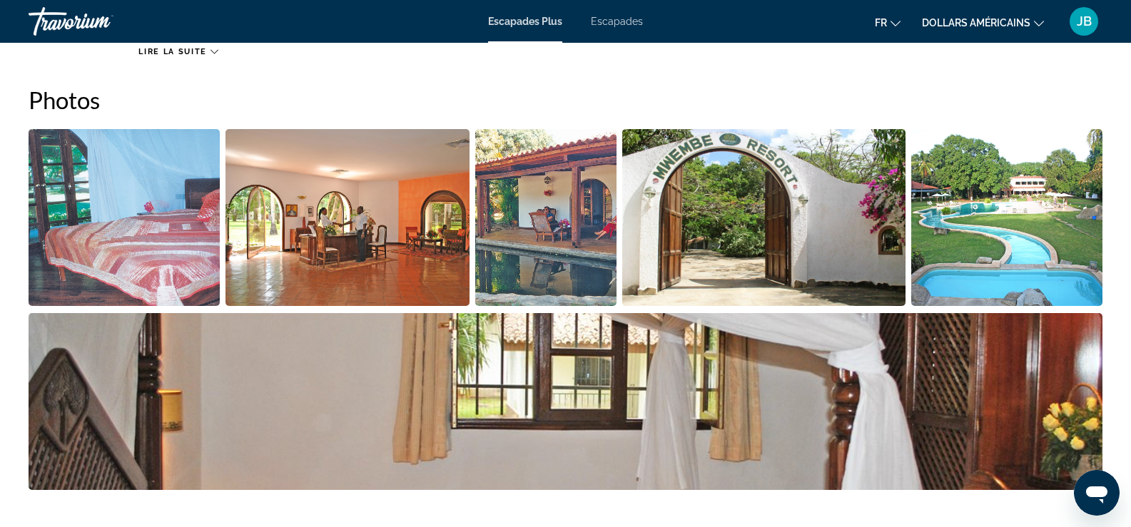
click at [146, 226] on img "Open full-screen image slider" at bounding box center [124, 217] width 191 height 177
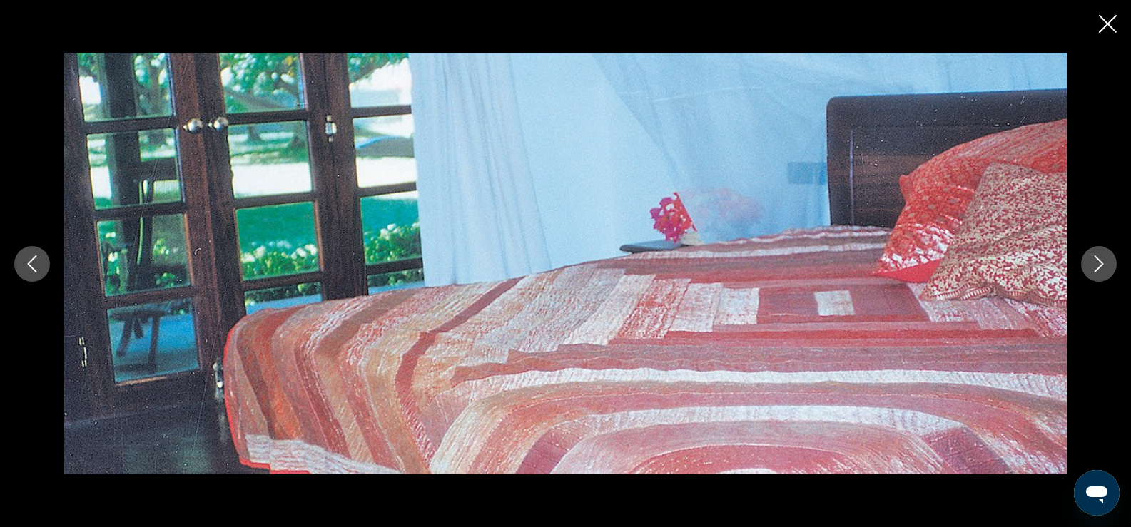
click at [1097, 258] on icon "Next image" at bounding box center [1099, 263] width 9 height 17
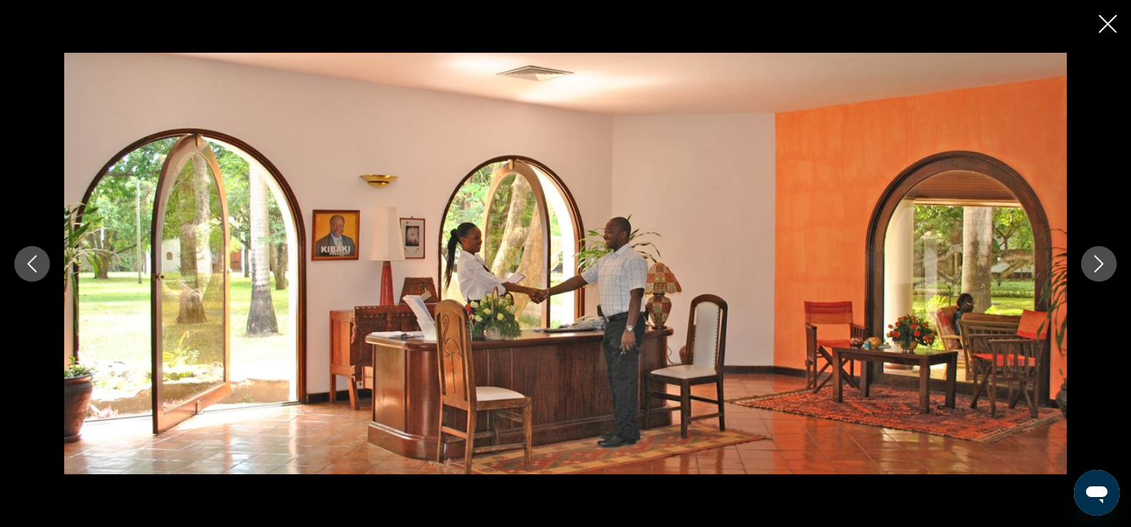
click at [1095, 258] on icon "Next image" at bounding box center [1098, 263] width 17 height 17
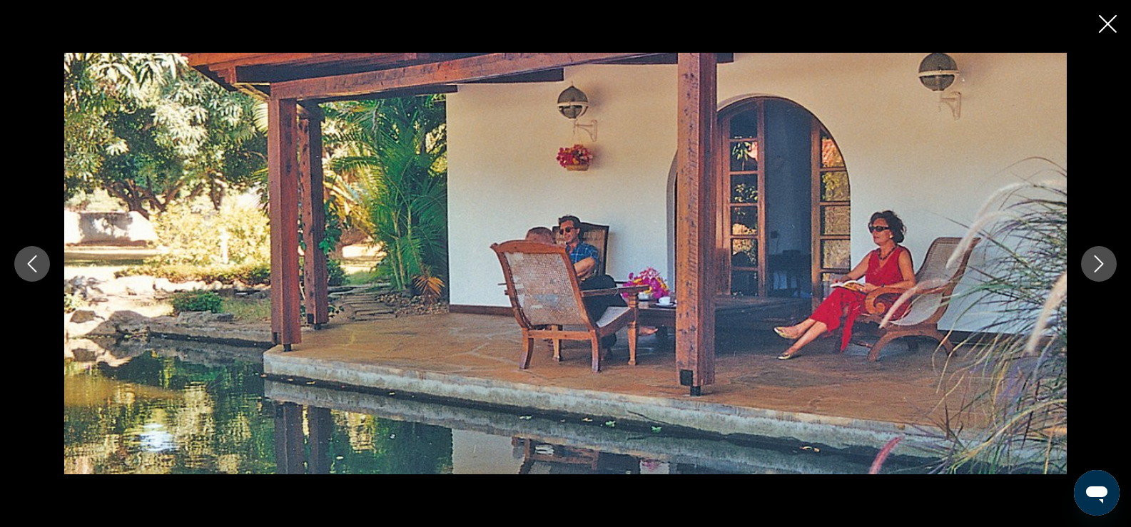
click at [1095, 258] on icon "Next image" at bounding box center [1098, 263] width 17 height 17
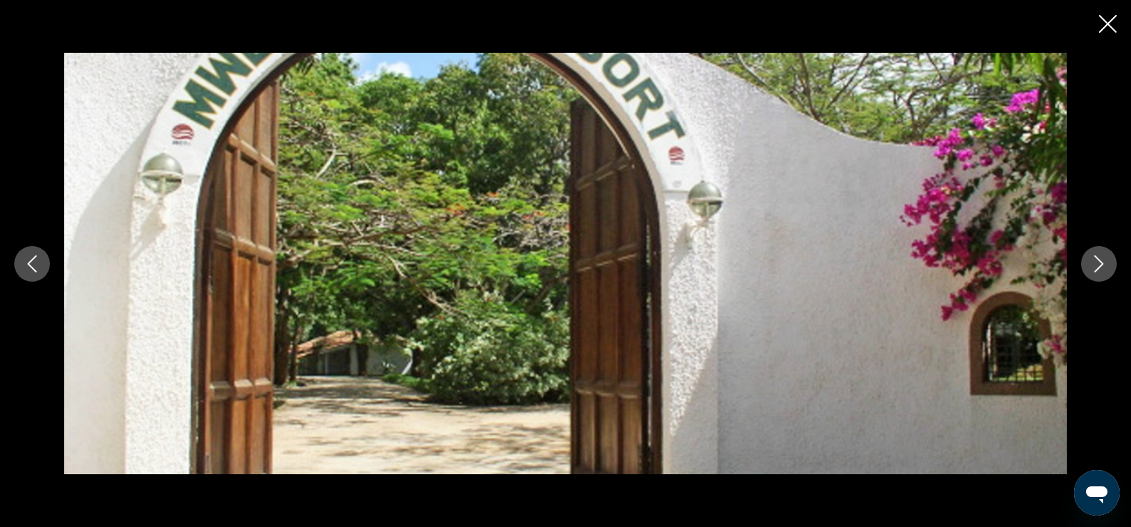
click at [1095, 258] on icon "Next image" at bounding box center [1098, 263] width 17 height 17
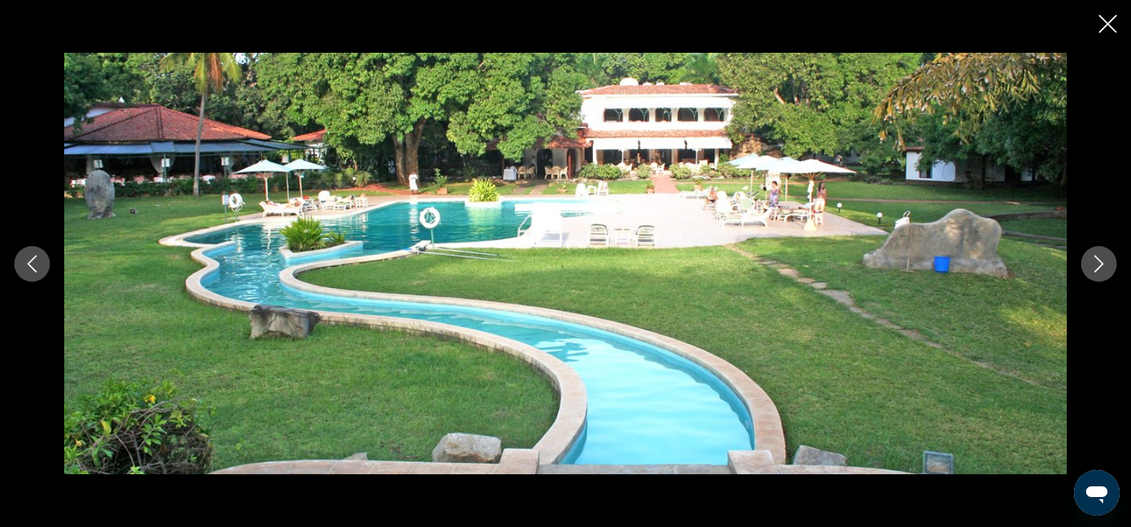
click at [1095, 257] on icon "Next image" at bounding box center [1098, 263] width 17 height 17
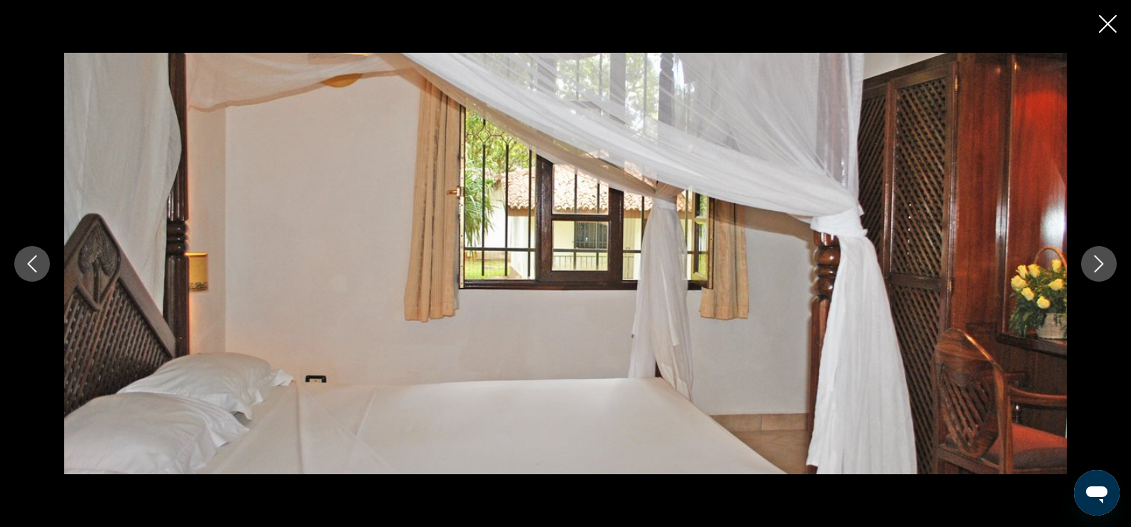
click at [1095, 257] on icon "Next image" at bounding box center [1098, 263] width 17 height 17
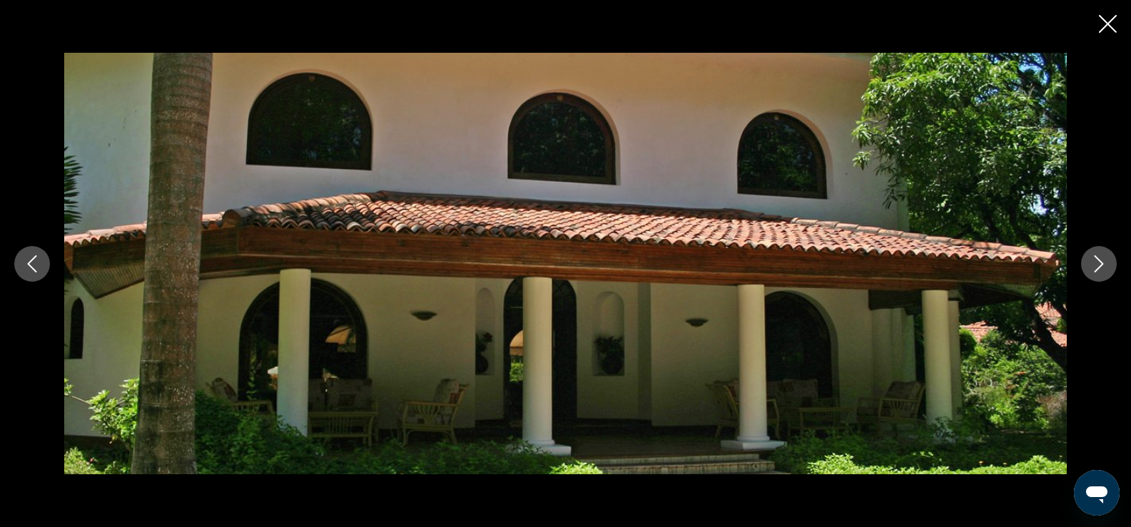
click at [1095, 257] on icon "Next image" at bounding box center [1098, 263] width 17 height 17
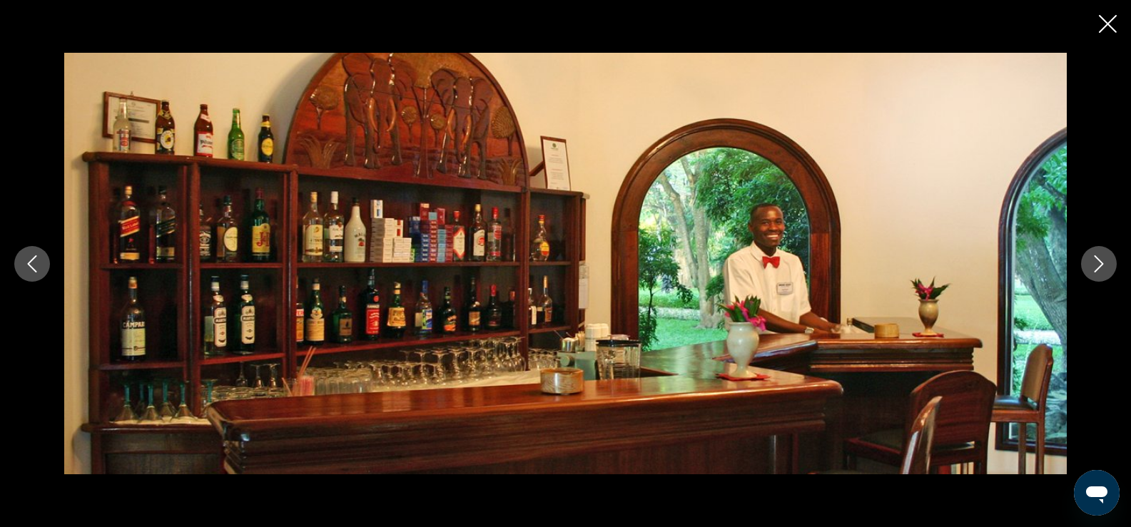
click at [1095, 256] on icon "Next image" at bounding box center [1099, 263] width 9 height 17
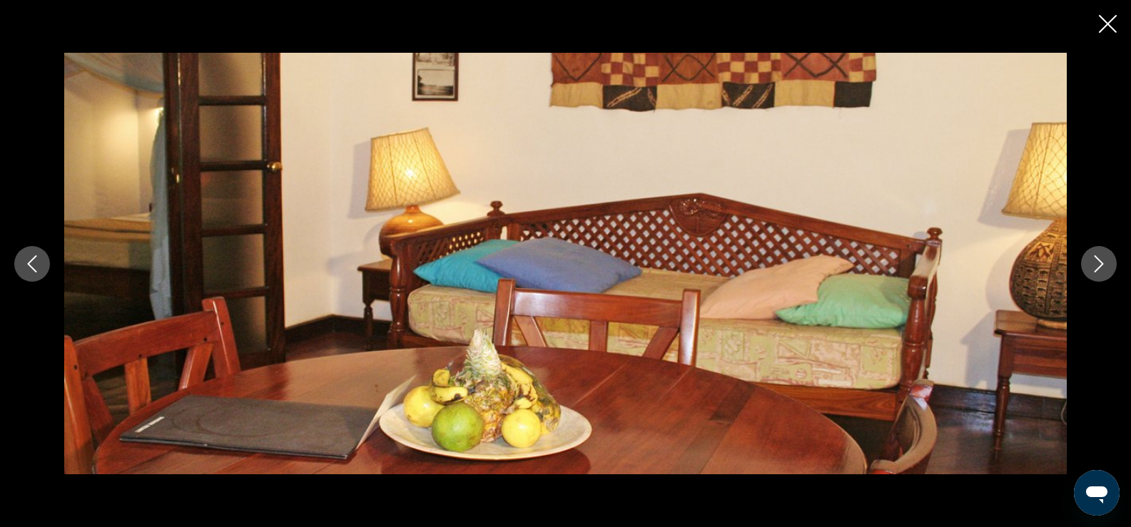
click at [1097, 257] on icon "Next image" at bounding box center [1099, 263] width 9 height 17
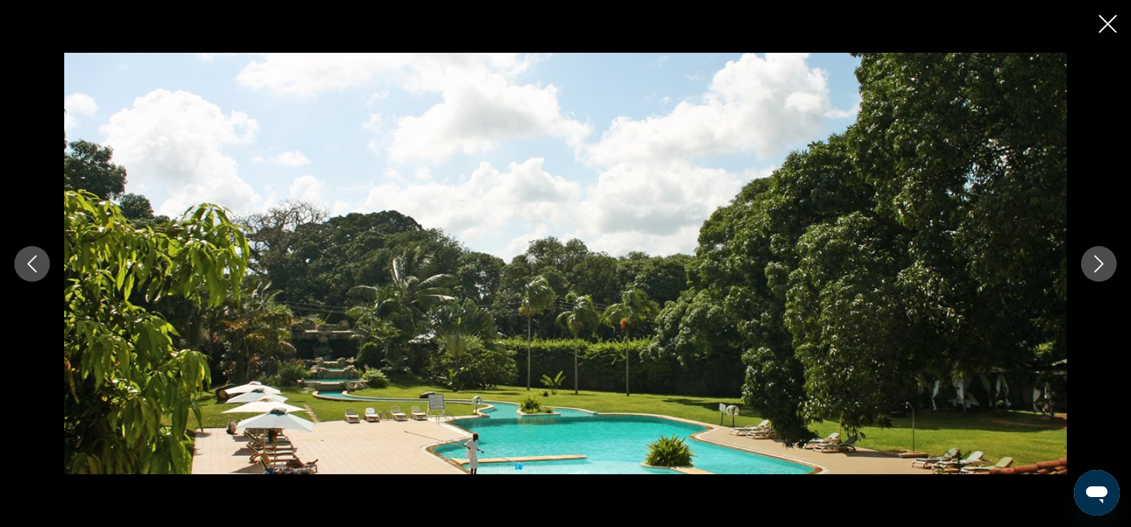
click at [1089, 265] on button "Next image" at bounding box center [1099, 264] width 36 height 36
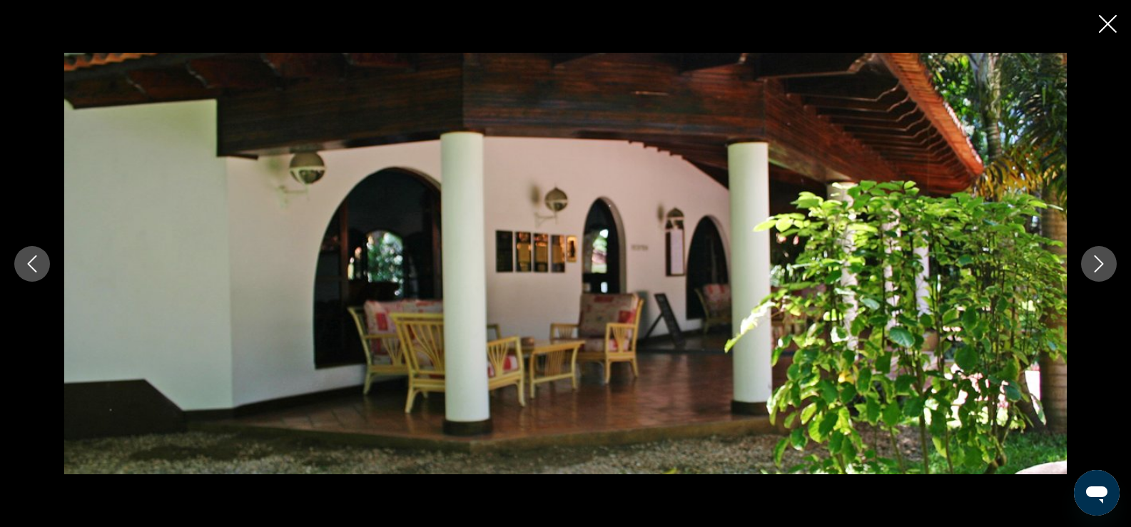
click at [1111, 21] on icon "Close slideshow" at bounding box center [1108, 24] width 18 height 18
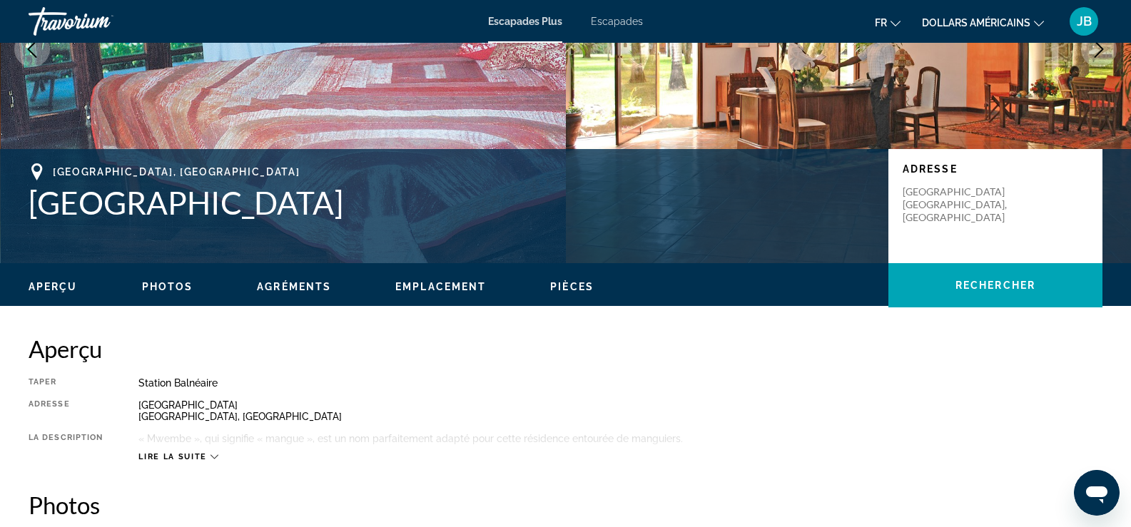
scroll to position [185, 0]
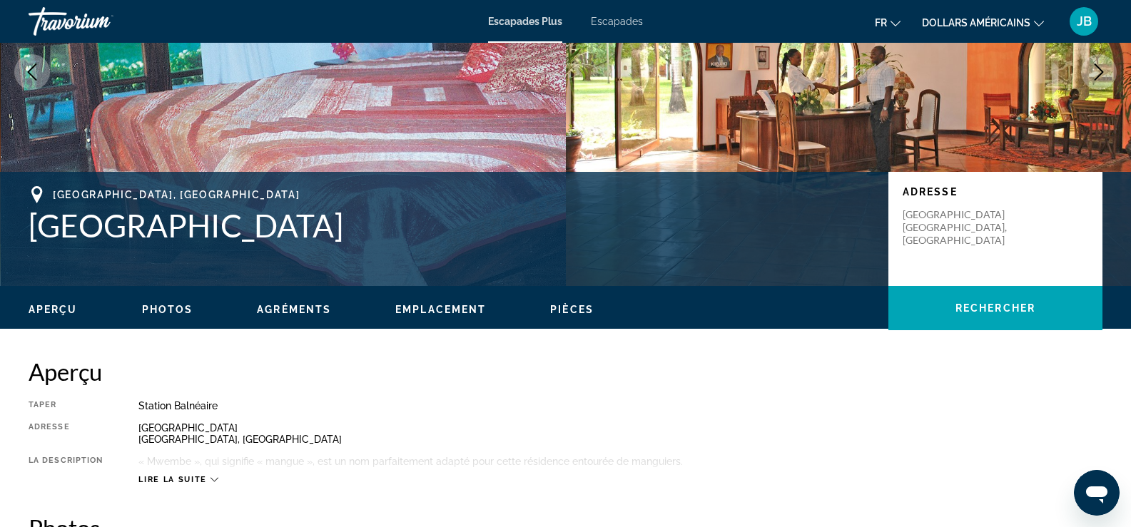
click at [331, 304] on ul "Aperçu Photos Agréments Emplacement Pièces Rechercher" at bounding box center [566, 308] width 1074 height 16
click at [305, 300] on ul "Aperçu Photos Agréments Emplacement Pièces Rechercher" at bounding box center [566, 308] width 1074 height 16
click at [307, 306] on span "Agréments" at bounding box center [294, 309] width 74 height 11
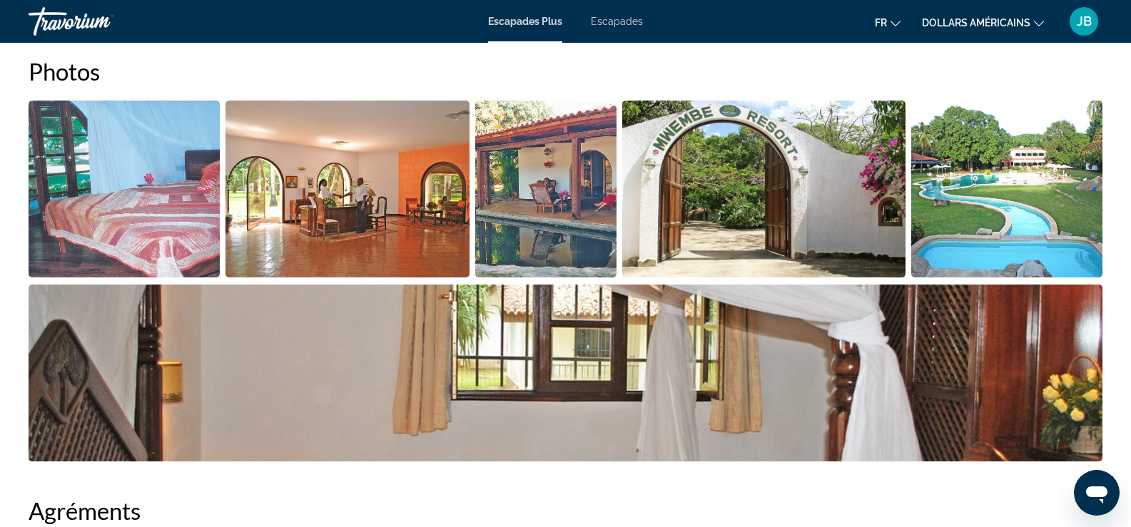
scroll to position [624, 0]
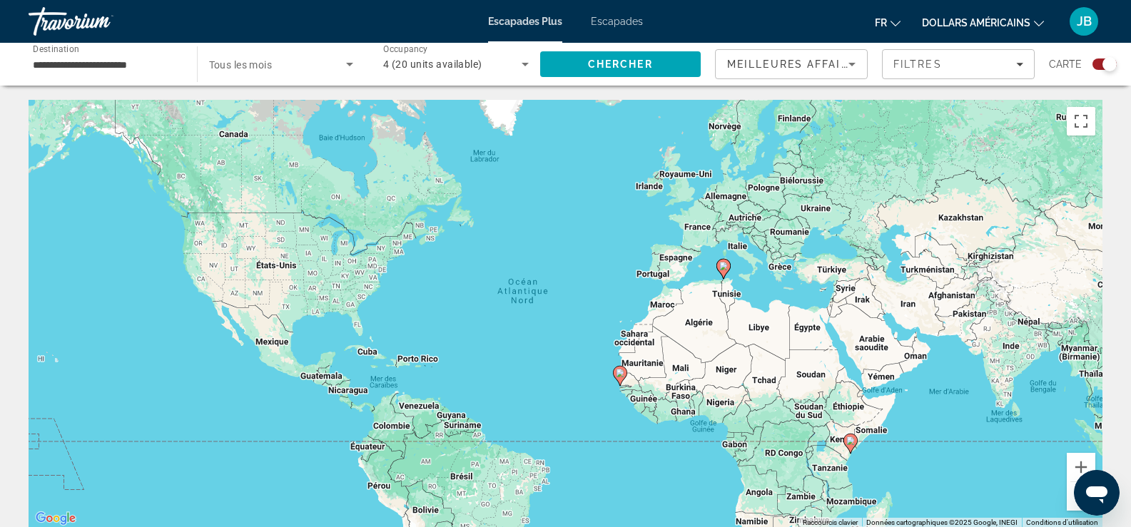
click at [625, 372] on icon "Contenu principal" at bounding box center [619, 376] width 13 height 19
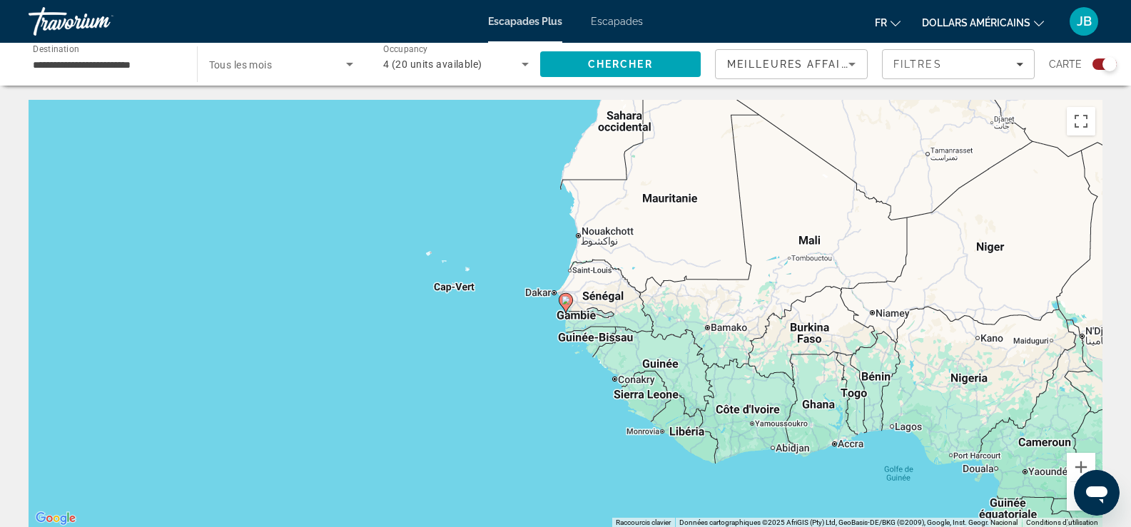
click at [566, 302] on image "Contenu principal" at bounding box center [566, 300] width 9 height 9
type input "**********"
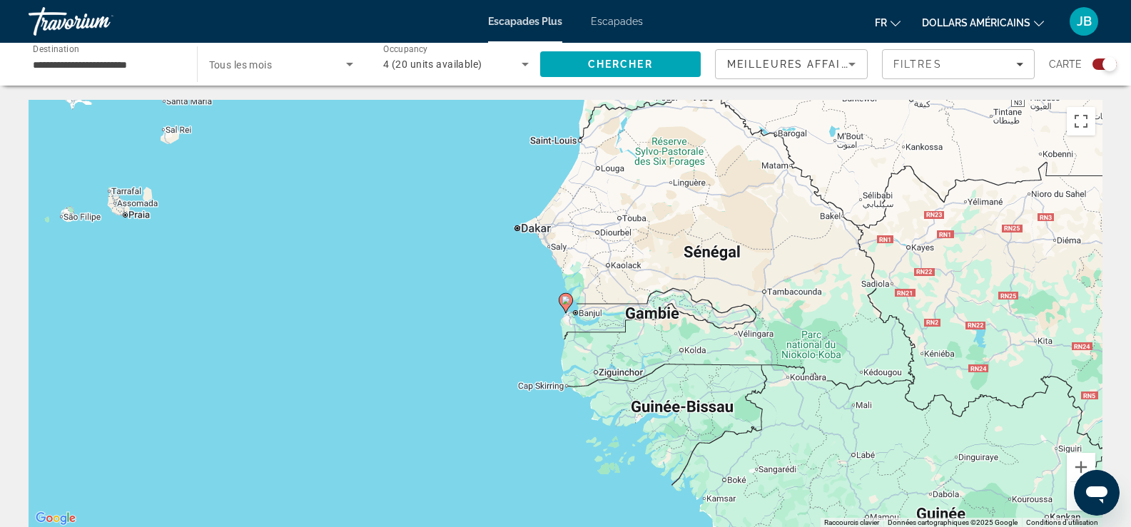
click at [565, 302] on image "Contenu principal" at bounding box center [566, 300] width 9 height 9
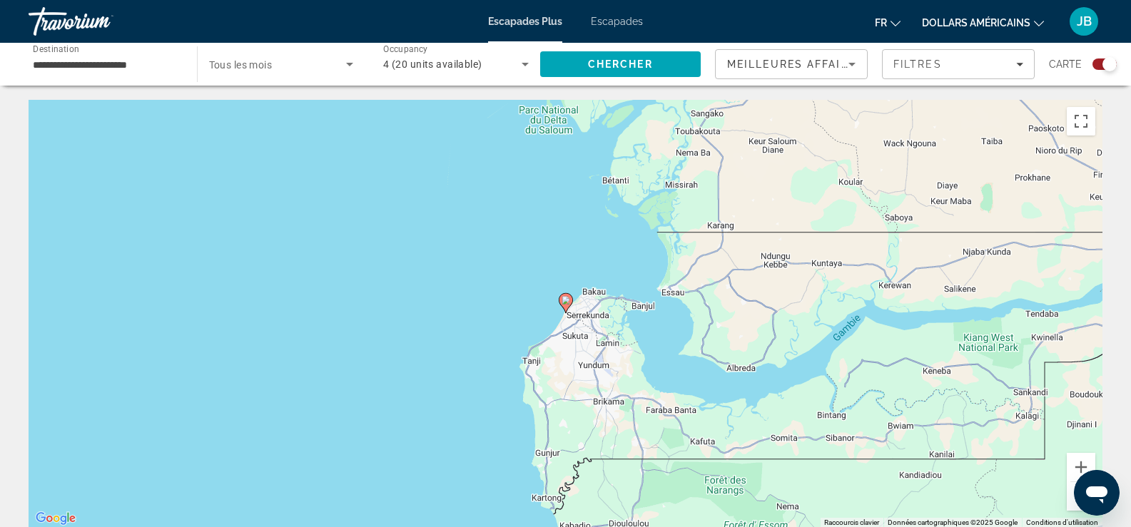
click at [564, 300] on image "Contenu principal" at bounding box center [566, 300] width 9 height 9
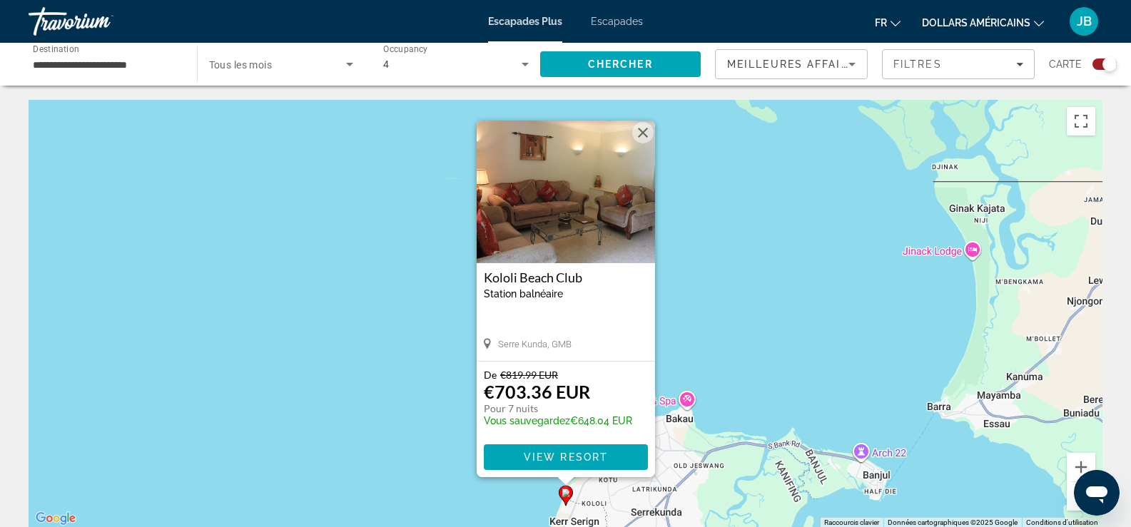
click at [564, 300] on div "[GEOGRAPHIC_DATA] balnéaire - Ceci est une station d'adultes seulement" at bounding box center [566, 290] width 164 height 40
click at [576, 447] on span "Contenu principal" at bounding box center [566, 457] width 164 height 34
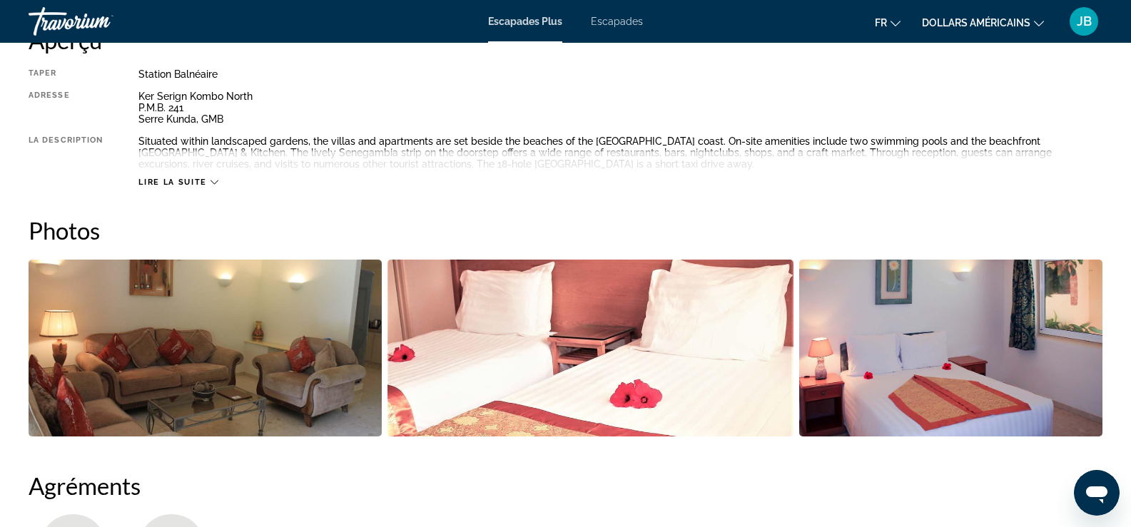
scroll to position [571, 0]
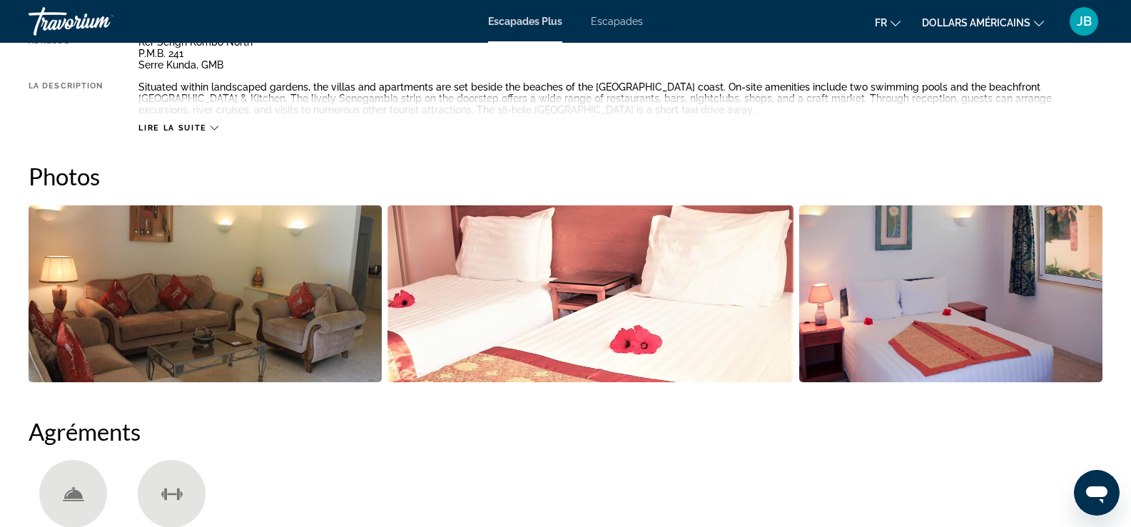
click at [201, 326] on img "Open full-screen image slider" at bounding box center [205, 293] width 353 height 177
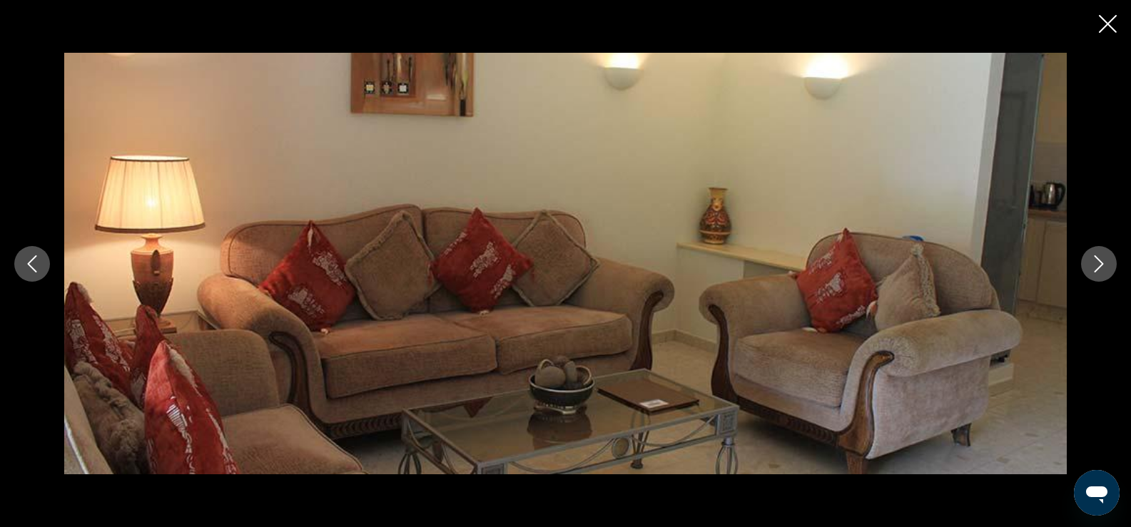
click at [1097, 275] on button "Next image" at bounding box center [1099, 264] width 36 height 36
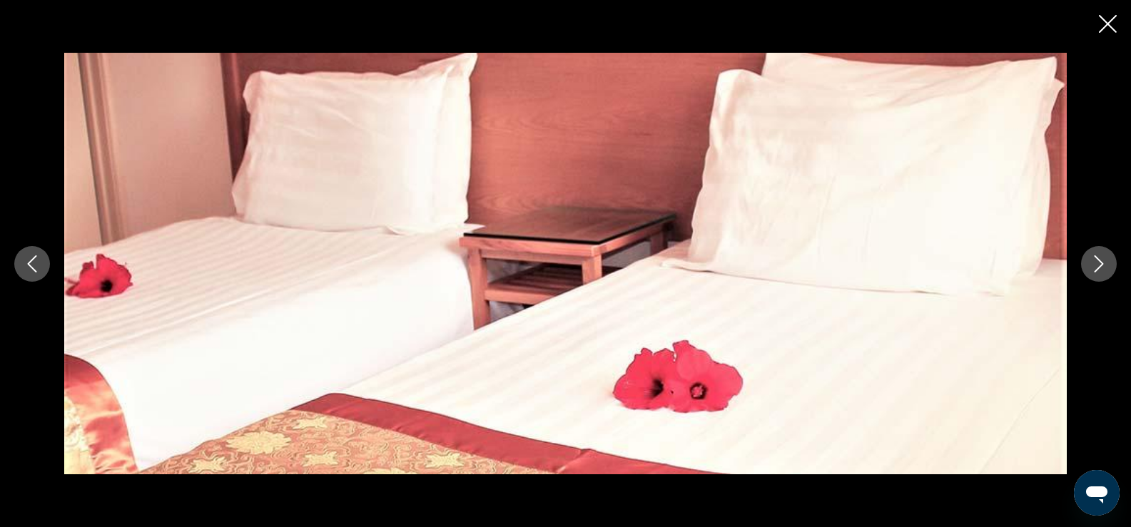
click at [1097, 275] on button "Next image" at bounding box center [1099, 264] width 36 height 36
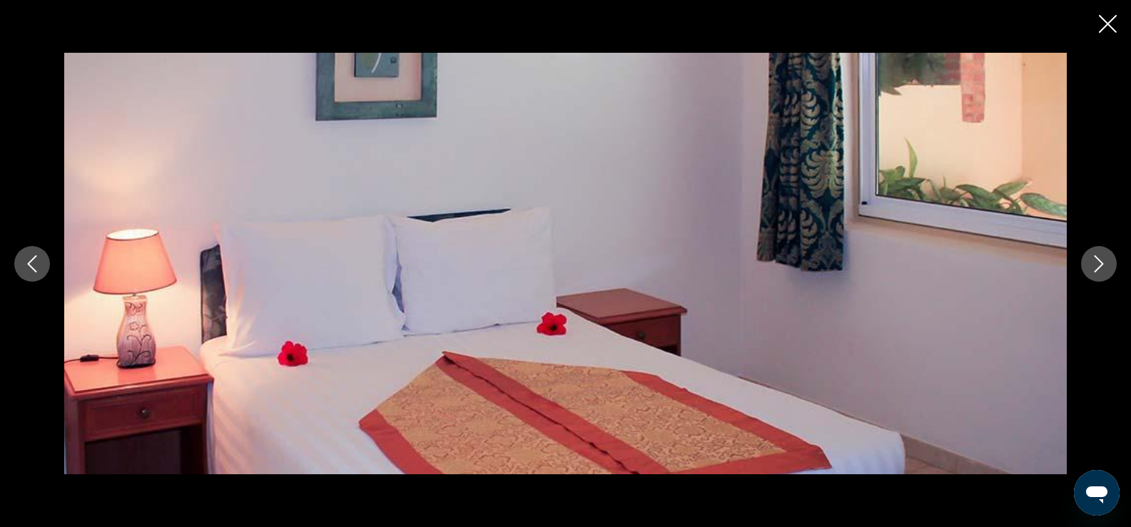
click at [1097, 274] on button "Next image" at bounding box center [1099, 264] width 36 height 36
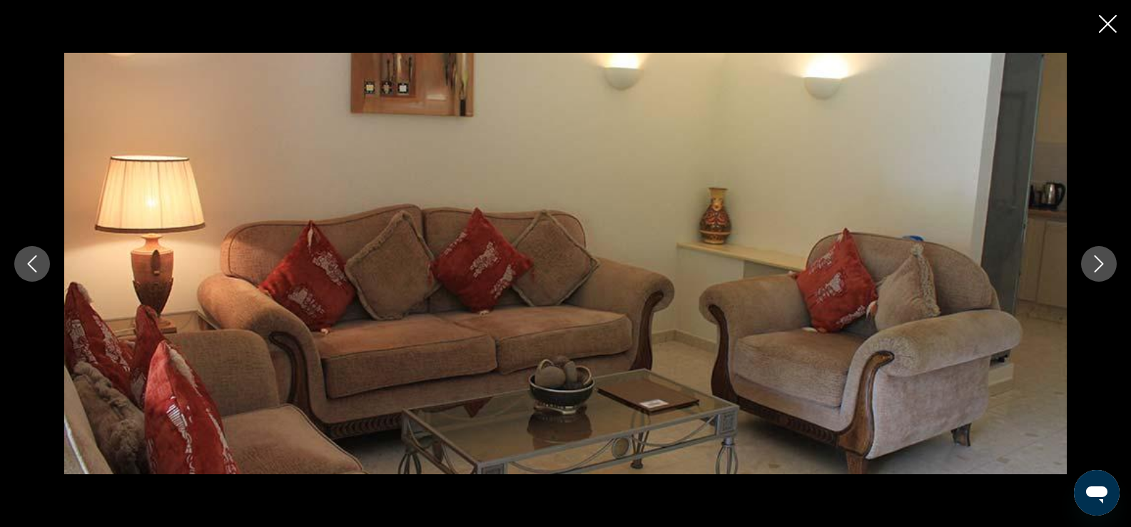
click at [1097, 274] on button "Next image" at bounding box center [1099, 264] width 36 height 36
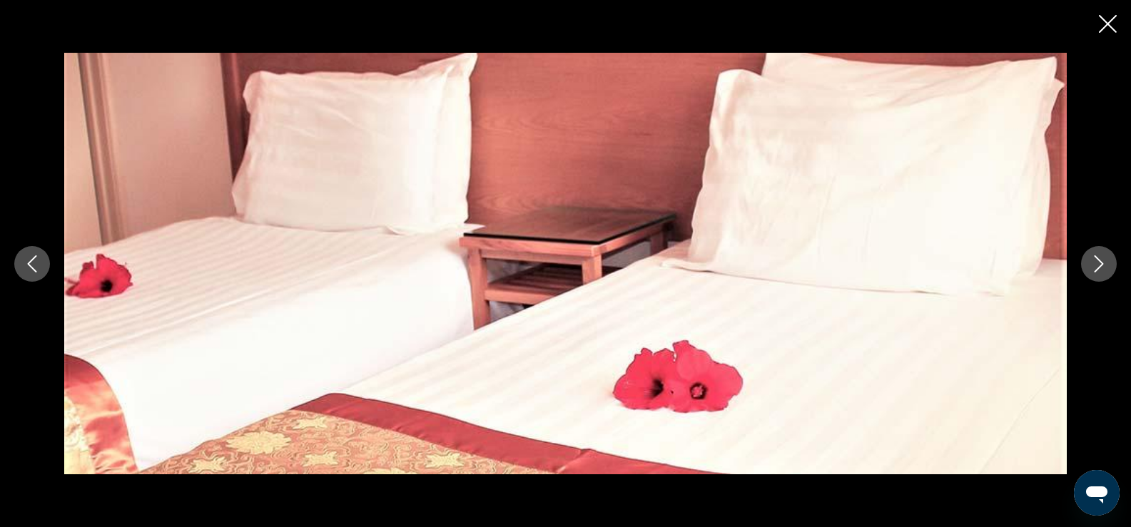
click at [1102, 23] on icon "Close slideshow" at bounding box center [1108, 24] width 18 height 18
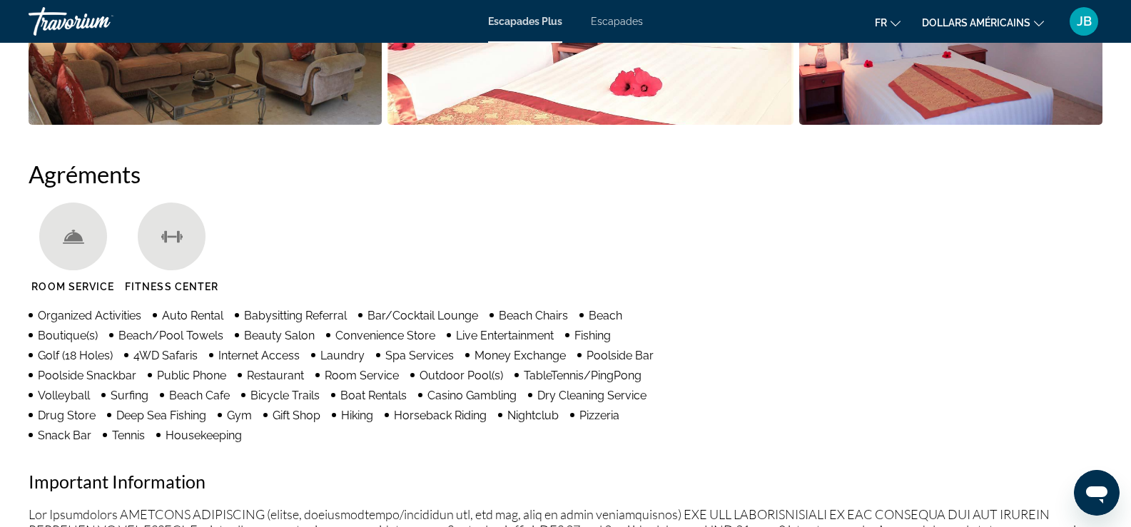
scroll to position [856, 0]
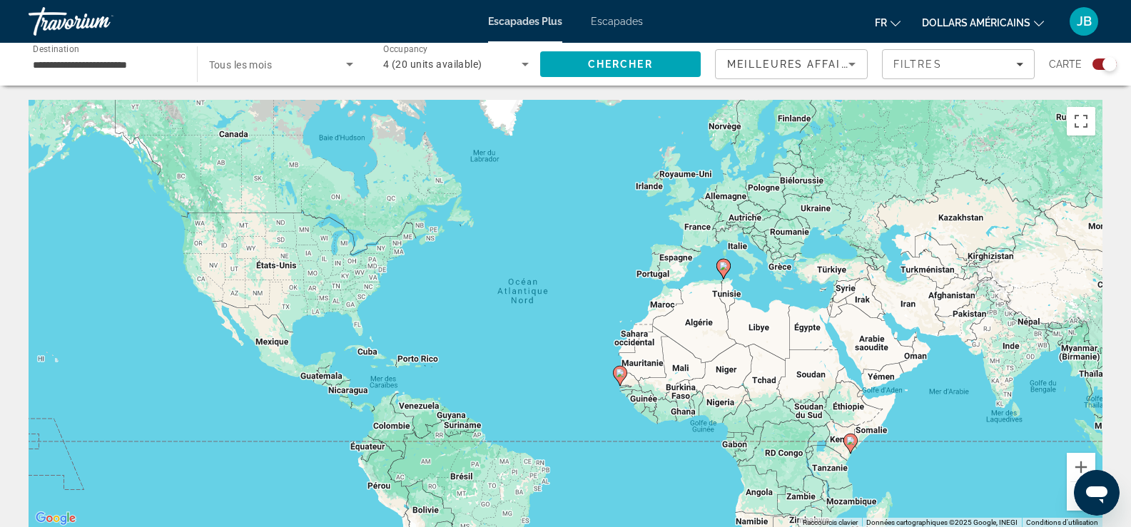
click at [73, 67] on input "**********" at bounding box center [106, 64] width 146 height 17
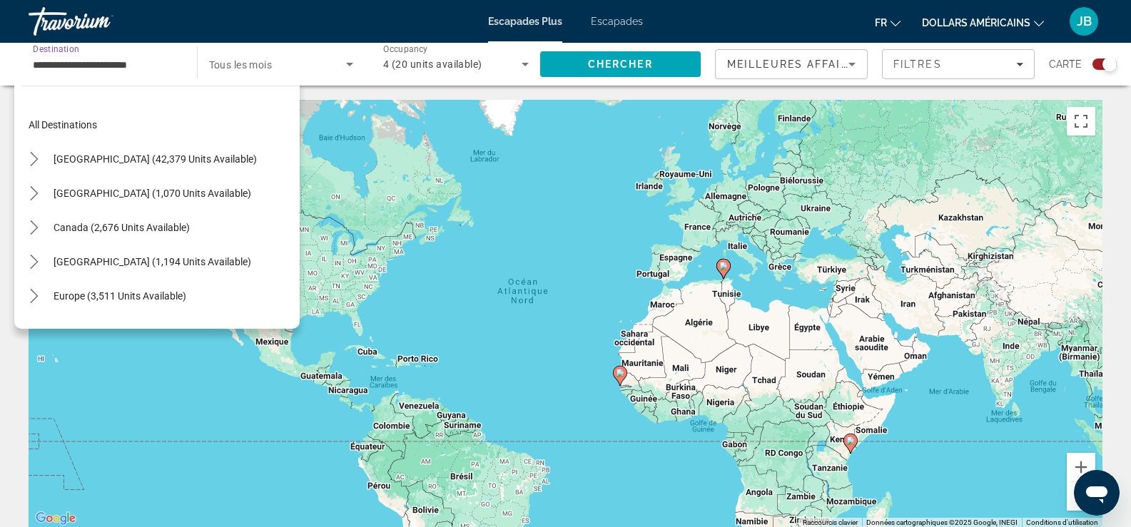
scroll to position [334, 0]
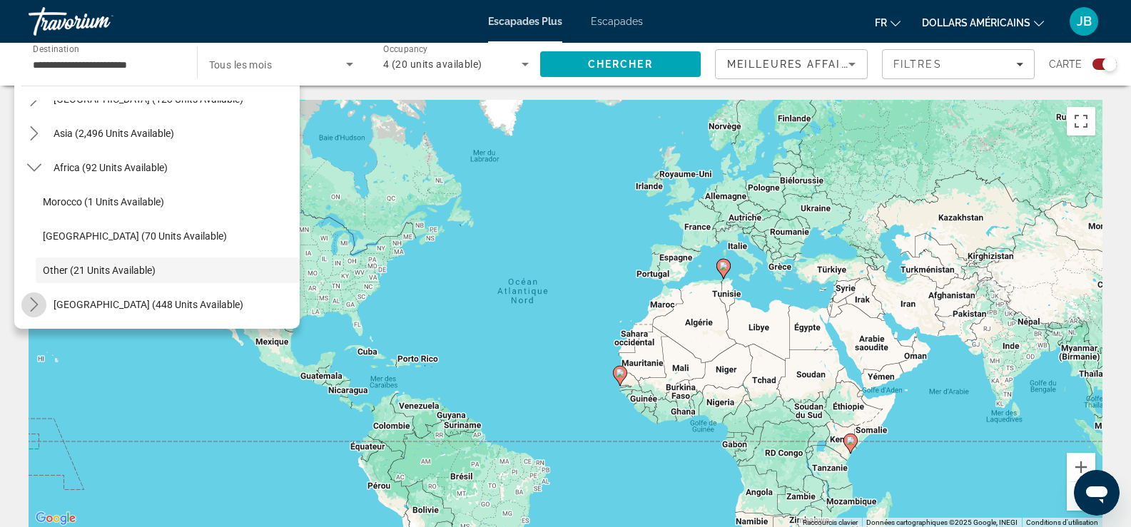
click at [34, 305] on icon "Toggle Middle East (448 units available) submenu" at bounding box center [34, 305] width 14 height 14
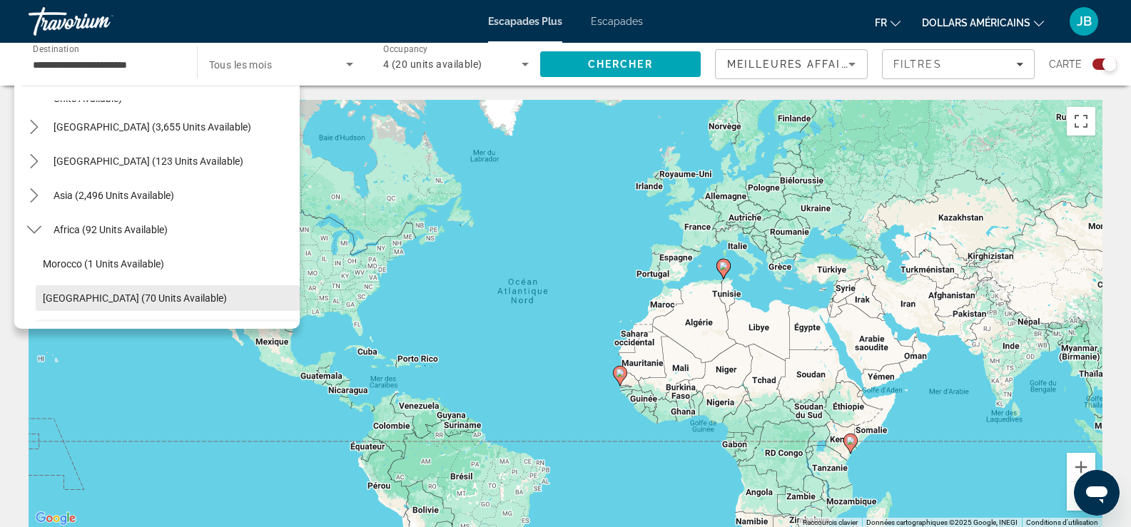
scroll to position [223, 0]
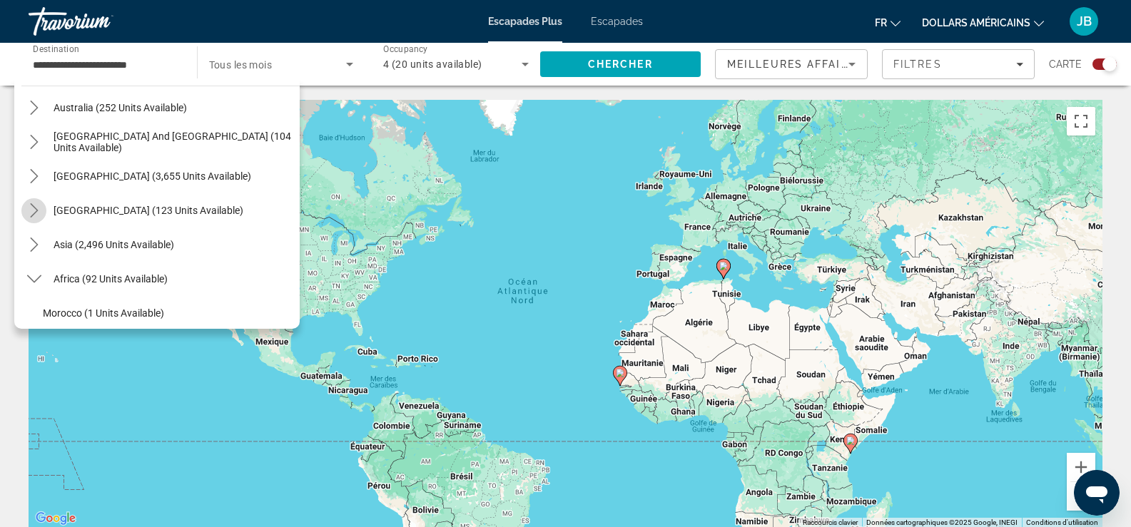
click at [31, 215] on icon "Toggle Central America (123 units available) submenu" at bounding box center [34, 210] width 14 height 14
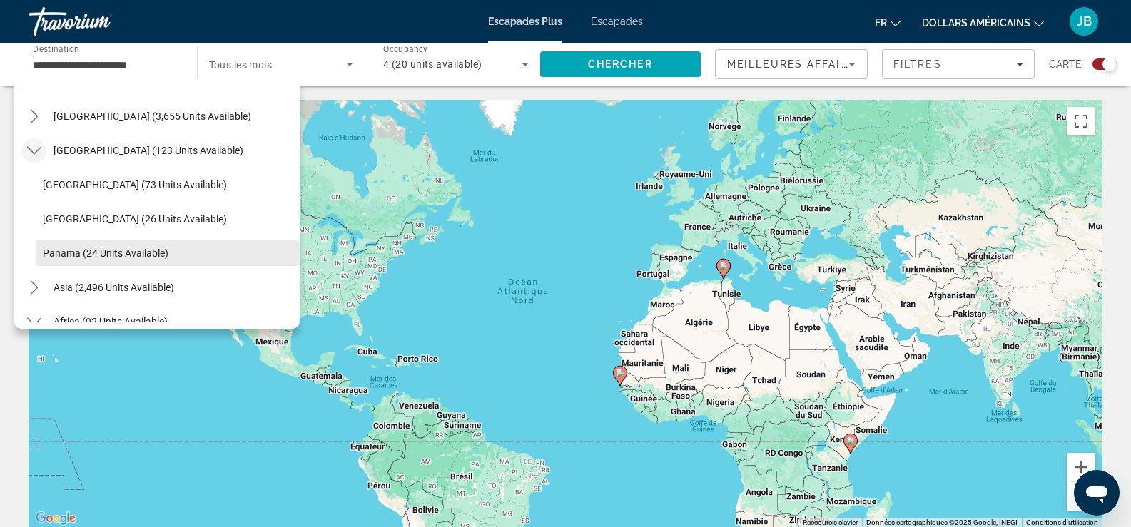
scroll to position [303, 0]
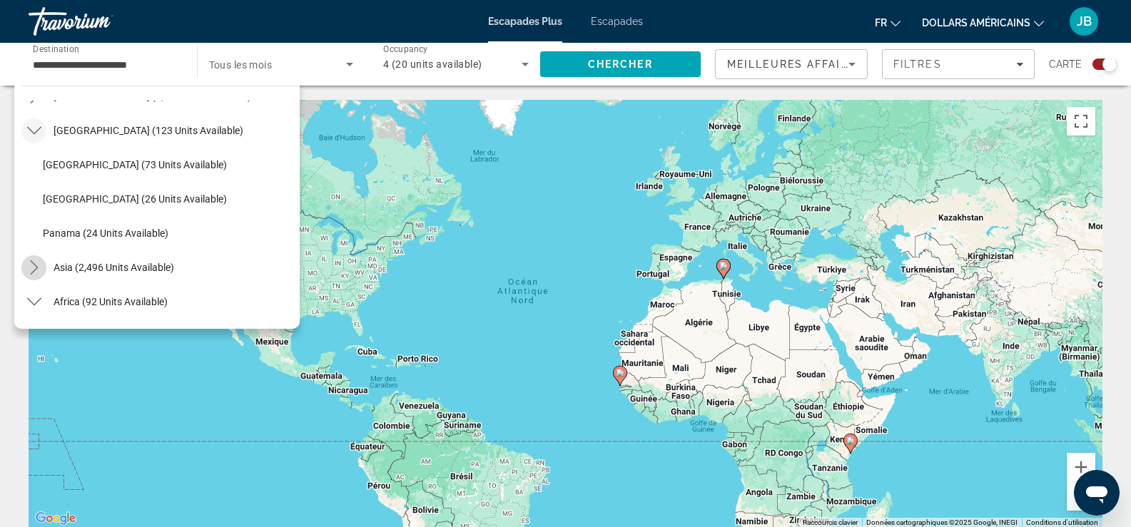
click at [36, 262] on icon "Toggle Asia (2,496 units available) submenu" at bounding box center [34, 267] width 14 height 14
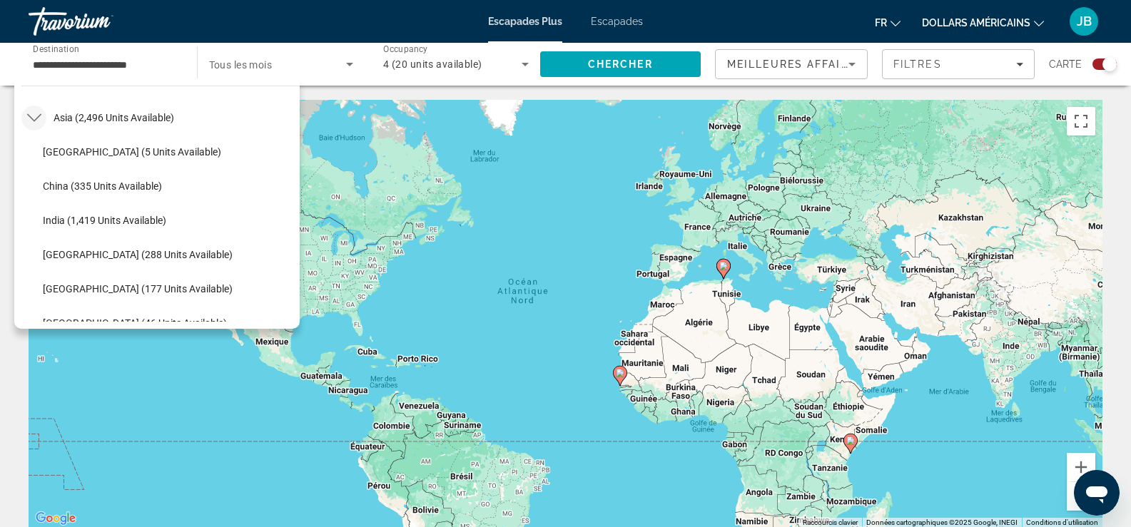
click at [60, 178] on span "Select destination: China (335 units available)" at bounding box center [168, 186] width 264 height 34
type input "**********"
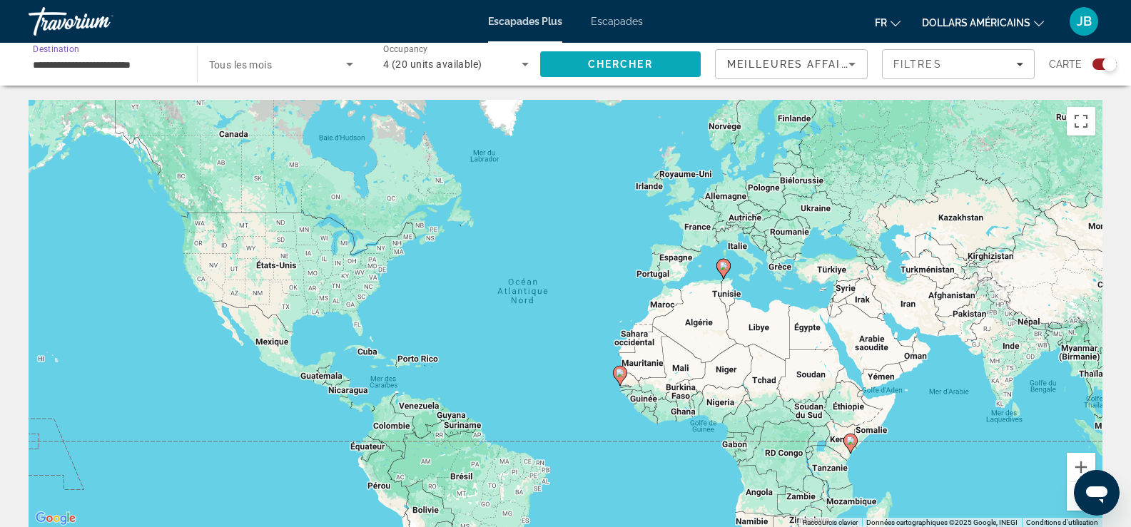
click at [554, 60] on span "Search" at bounding box center [620, 64] width 161 height 34
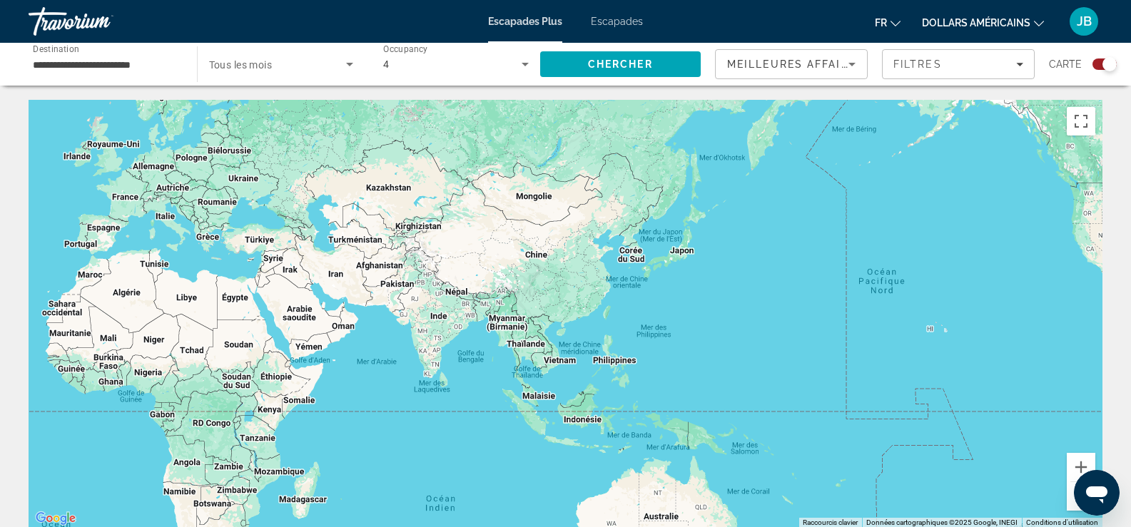
drag, startPoint x: 772, startPoint y: 362, endPoint x: 469, endPoint y: 326, distance: 305.4
click at [203, 330] on div "Contenu principal" at bounding box center [566, 314] width 1074 height 428
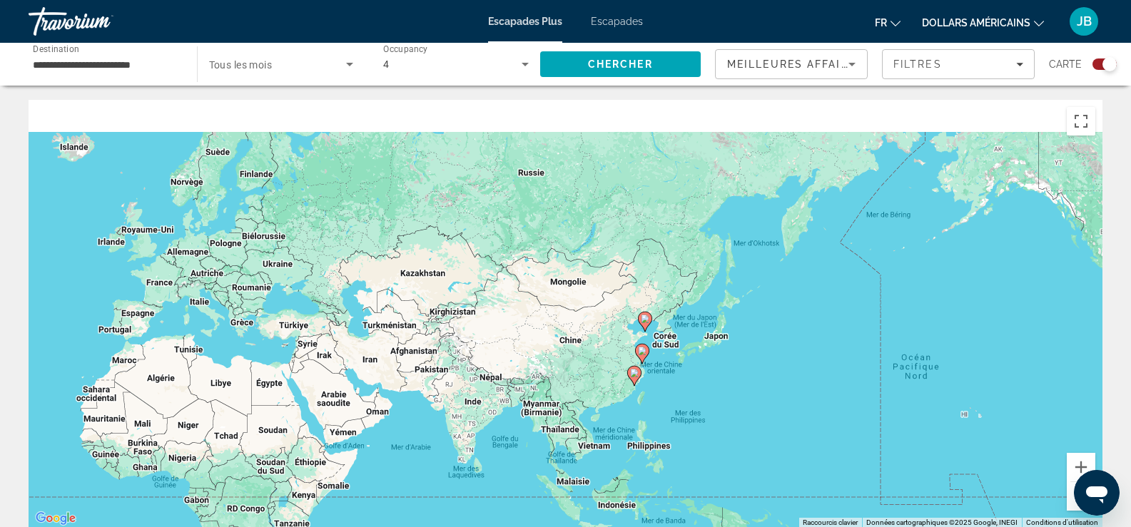
drag, startPoint x: 777, startPoint y: 288, endPoint x: 793, endPoint y: 374, distance: 87.8
click at [795, 375] on div "Pour activer le glissement avec le clavier, appuyez sur Alt+Entrée. Une fois ce…" at bounding box center [566, 314] width 1074 height 428
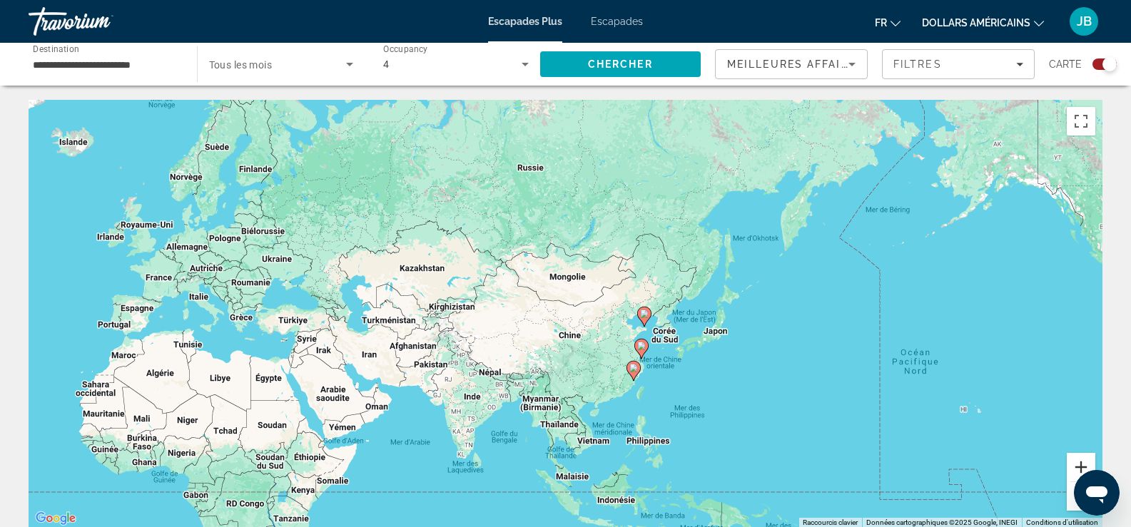
click at [1084, 459] on button "Zoom avant" at bounding box center [1081, 467] width 29 height 29
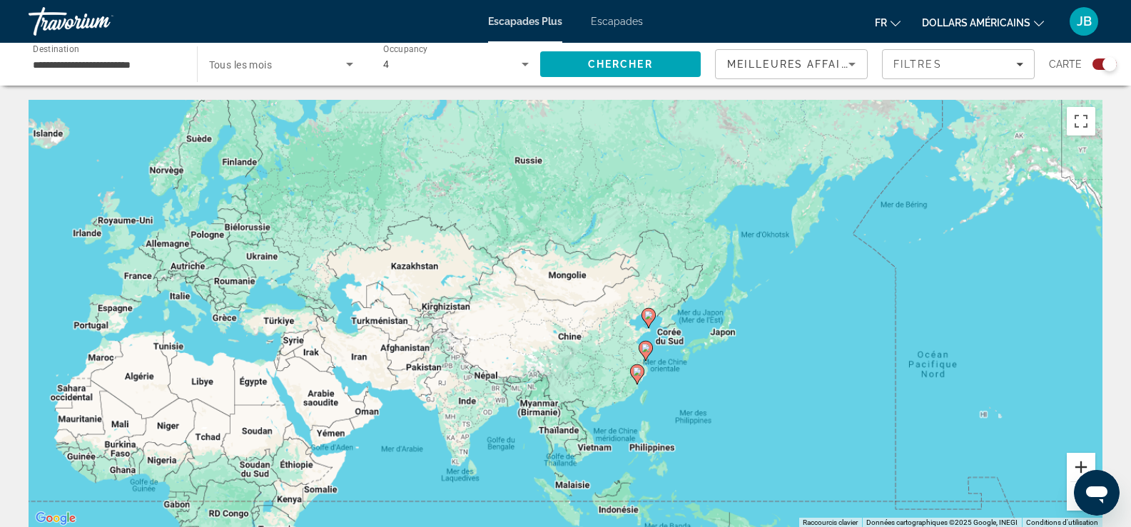
click at [1084, 458] on button "Zoom avant" at bounding box center [1081, 467] width 29 height 29
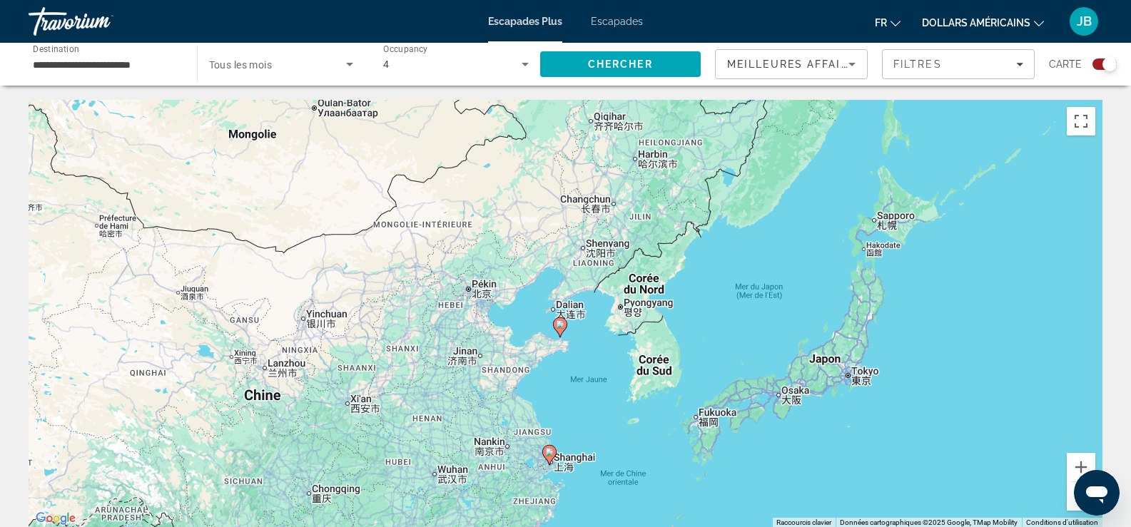
drag, startPoint x: 985, startPoint y: 399, endPoint x: 660, endPoint y: 357, distance: 328.1
click at [656, 360] on div "Pour activer le glissement avec le clavier, appuyez sur Alt+Entrée. Une fois ce…" at bounding box center [566, 314] width 1074 height 428
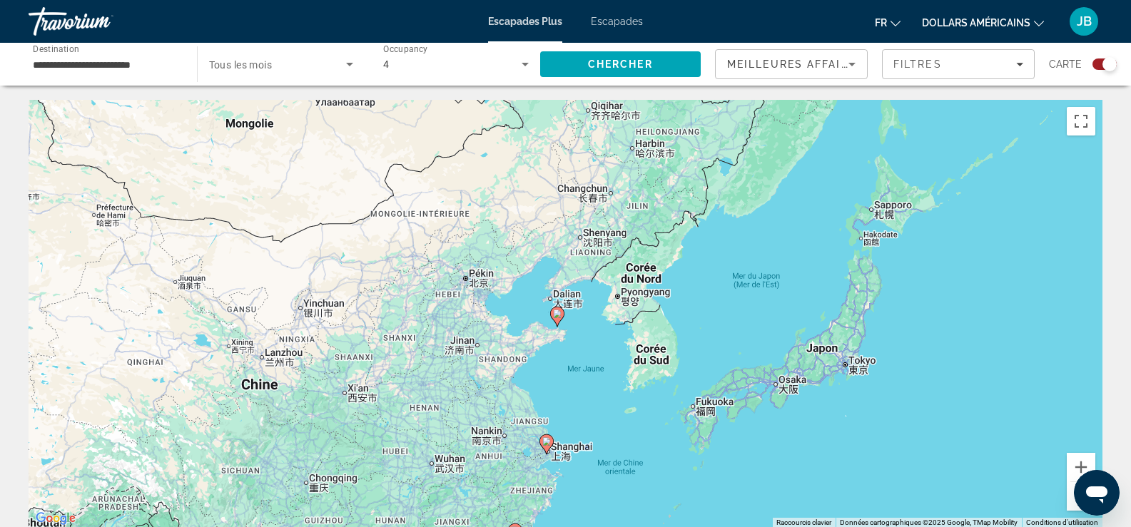
click at [818, 363] on div "Pour activer le glissement avec le clavier, appuyez sur Alt+Entrée. Une fois ce…" at bounding box center [566, 314] width 1074 height 428
click at [1077, 464] on button "Zoom avant" at bounding box center [1081, 467] width 29 height 29
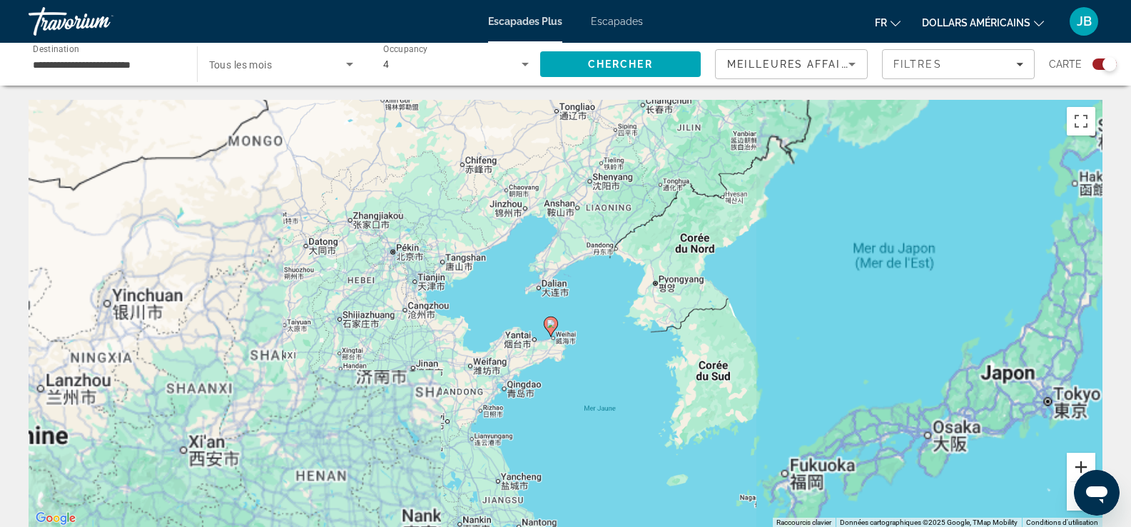
click at [1076, 462] on button "Zoom avant" at bounding box center [1081, 467] width 29 height 29
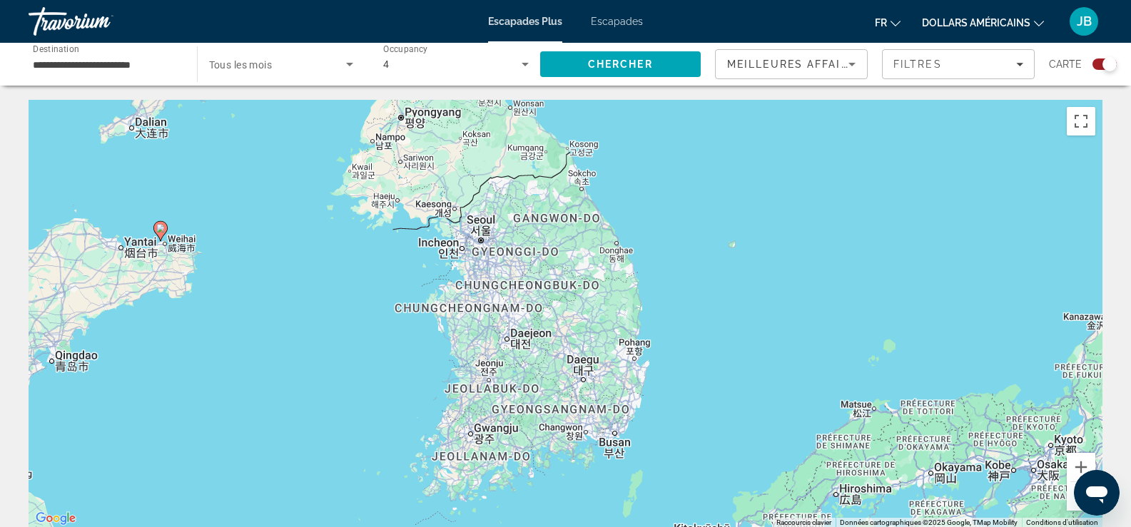
drag, startPoint x: 569, startPoint y: 372, endPoint x: 380, endPoint y: 249, distance: 225.8
click at [198, 244] on div "Pour activer le glissement avec le clavier, appuyez sur Alt+Entrée. Une fois ce…" at bounding box center [566, 314] width 1074 height 428
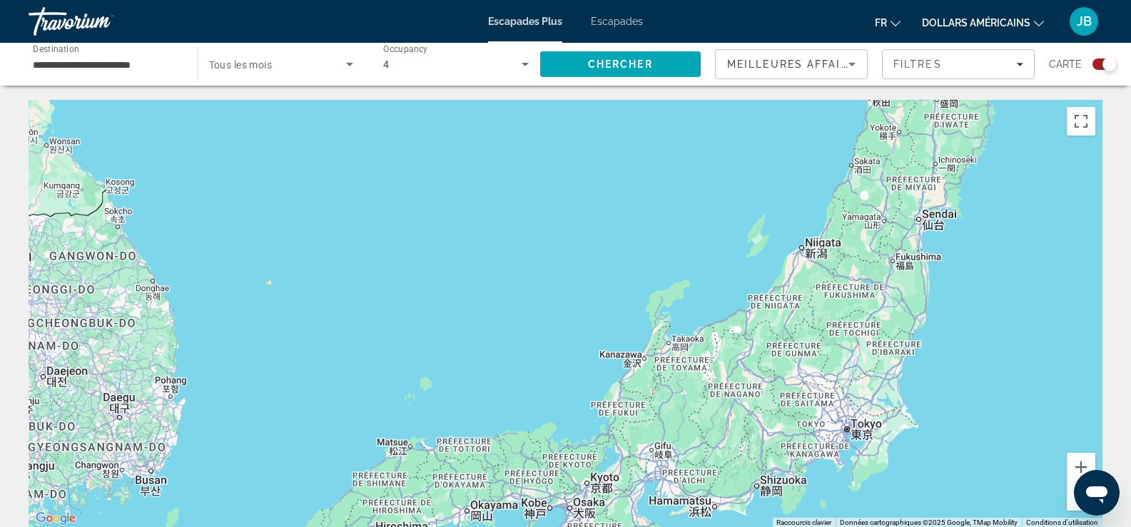
drag, startPoint x: 914, startPoint y: 255, endPoint x: 460, endPoint y: 293, distance: 456.1
click at [460, 293] on div "Pour activer le glissement avec le clavier, appuyez sur Alt+Entrée. Une fois ce…" at bounding box center [566, 314] width 1074 height 428
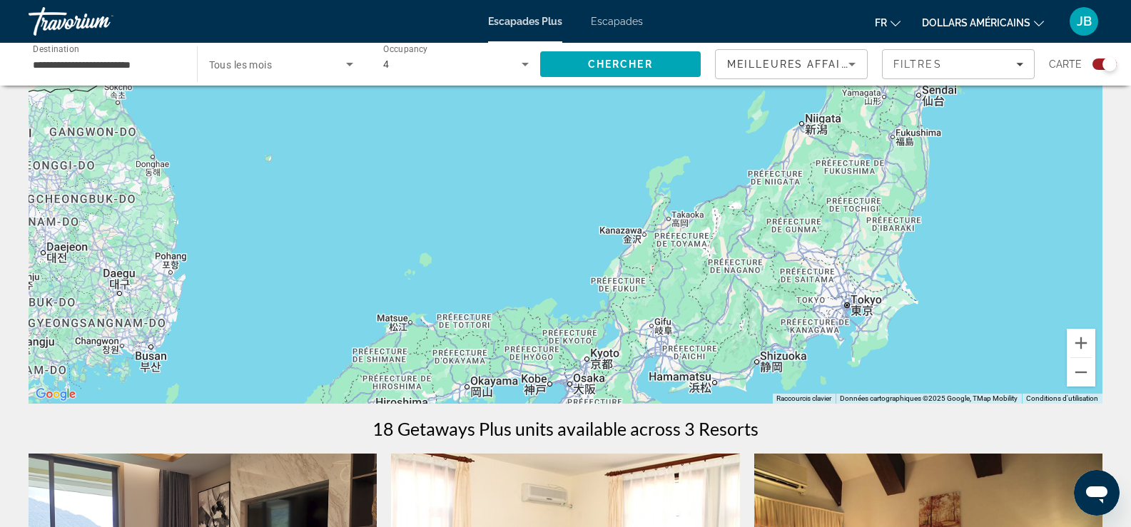
scroll to position [143, 0]
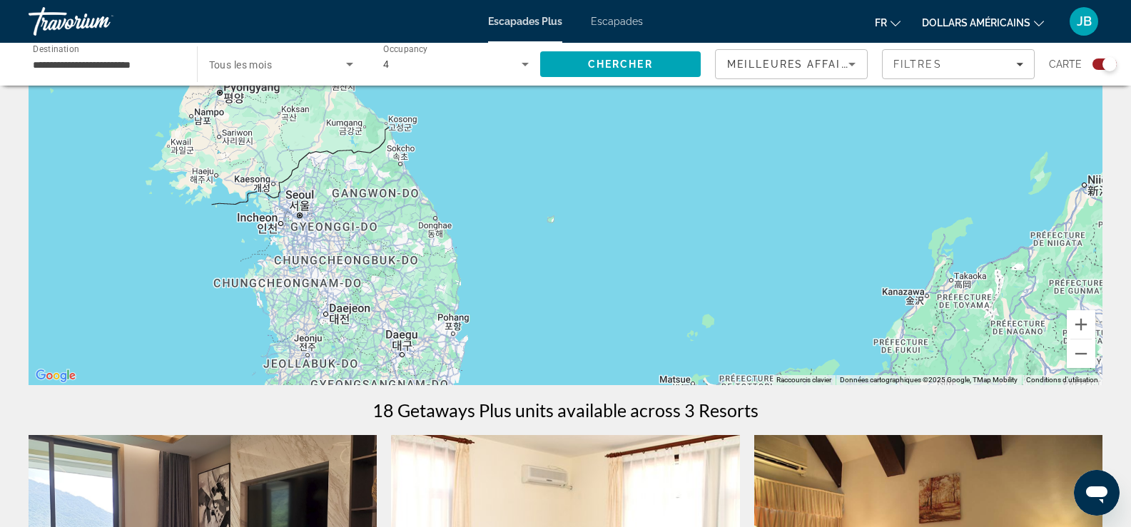
drag, startPoint x: 189, startPoint y: 233, endPoint x: 517, endPoint y: 306, distance: 335.5
click at [479, 312] on div "Contenu principal" at bounding box center [566, 171] width 1074 height 428
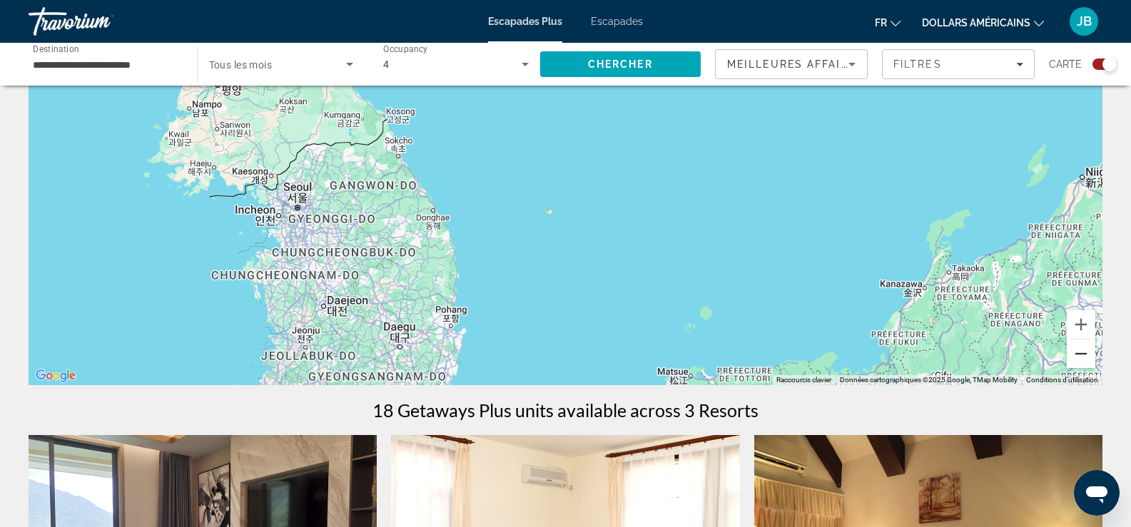
click at [1090, 355] on button "Zoom arrière" at bounding box center [1081, 354] width 29 height 29
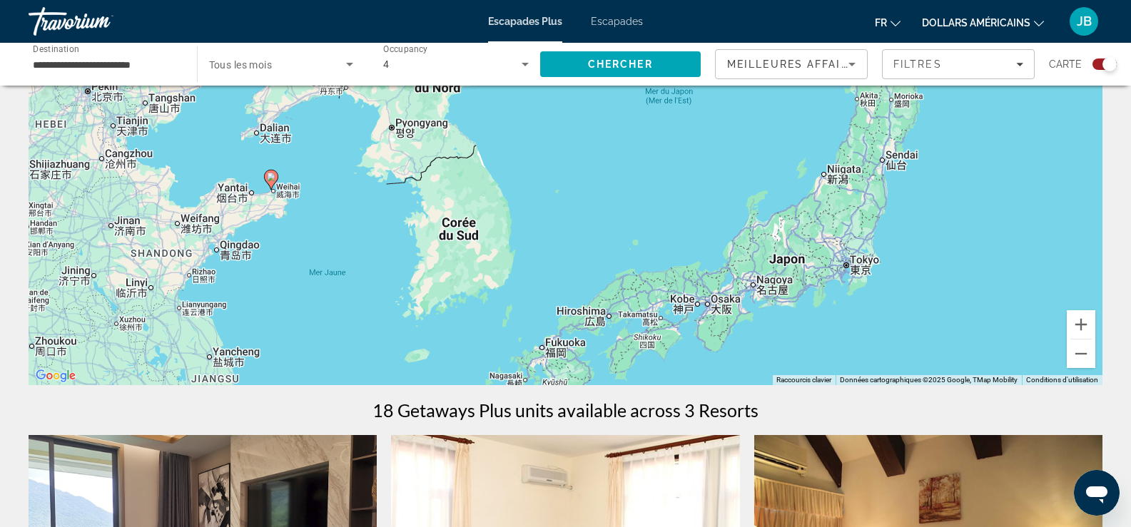
click at [267, 181] on icon "Contenu principal" at bounding box center [270, 180] width 13 height 19
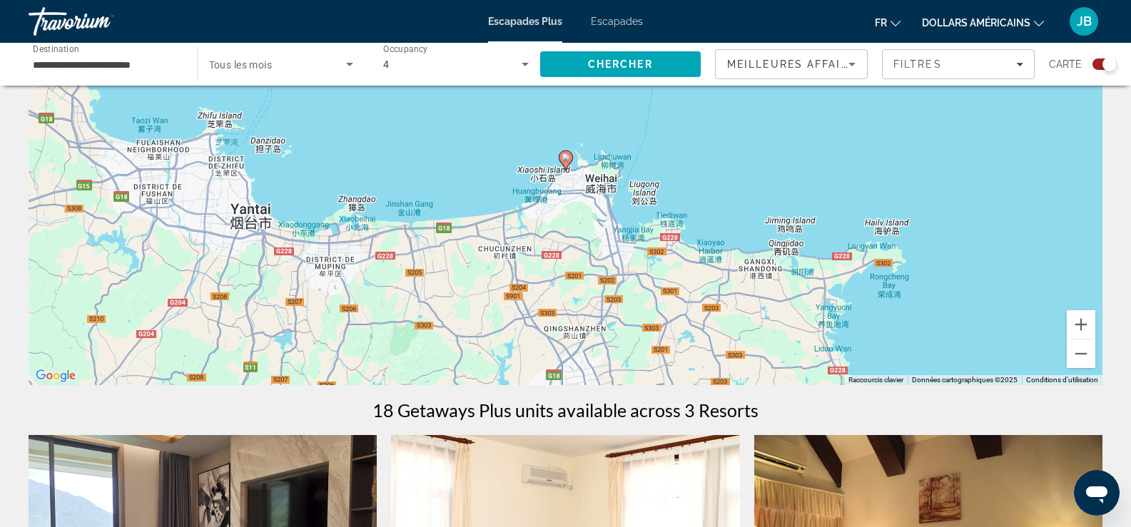
click at [564, 158] on image "Contenu principal" at bounding box center [566, 157] width 9 height 9
click at [568, 148] on div "Pour activer le glissement avec le clavier, appuyez sur Alt+Entrée. Une fois ce…" at bounding box center [566, 171] width 1074 height 428
click at [567, 159] on image "Contenu principal" at bounding box center [566, 158] width 9 height 9
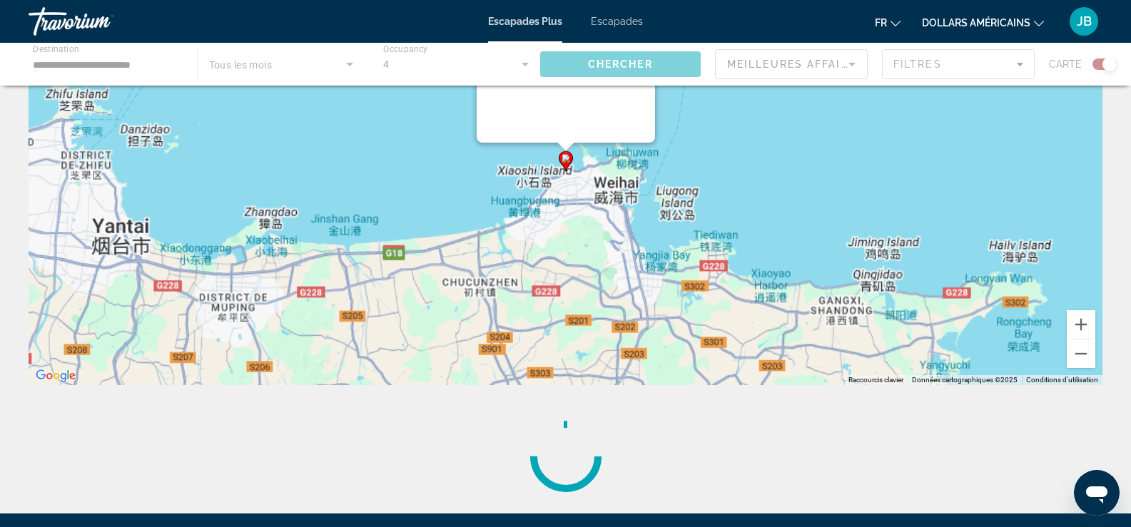
scroll to position [0, 0]
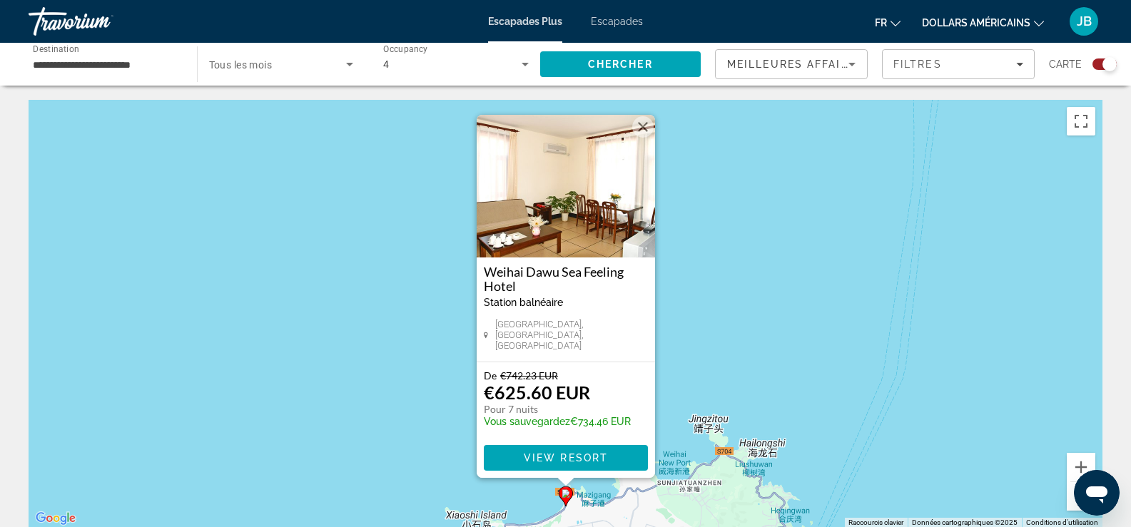
click at [508, 242] on img "Contenu principal" at bounding box center [566, 186] width 178 height 143
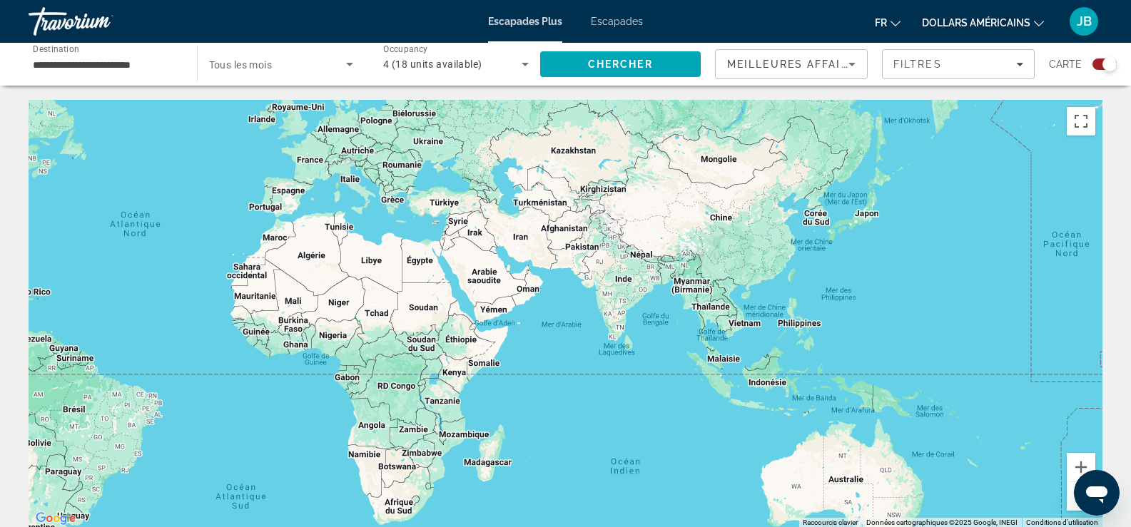
drag, startPoint x: 470, startPoint y: 426, endPoint x: 359, endPoint y: 273, distance: 188.5
click at [88, 351] on div "Contenu principal" at bounding box center [566, 314] width 1074 height 428
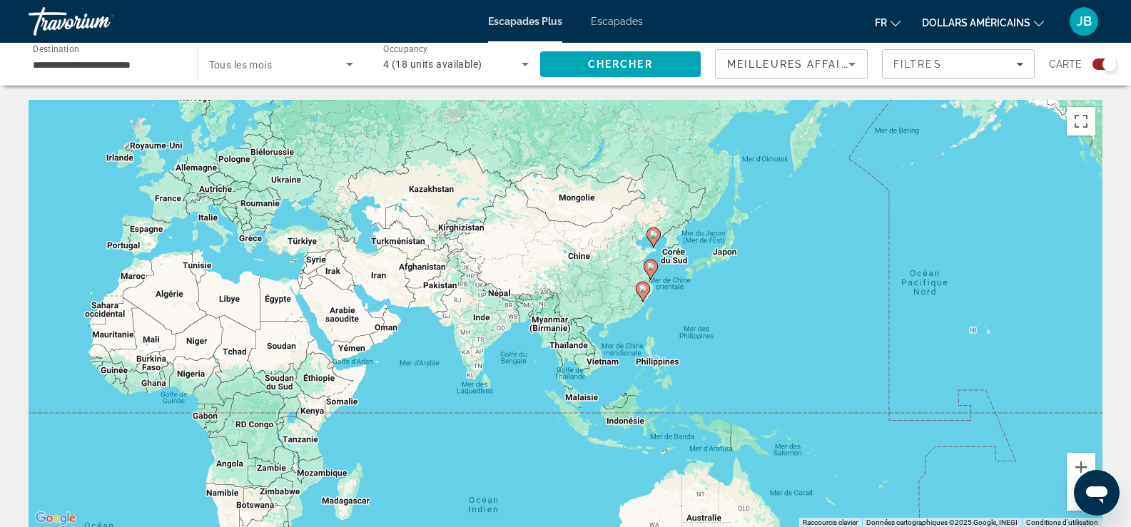
drag, startPoint x: 693, startPoint y: 193, endPoint x: 548, endPoint y: 230, distance: 149.5
click at [547, 232] on div "Pour activer le glissement avec le clavier, appuyez sur Alt+Entrée. Une fois ce…" at bounding box center [566, 314] width 1074 height 428
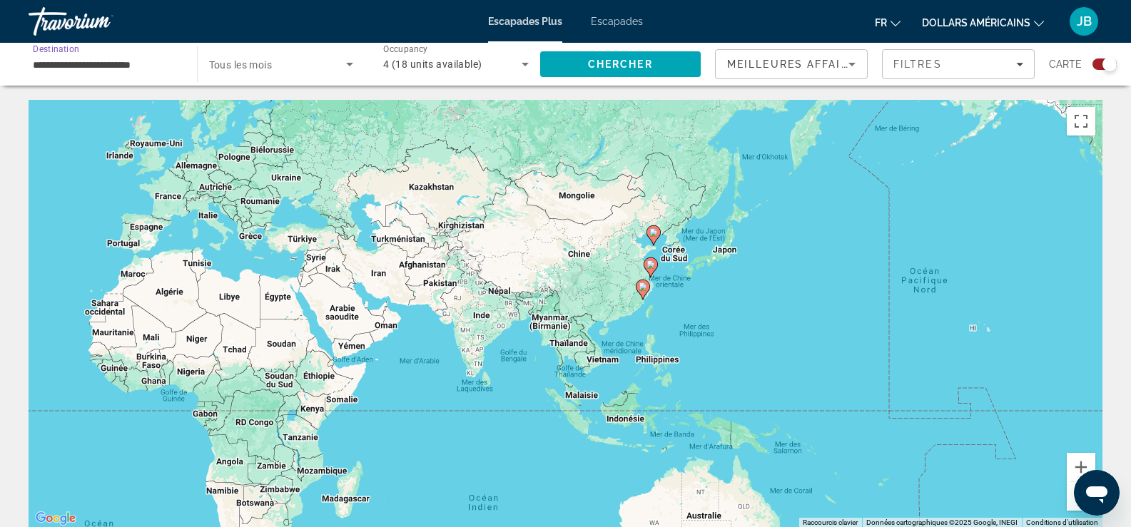
click at [156, 60] on input "**********" at bounding box center [106, 64] width 146 height 17
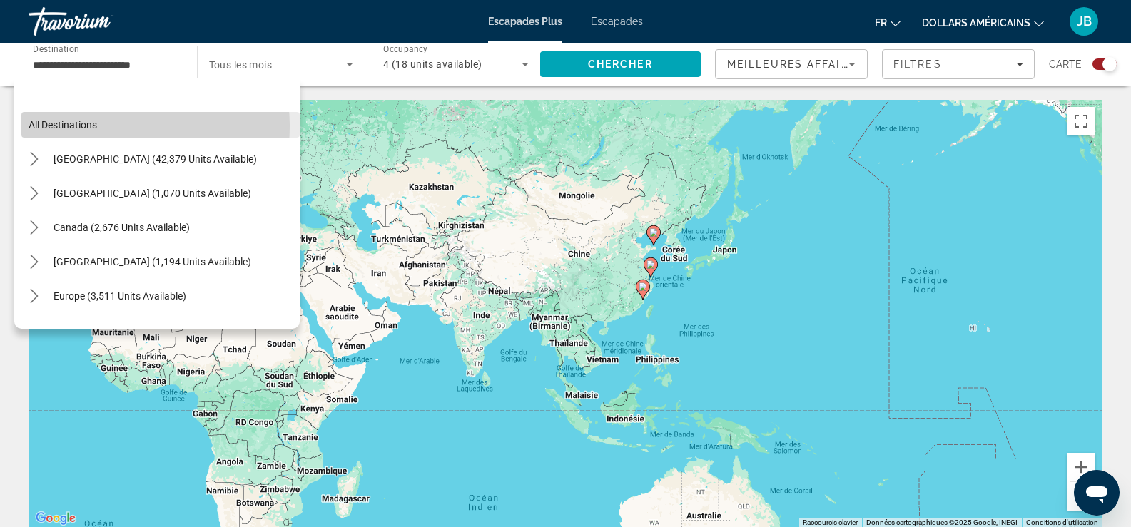
click at [105, 126] on span "Select destination: All destinations" at bounding box center [160, 125] width 278 height 34
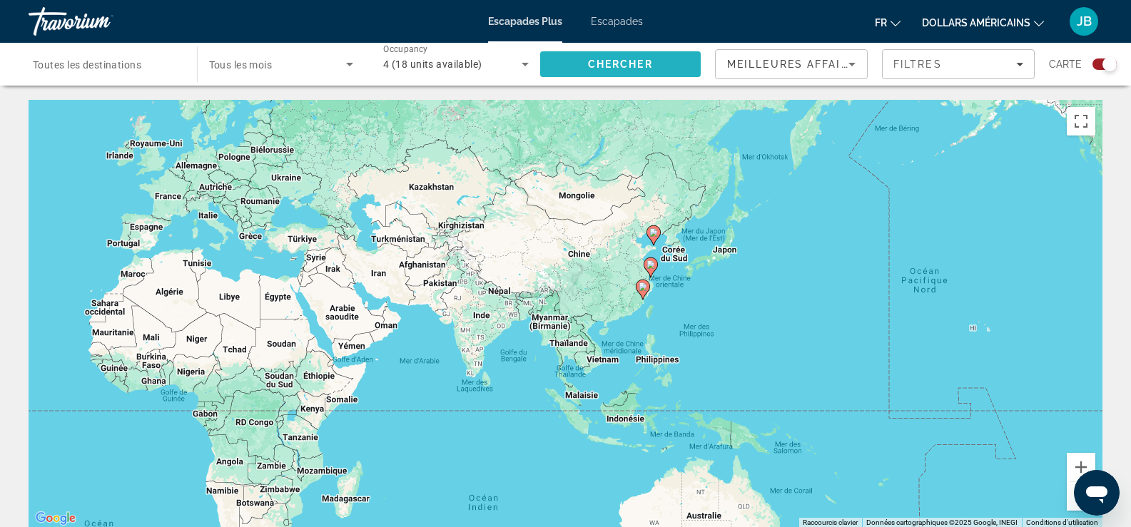
click at [666, 64] on span "Search" at bounding box center [620, 64] width 161 height 34
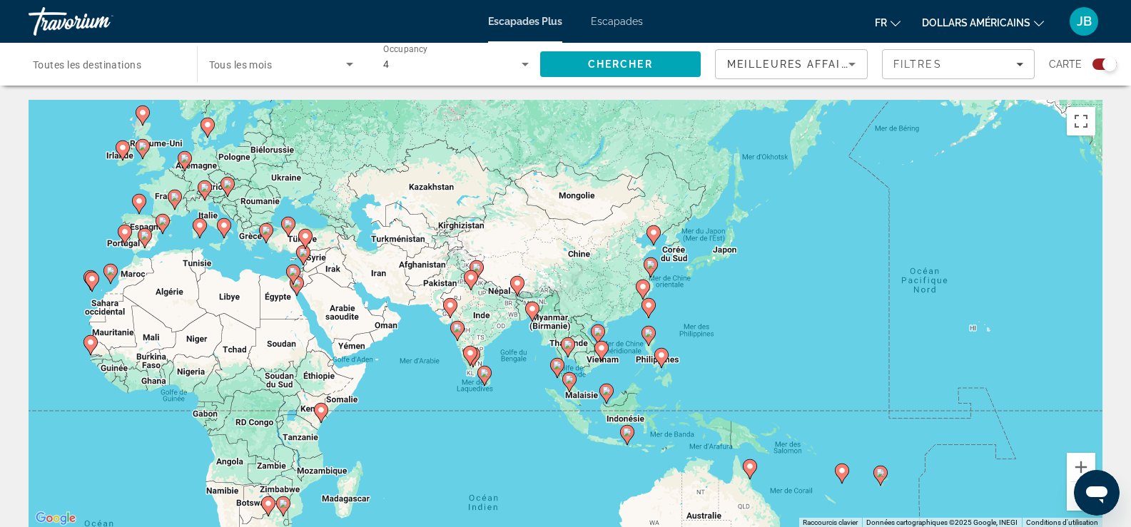
click at [778, 328] on div "Pour activer le glissement avec le clavier, appuyez sur Alt+Entrée. Une fois ce…" at bounding box center [566, 314] width 1074 height 428
click at [1092, 457] on button "Zoom avant" at bounding box center [1081, 467] width 29 height 29
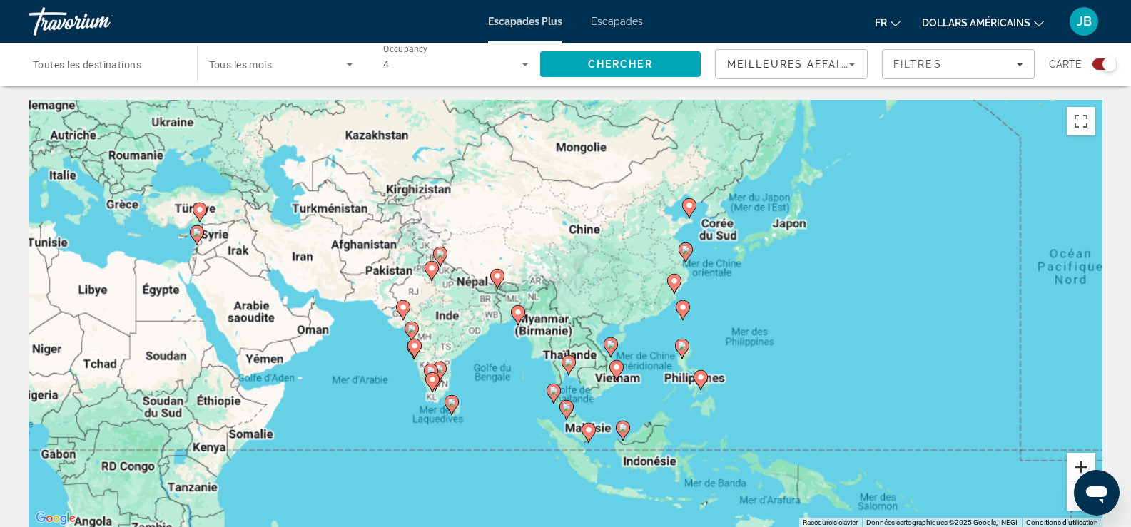
click at [1092, 457] on button "Zoom avant" at bounding box center [1081, 467] width 29 height 29
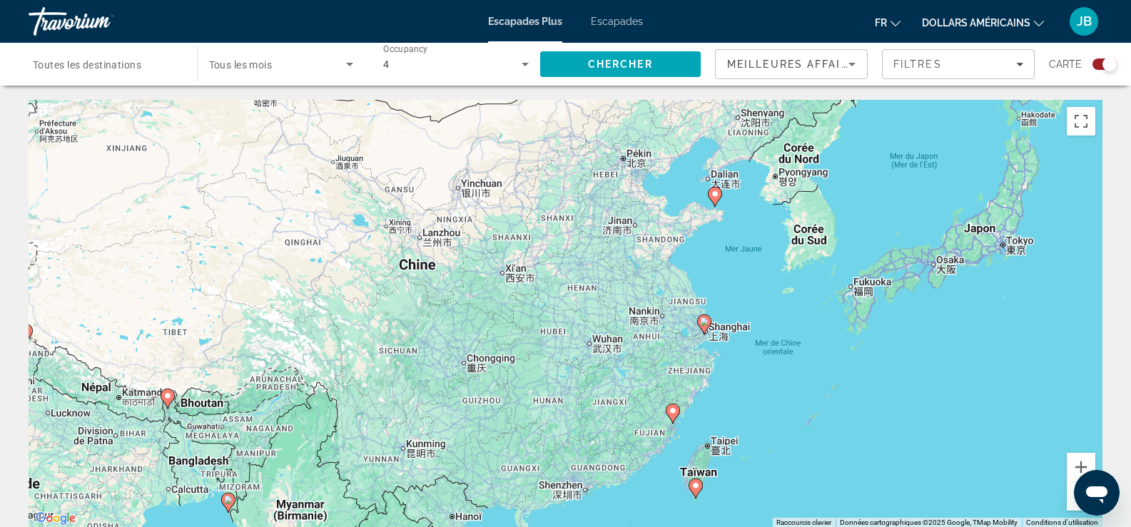
drag, startPoint x: 1003, startPoint y: 268, endPoint x: 776, endPoint y: 427, distance: 278.1
click at [802, 428] on div "Pour activer le glissement avec le clavier, appuyez sur Alt+Entrée. Une fois ce…" at bounding box center [566, 314] width 1074 height 428
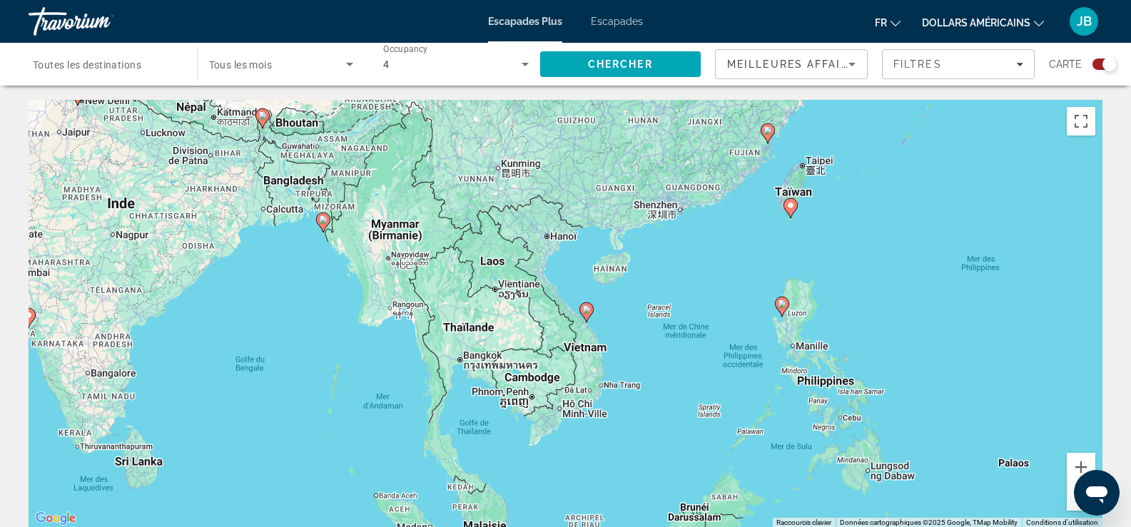
drag, startPoint x: 674, startPoint y: 476, endPoint x: 762, endPoint y: 203, distance: 286.6
click at [763, 203] on div "Pour activer le glissement avec le clavier, appuyez sur Alt+Entrée. Une fois ce…" at bounding box center [566, 314] width 1074 height 428
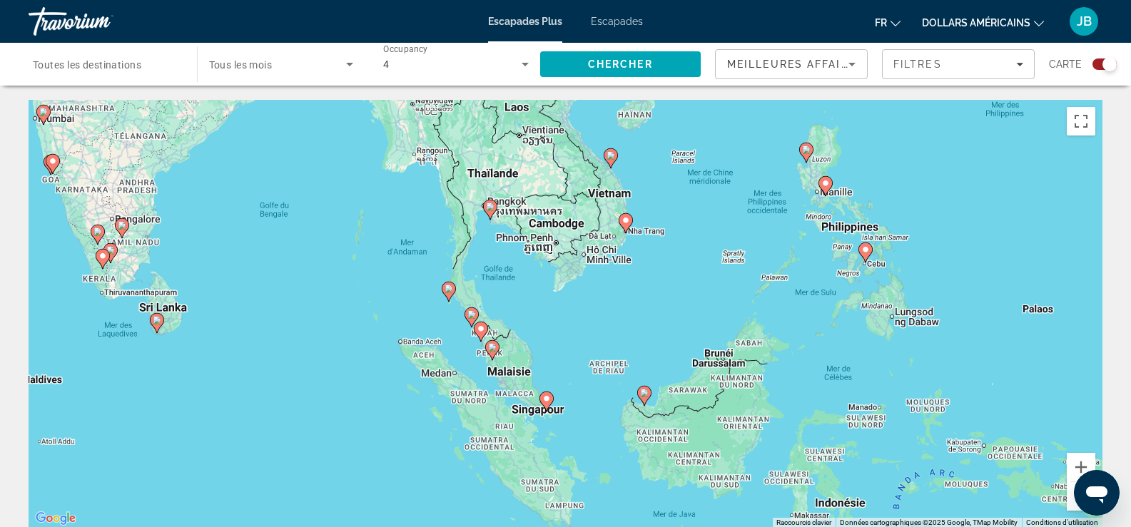
drag, startPoint x: 666, startPoint y: 419, endPoint x: 696, endPoint y: 261, distance: 160.4
click at [696, 261] on div "Pour activer le glissement avec le clavier, appuyez sur Alt+Entrée. Une fois ce…" at bounding box center [566, 314] width 1074 height 428
click at [491, 348] on image "Contenu principal" at bounding box center [492, 346] width 9 height 9
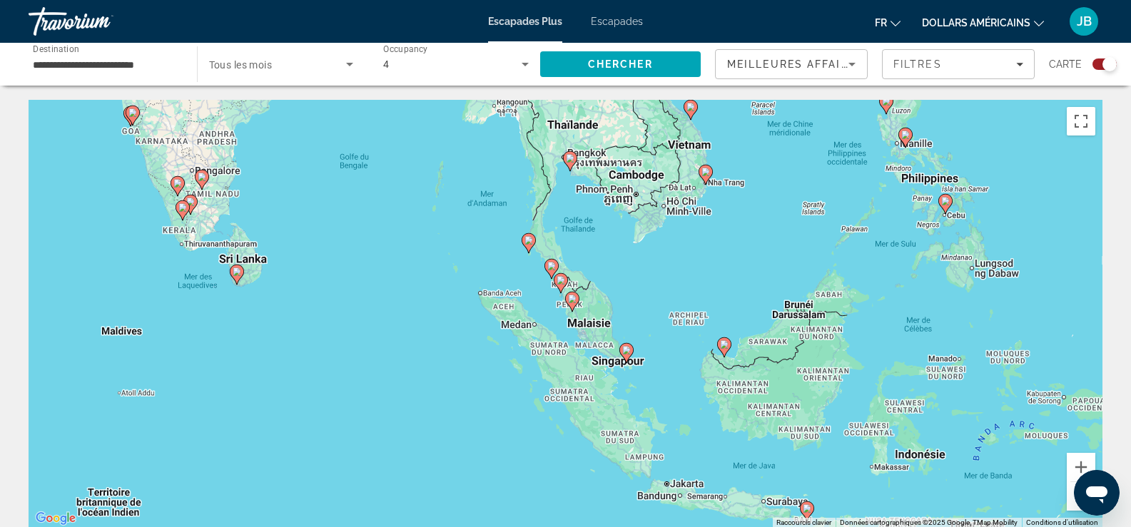
click at [578, 304] on gmp-advanced-marker "Contenu principal" at bounding box center [572, 301] width 14 height 21
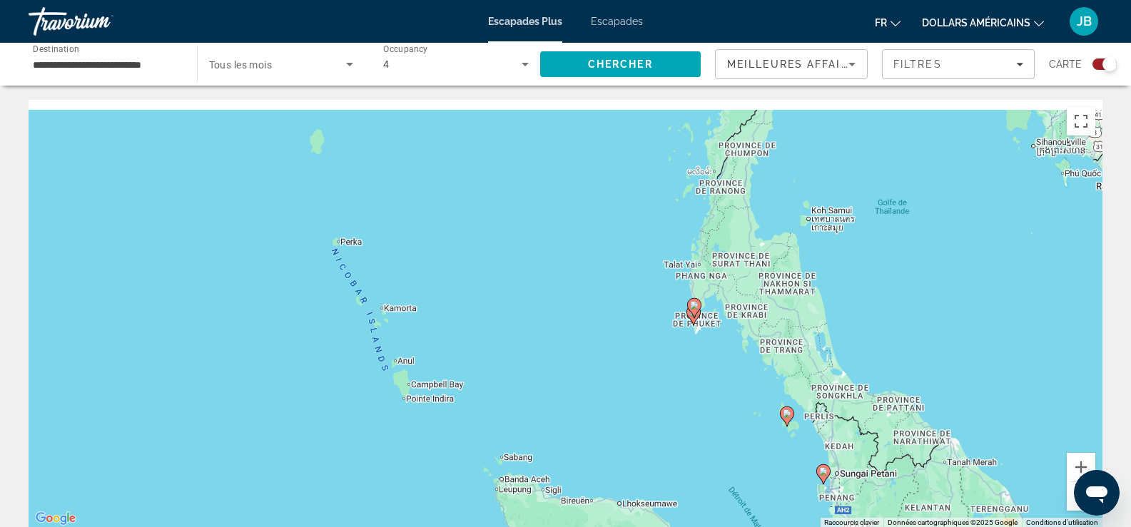
drag, startPoint x: 542, startPoint y: 325, endPoint x: 753, endPoint y: 478, distance: 260.5
click at [756, 482] on div "Pour naviguer, appuyez sur les touches fléchées. Pour activer le glissement ave…" at bounding box center [566, 314] width 1074 height 428
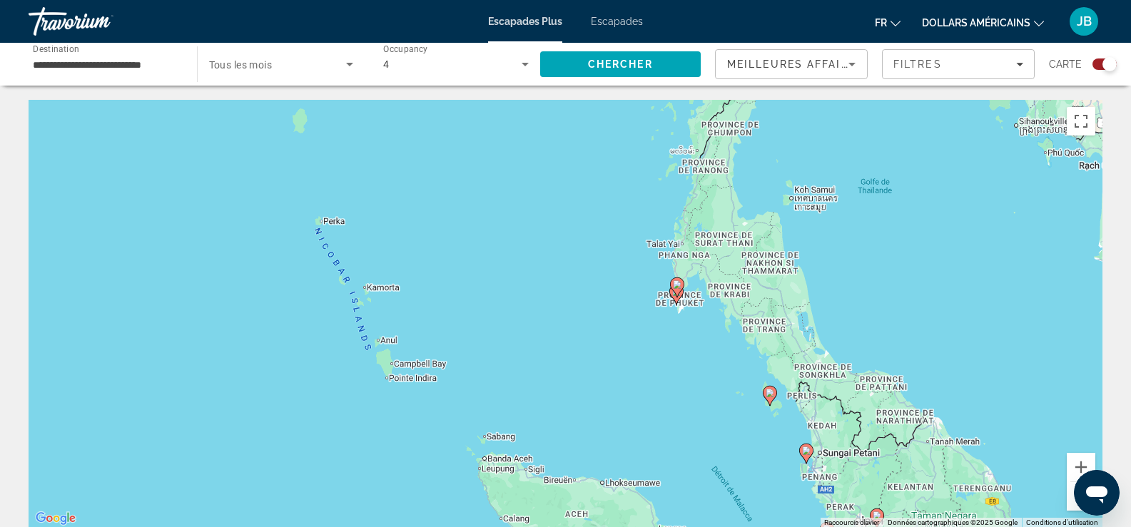
click at [676, 283] on image "Contenu principal" at bounding box center [677, 284] width 9 height 9
type input "**********"
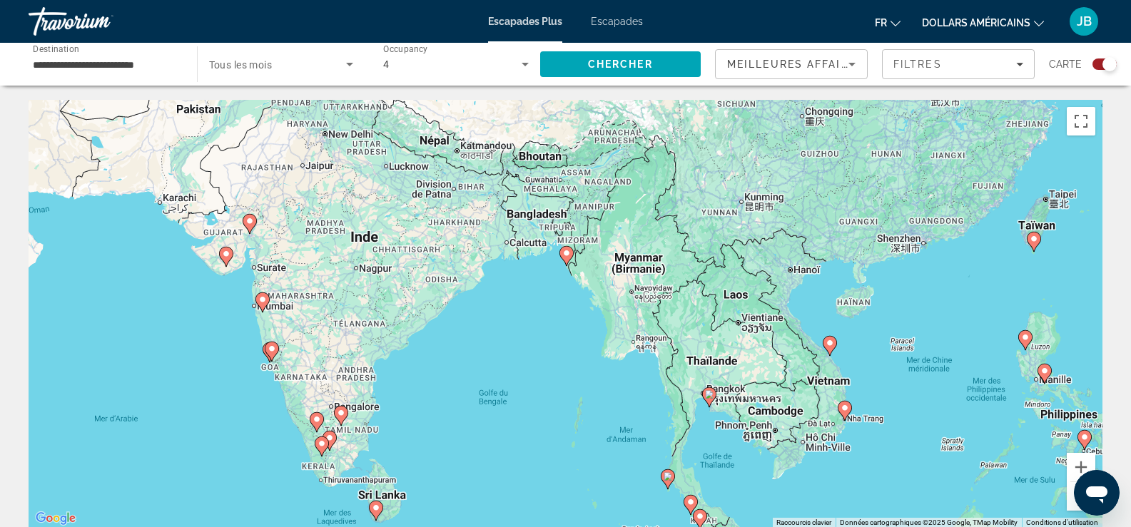
drag, startPoint x: 422, startPoint y: 333, endPoint x: 486, endPoint y: 422, distance: 110.1
click at [489, 426] on div "Pour activer le glissement avec le clavier, appuyez sur Alt+Entrée. Une fois ce…" at bounding box center [566, 314] width 1074 height 428
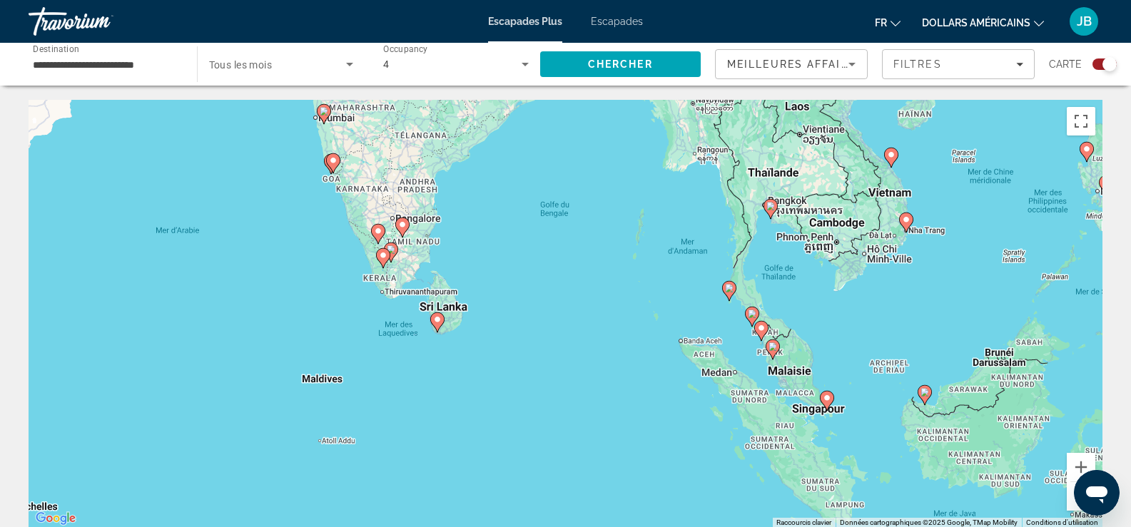
drag, startPoint x: 475, startPoint y: 441, endPoint x: 474, endPoint y: 404, distance: 37.1
click at [533, 259] on div "Pour activer le glissement avec le clavier, appuyez sur Alt+Entrée. Une fois ce…" at bounding box center [566, 314] width 1074 height 428
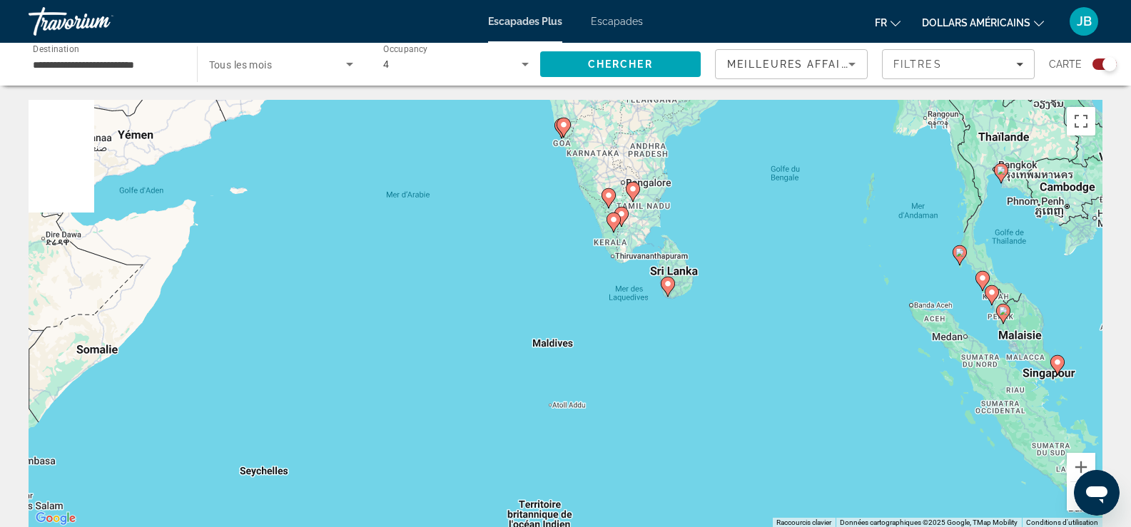
drag, startPoint x: 590, startPoint y: 390, endPoint x: 701, endPoint y: 385, distance: 111.4
click at [701, 385] on div "Pour activer le glissement avec le clavier, appuyez sur Alt+Entrée. Une fois ce…" at bounding box center [566, 314] width 1074 height 428
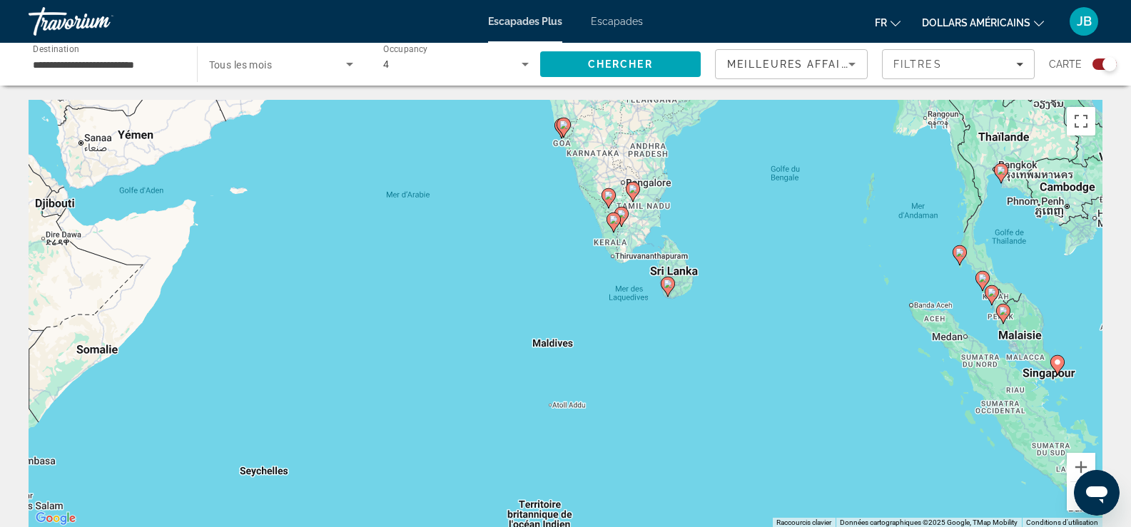
click at [566, 345] on div "Pour activer le glissement avec le clavier, appuyez sur Alt+Entrée. Une fois ce…" at bounding box center [566, 314] width 1074 height 428
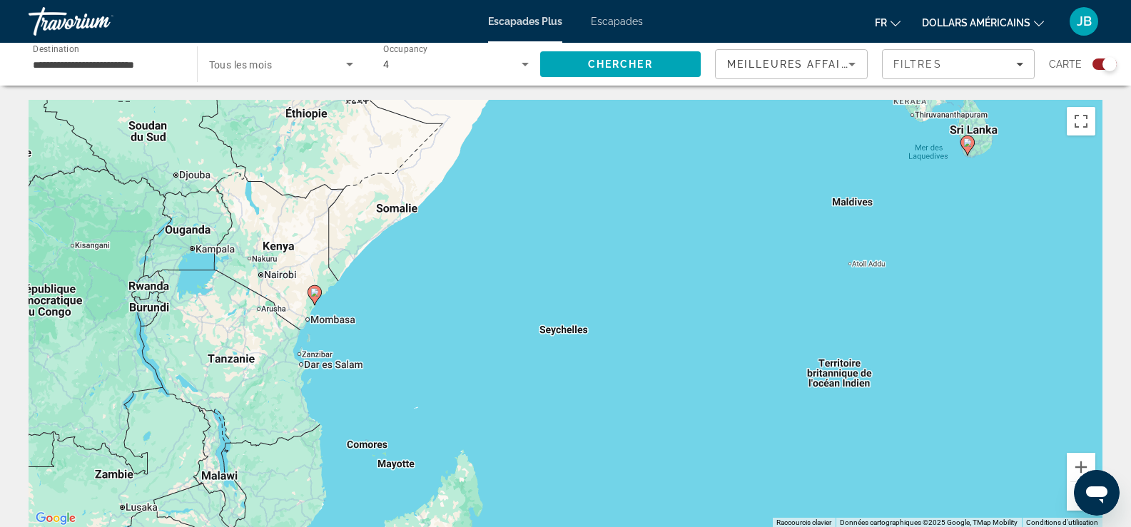
drag, startPoint x: 292, startPoint y: 400, endPoint x: 581, endPoint y: 260, distance: 321.0
click at [582, 260] on div "Pour activer le glissement avec le clavier, appuyez sur Alt+Entrée. Une fois ce…" at bounding box center [566, 314] width 1074 height 428
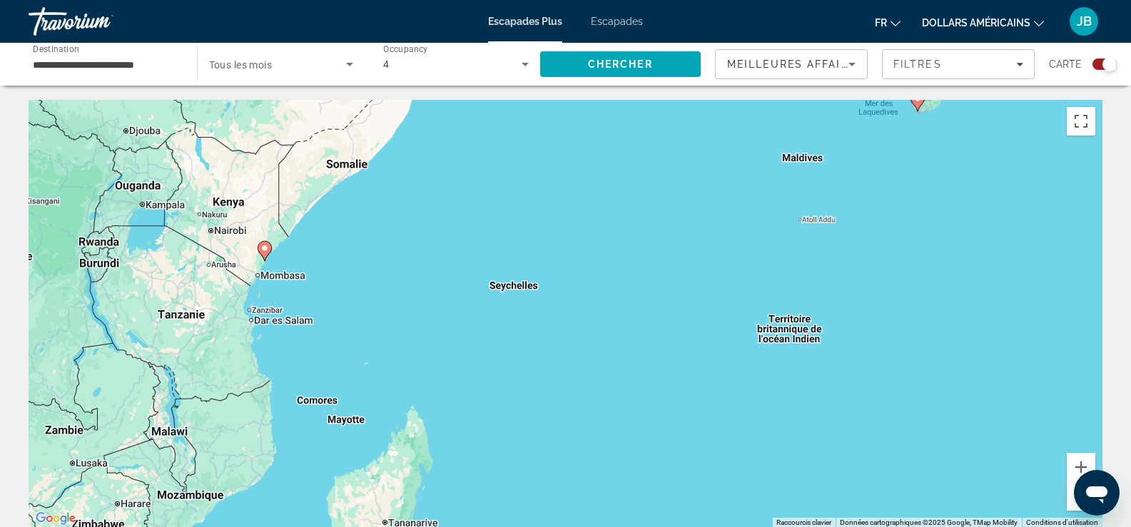
drag, startPoint x: 551, startPoint y: 386, endPoint x: 499, endPoint y: 341, distance: 68.3
click at [499, 341] on div "Pour activer le glissement avec le clavier, appuyez sur Alt+Entrée. Une fois ce…" at bounding box center [566, 314] width 1074 height 428
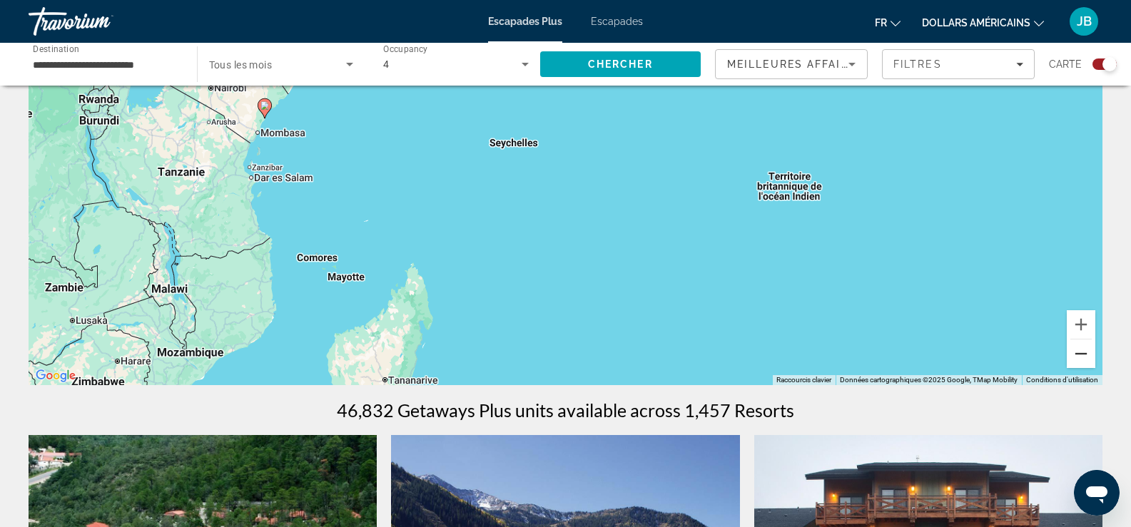
click at [1085, 357] on button "Zoom arrière" at bounding box center [1081, 354] width 29 height 29
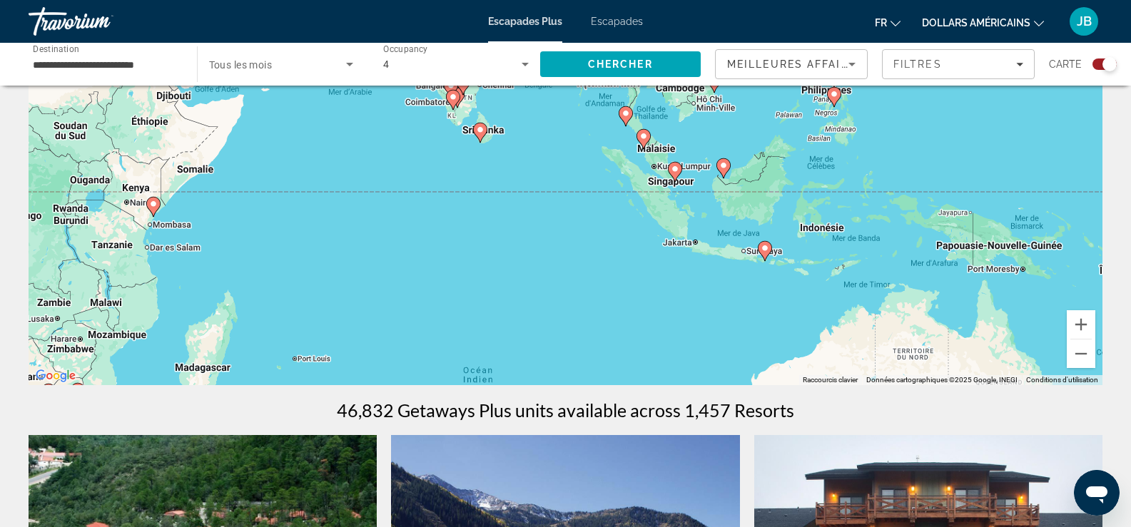
drag, startPoint x: 936, startPoint y: 273, endPoint x: 698, endPoint y: 332, distance: 245.4
click at [698, 332] on div "Pour activer le glissement avec le clavier, appuyez sur Alt+Entrée. Une fois ce…" at bounding box center [566, 171] width 1074 height 428
click at [1076, 324] on button "Zoom avant" at bounding box center [1081, 324] width 29 height 29
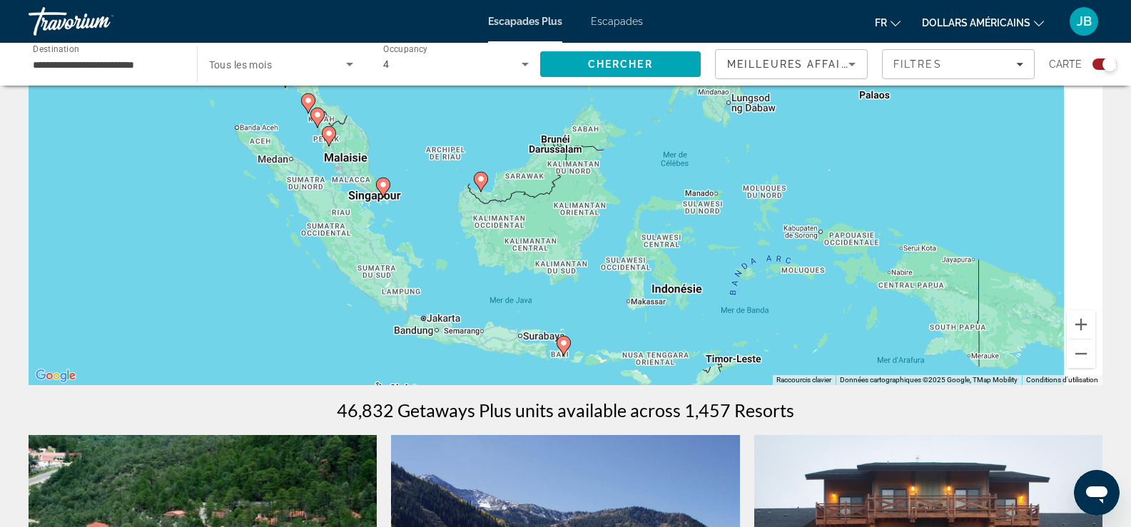
drag, startPoint x: 992, startPoint y: 293, endPoint x: 610, endPoint y: 294, distance: 381.7
click at [599, 297] on div "Pour activer le glissement avec le clavier, appuyez sur Alt+Entrée. Une fois ce…" at bounding box center [566, 171] width 1074 height 428
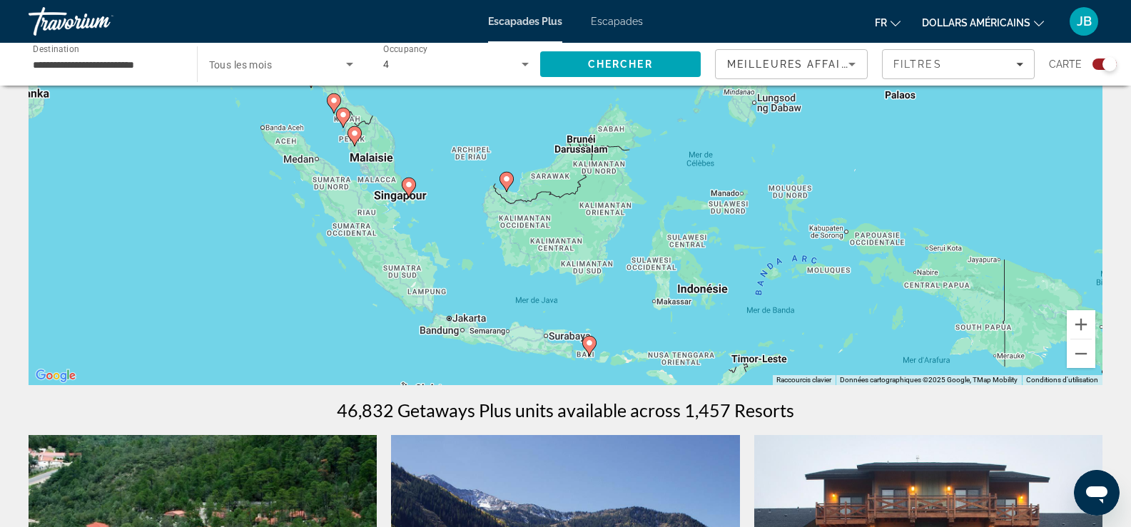
click at [710, 289] on div "Pour activer le glissement avec le clavier, appuyez sur Alt+Entrée. Une fois ce…" at bounding box center [566, 171] width 1074 height 428
